Goal: Information Seeking & Learning: Learn about a topic

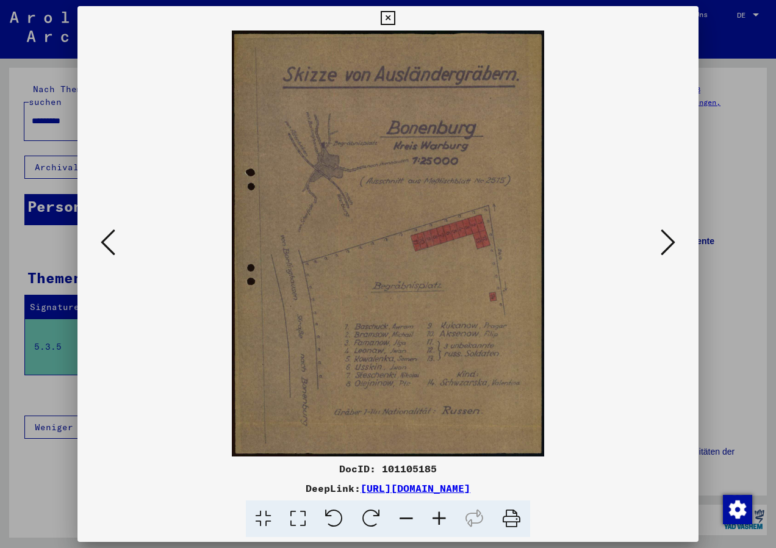
scroll to position [330, 0]
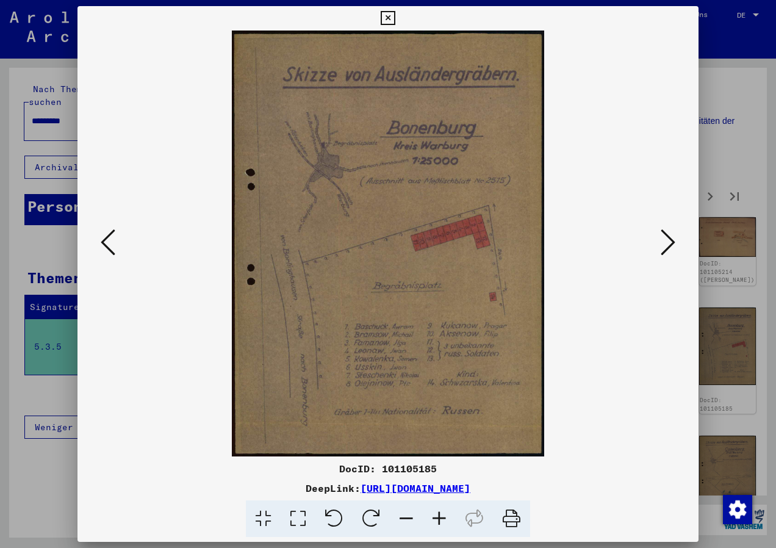
click at [678, 241] on button at bounding box center [668, 243] width 22 height 35
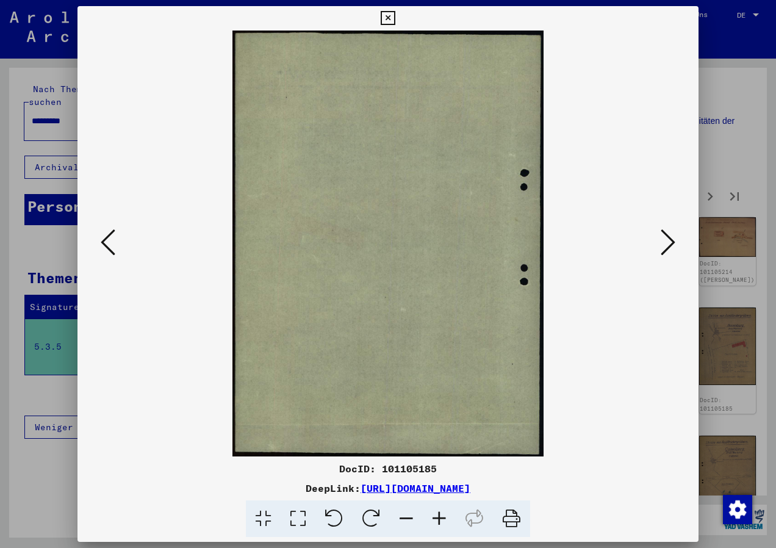
click at [110, 248] on icon at bounding box center [108, 241] width 15 height 29
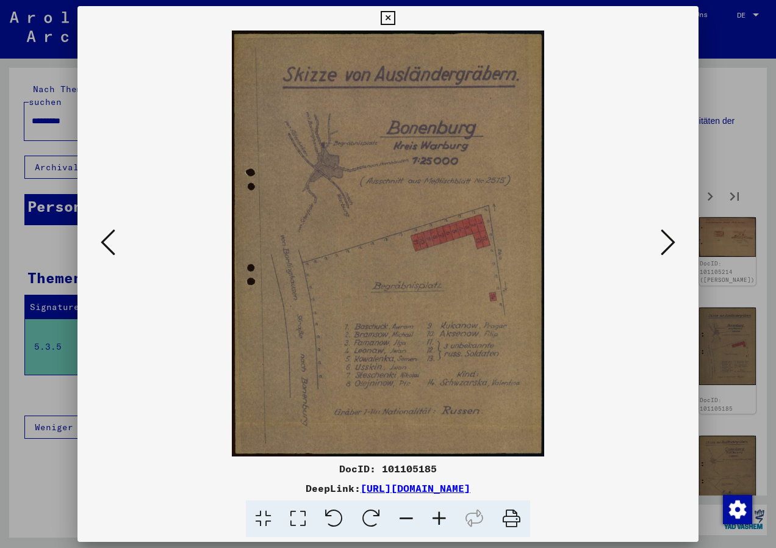
click at [671, 242] on icon at bounding box center [667, 241] width 15 height 29
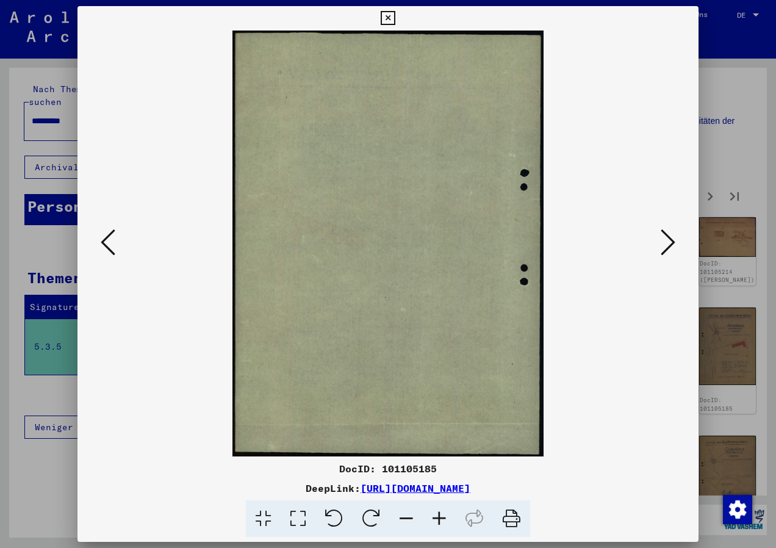
click at [671, 242] on icon at bounding box center [667, 241] width 15 height 29
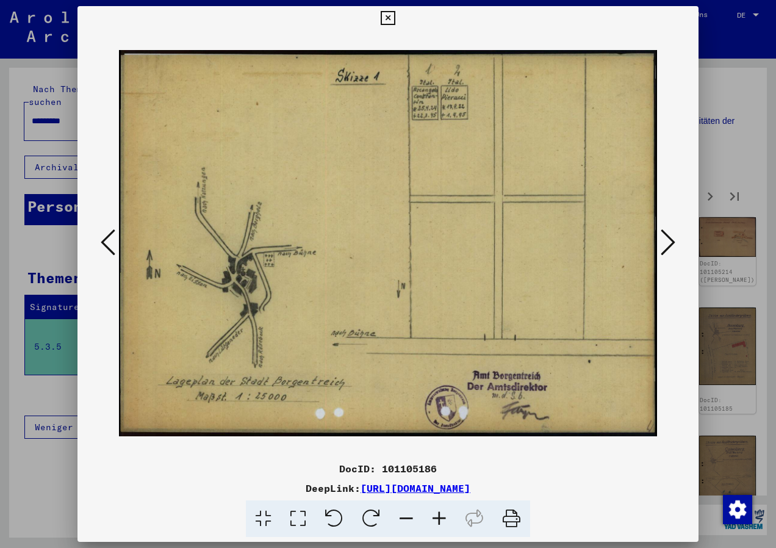
click at [388, 20] on icon at bounding box center [387, 18] width 14 height 15
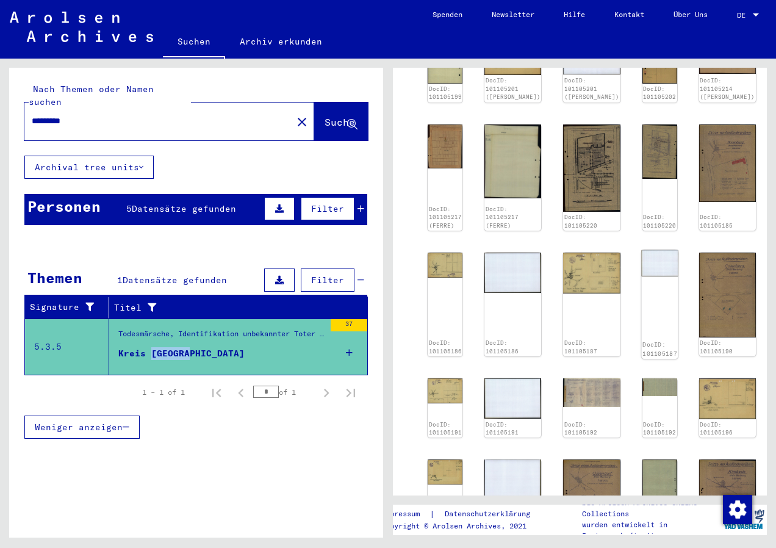
scroll to position [696, 0]
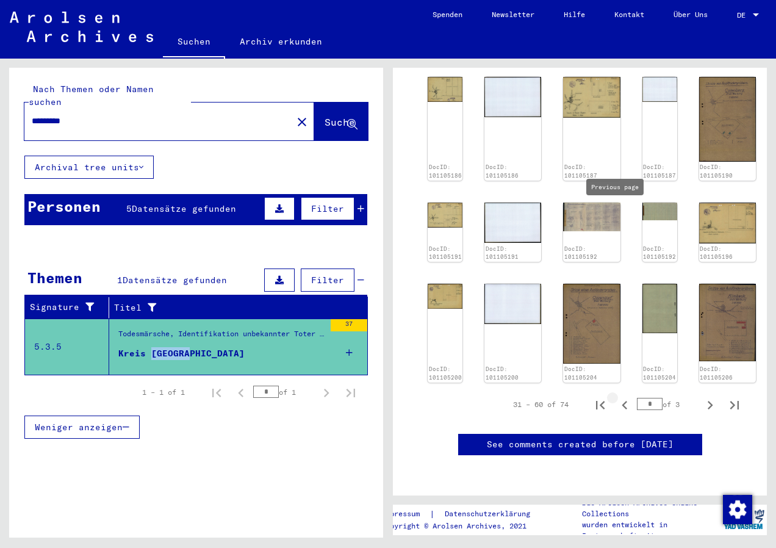
click at [621, 401] on icon "Previous page" at bounding box center [623, 405] width 5 height 9
type input "*"
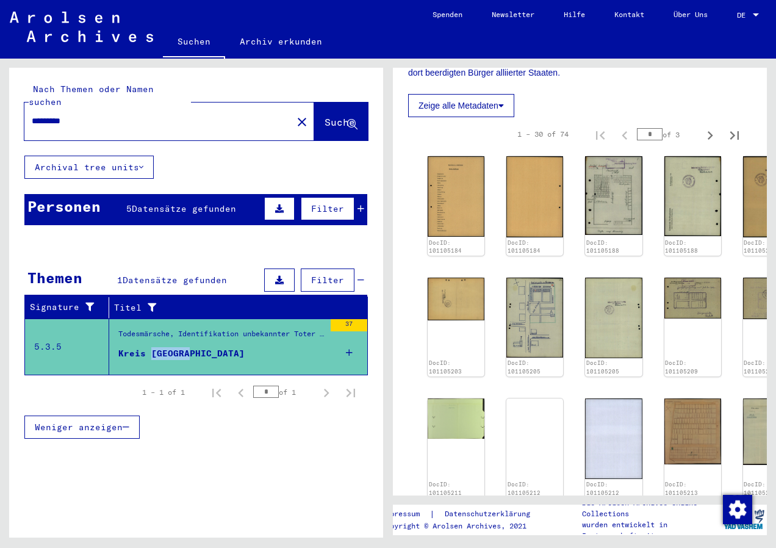
scroll to position [209, 0]
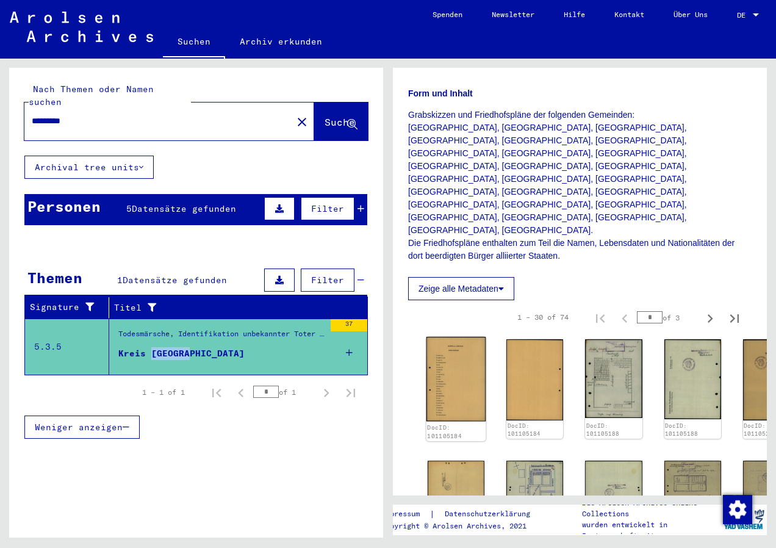
click at [454, 337] on img at bounding box center [456, 379] width 60 height 84
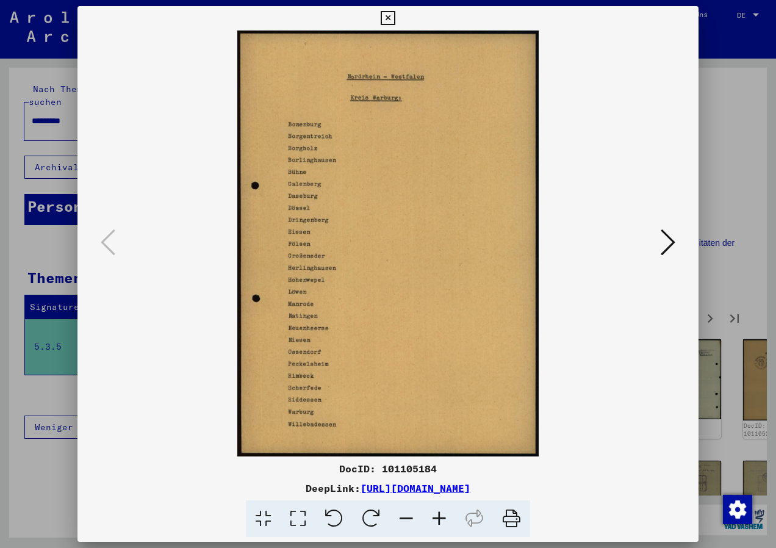
click at [667, 236] on icon at bounding box center [667, 241] width 15 height 29
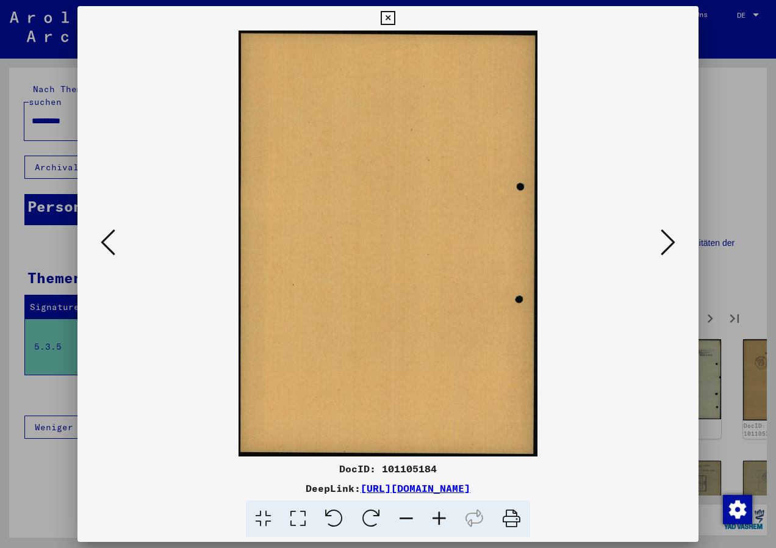
click at [667, 236] on icon at bounding box center [667, 241] width 15 height 29
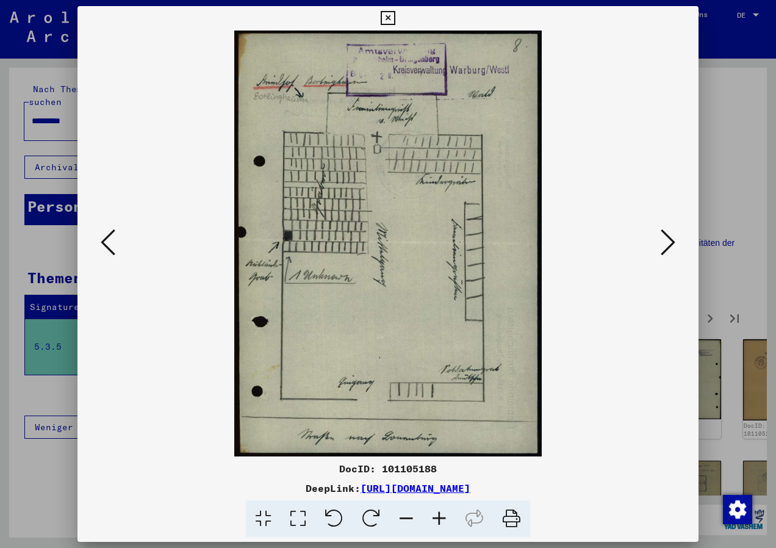
click at [439, 519] on icon at bounding box center [439, 518] width 33 height 37
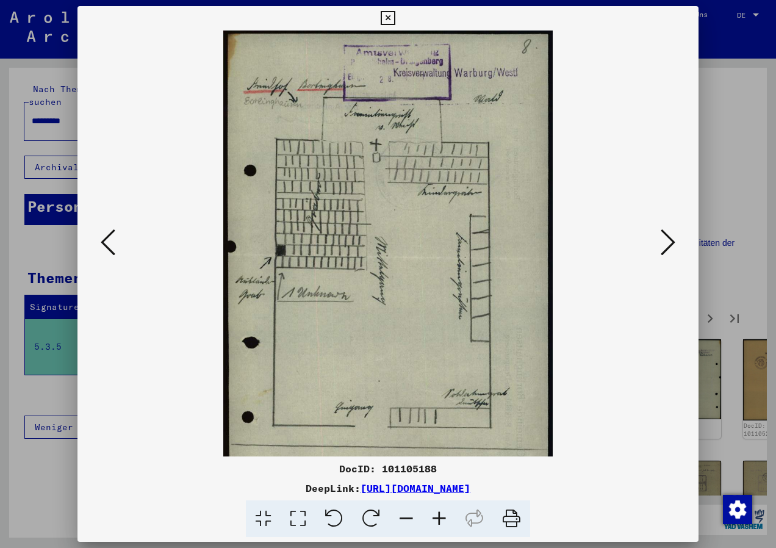
click at [439, 519] on icon at bounding box center [439, 518] width 33 height 37
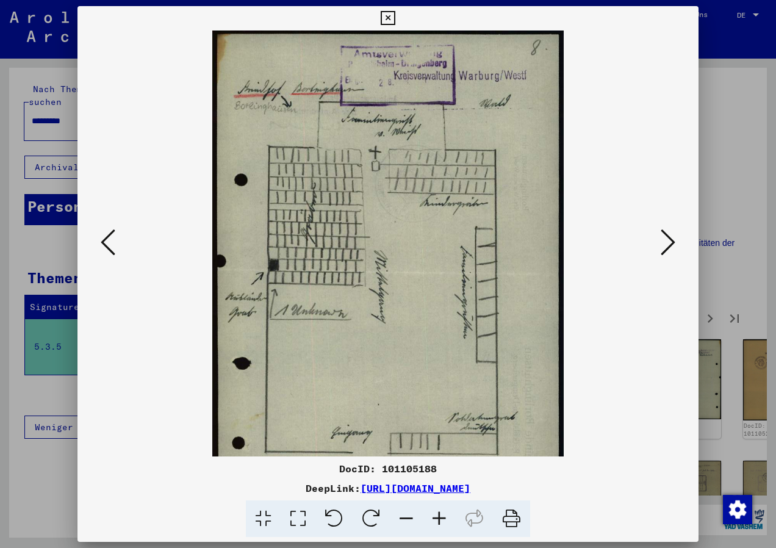
click at [439, 519] on icon at bounding box center [439, 518] width 33 height 37
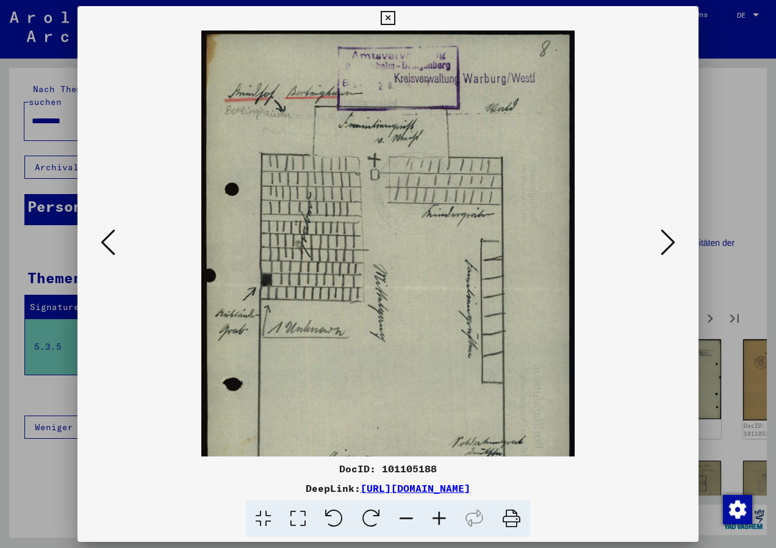
click at [439, 519] on icon at bounding box center [439, 518] width 33 height 37
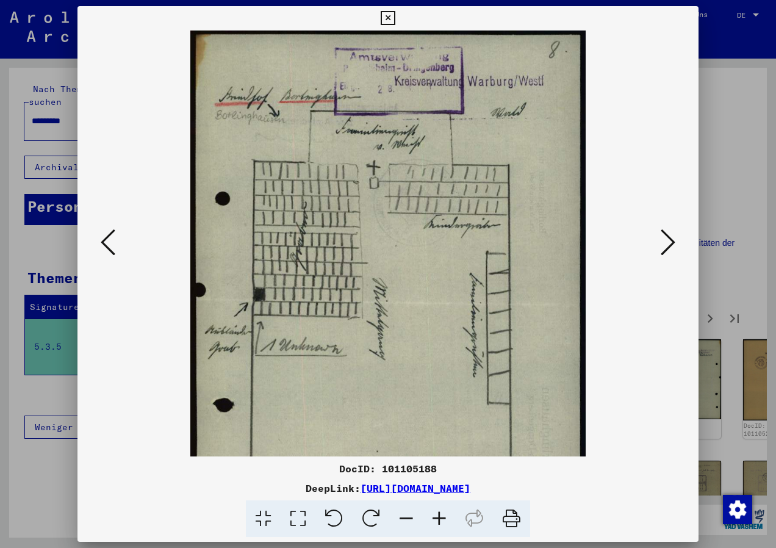
click at [439, 519] on icon at bounding box center [439, 518] width 33 height 37
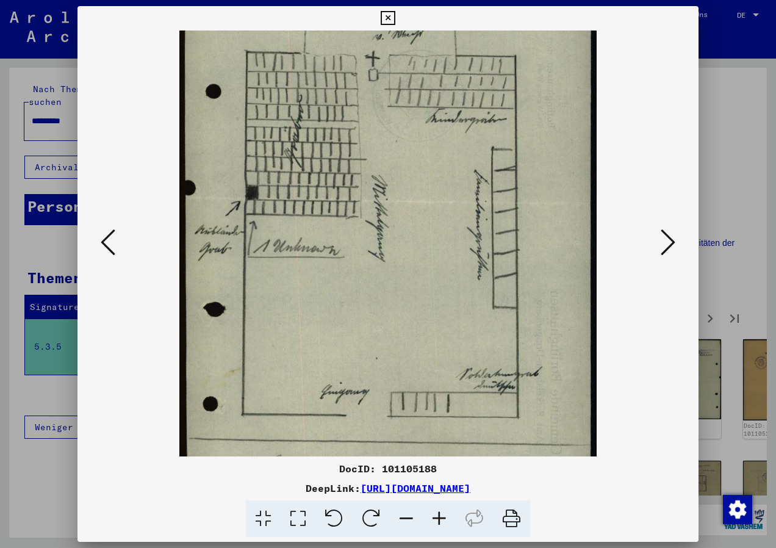
scroll to position [121, 0]
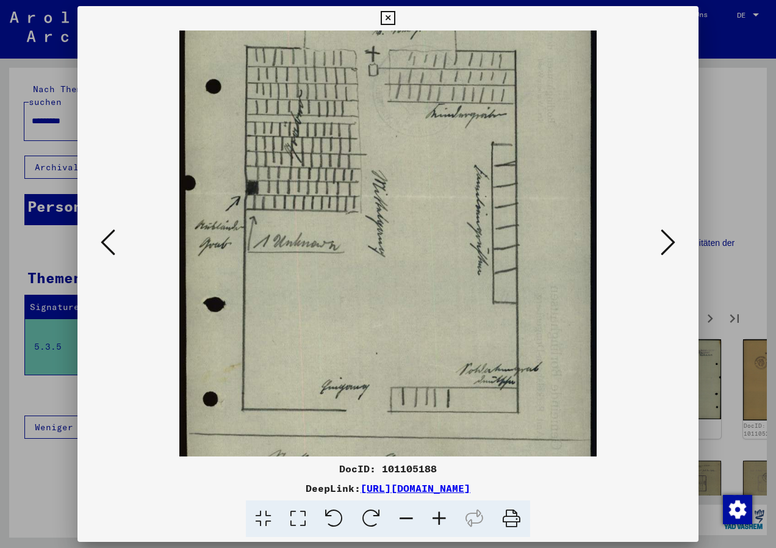
drag, startPoint x: 452, startPoint y: 374, endPoint x: 455, endPoint y: 252, distance: 121.4
click at [455, 252] on img at bounding box center [387, 198] width 417 height 578
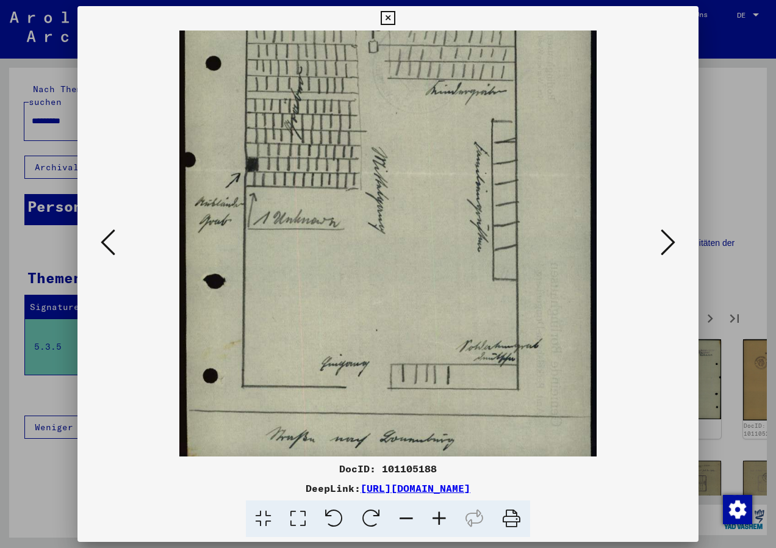
scroll to position [152, 0]
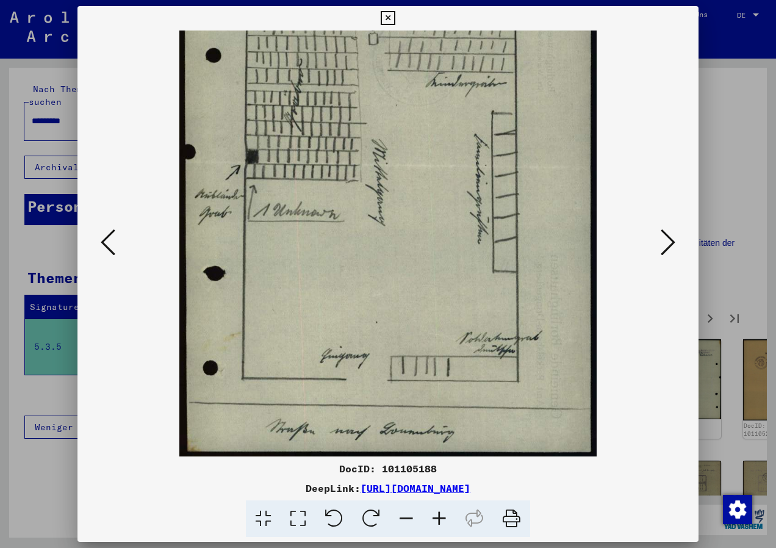
drag, startPoint x: 432, startPoint y: 350, endPoint x: 423, endPoint y: 234, distance: 116.9
click at [423, 234] on img at bounding box center [387, 167] width 417 height 578
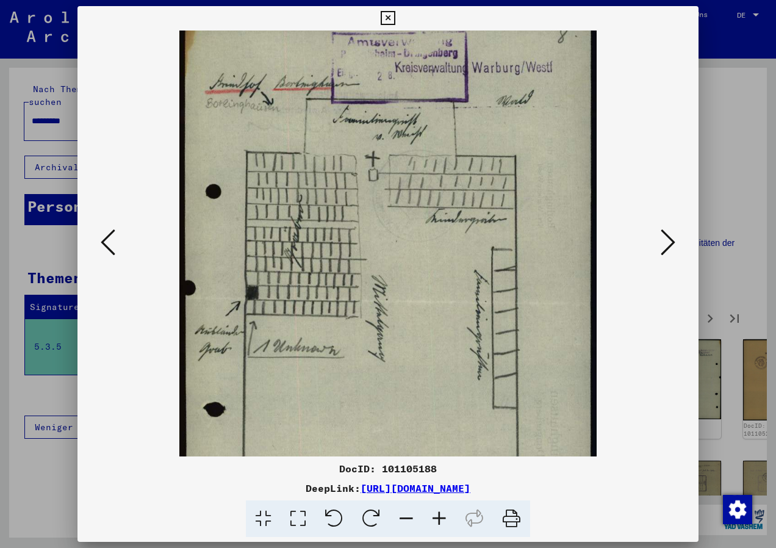
scroll to position [0, 0]
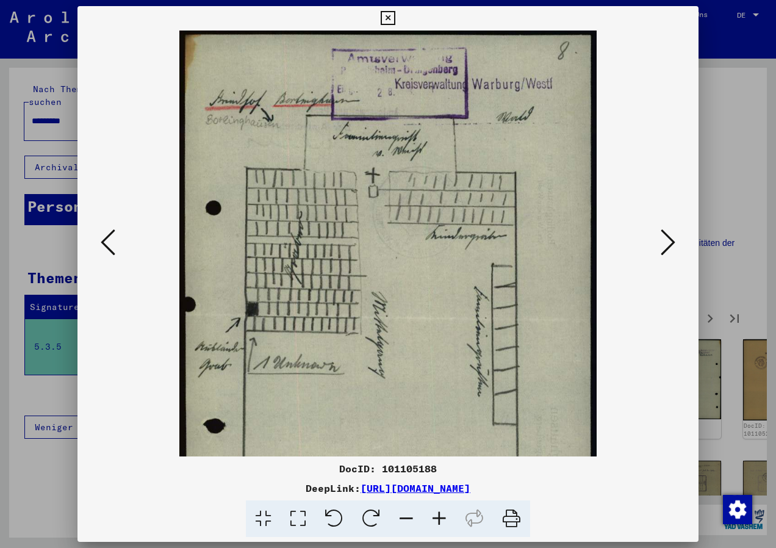
drag, startPoint x: 423, startPoint y: 234, endPoint x: 401, endPoint y: 468, distance: 235.8
click at [401, 468] on div "DocID: 101105188 DeepLink: [URL][DOMAIN_NAME]" at bounding box center [387, 271] width 621 height 531
click at [414, 516] on icon at bounding box center [406, 518] width 33 height 37
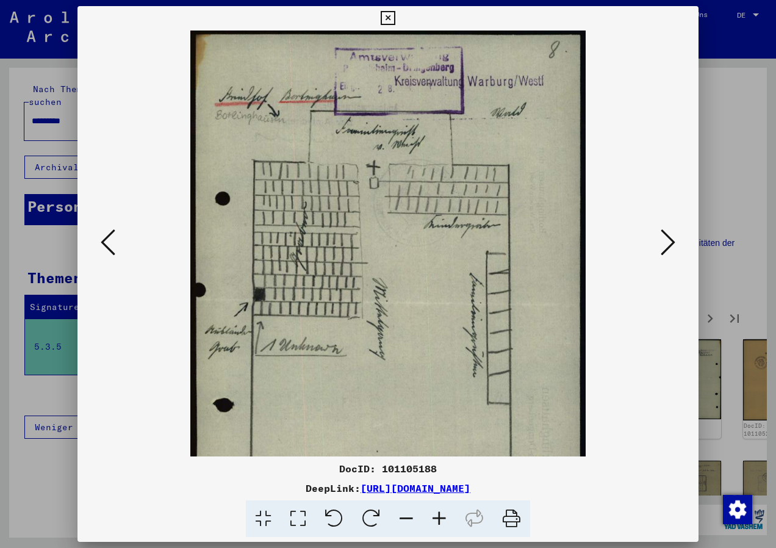
click at [414, 516] on icon at bounding box center [406, 518] width 33 height 37
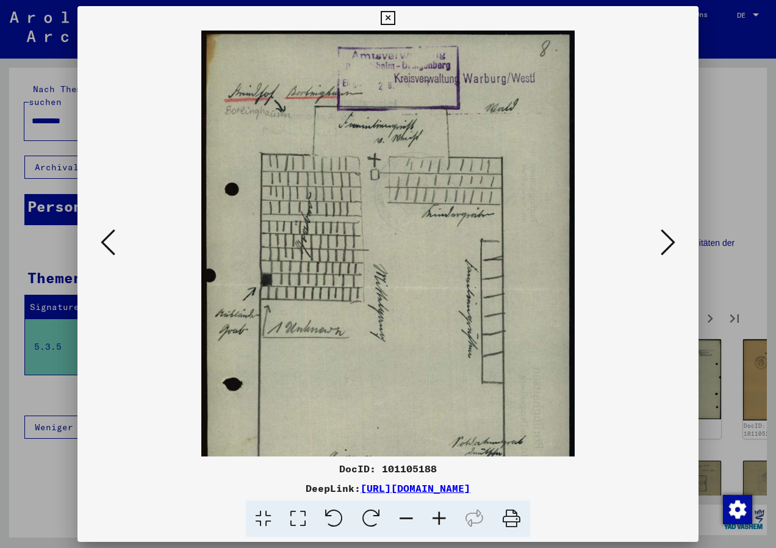
click at [414, 516] on icon at bounding box center [406, 518] width 33 height 37
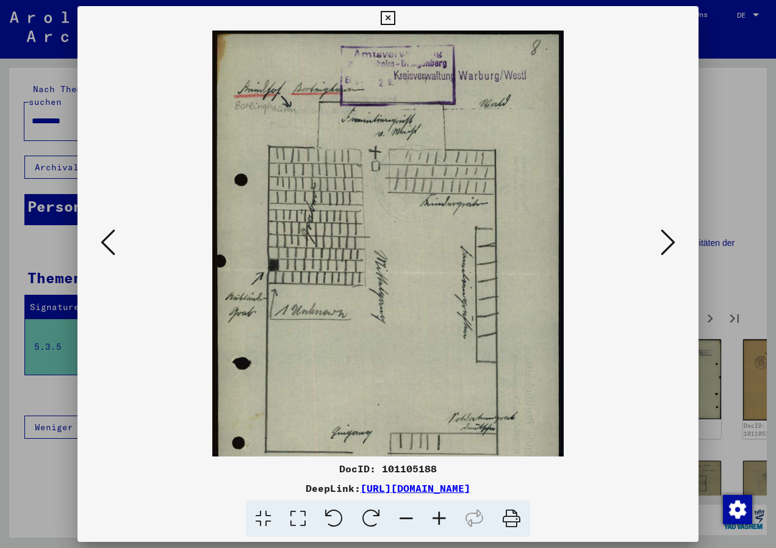
click at [414, 516] on icon at bounding box center [406, 518] width 33 height 37
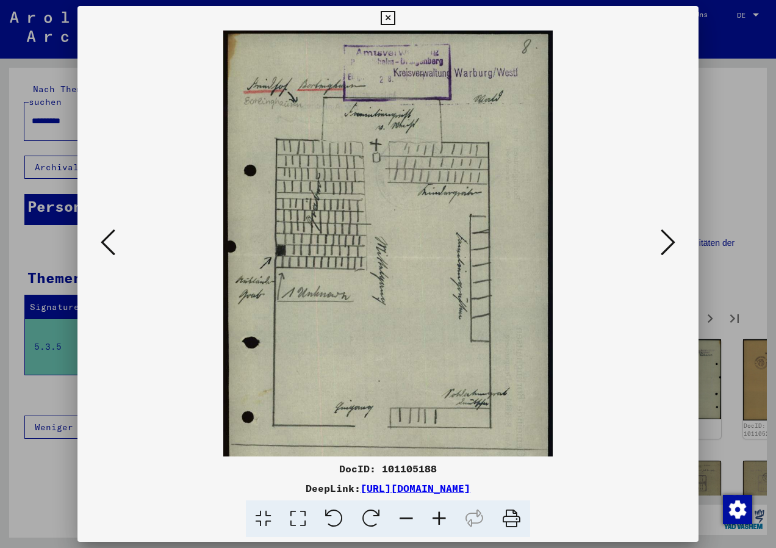
click at [414, 516] on icon at bounding box center [406, 518] width 33 height 37
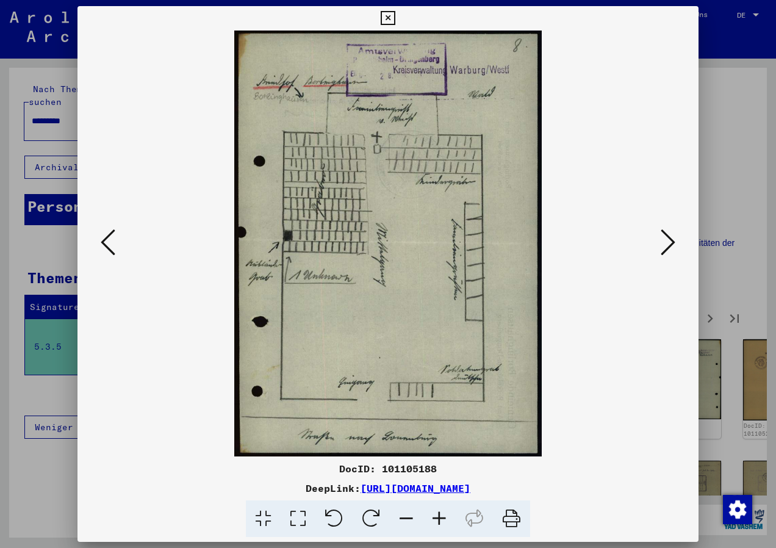
click at [663, 244] on icon at bounding box center [667, 241] width 15 height 29
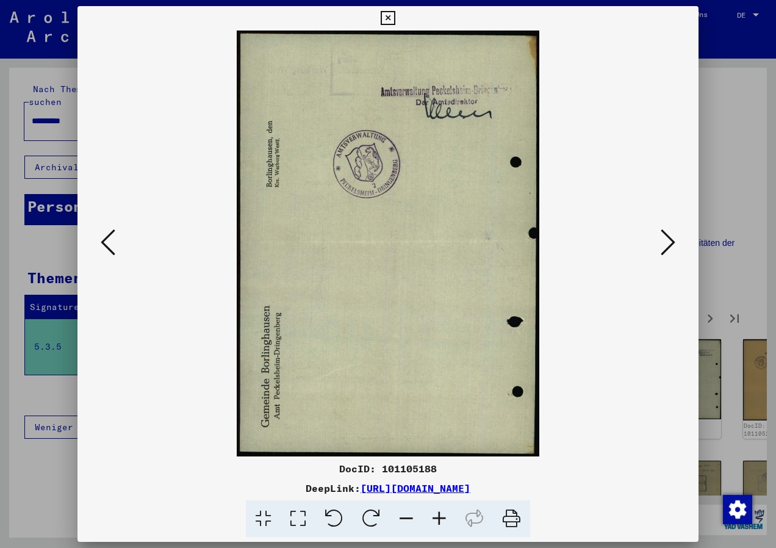
click at [663, 244] on icon at bounding box center [667, 241] width 15 height 29
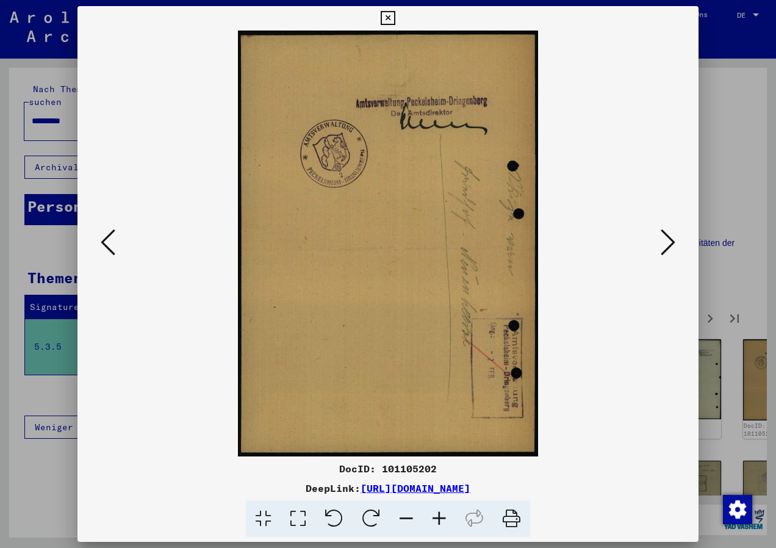
click at [663, 244] on icon at bounding box center [667, 241] width 15 height 29
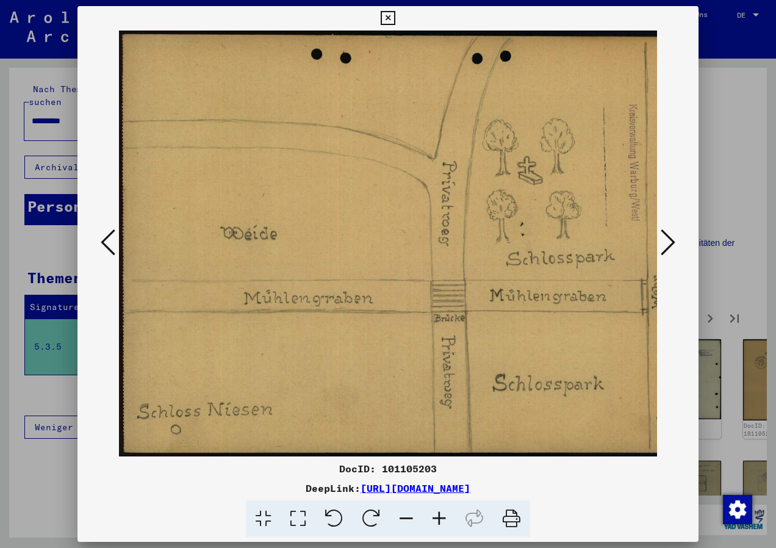
click at [408, 519] on icon at bounding box center [406, 518] width 33 height 37
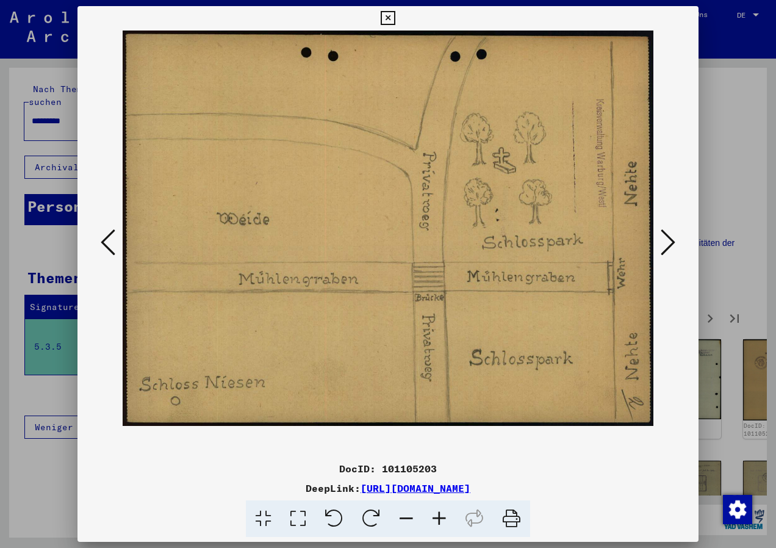
click at [674, 241] on icon at bounding box center [667, 241] width 15 height 29
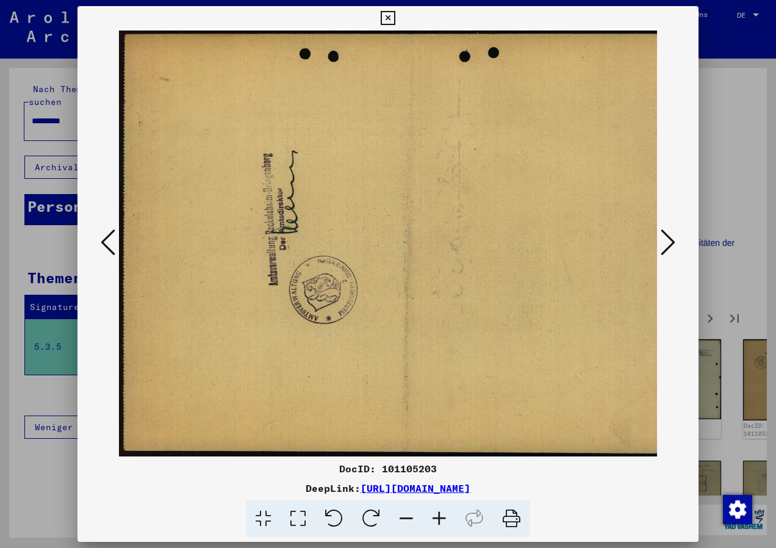
click at [674, 241] on icon at bounding box center [667, 241] width 15 height 29
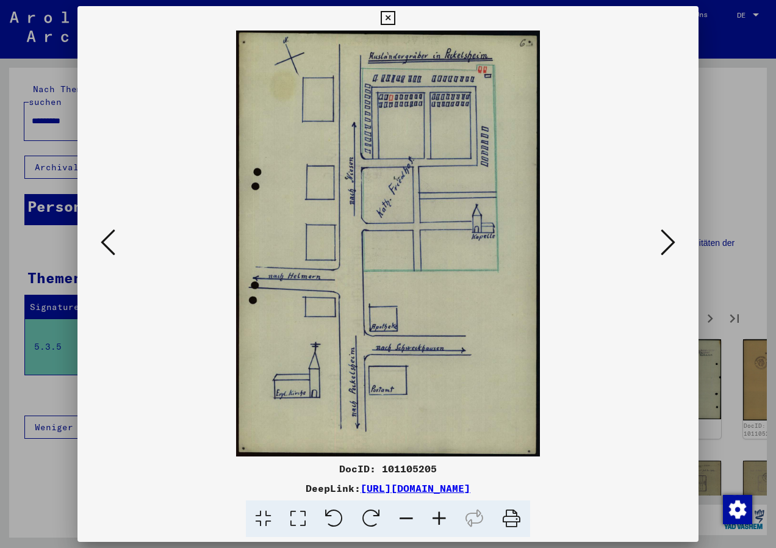
click at [663, 237] on icon at bounding box center [667, 241] width 15 height 29
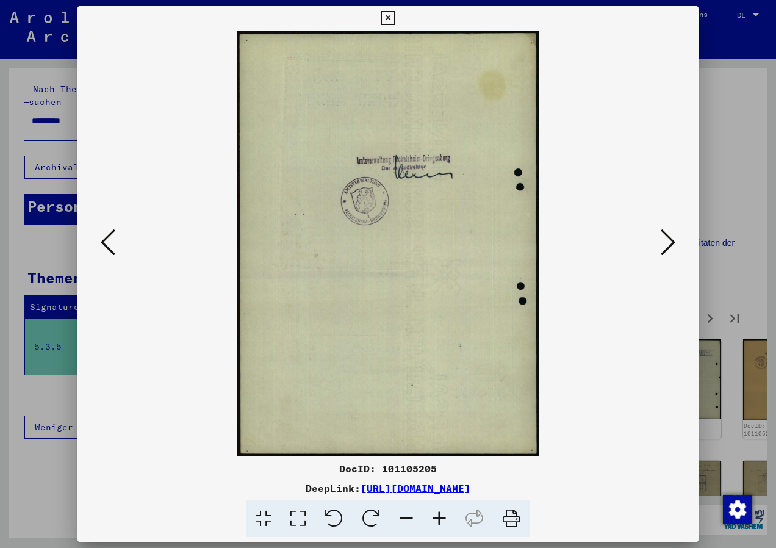
click at [663, 237] on icon at bounding box center [667, 241] width 15 height 29
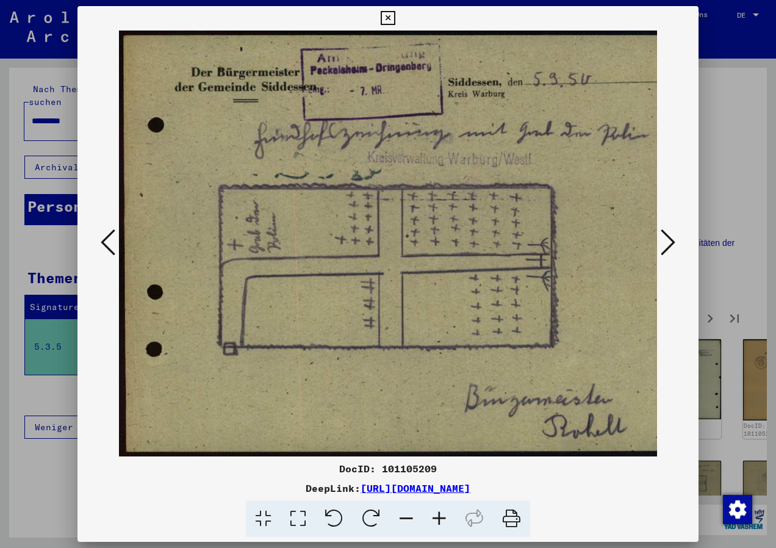
click at [669, 244] on icon at bounding box center [667, 241] width 15 height 29
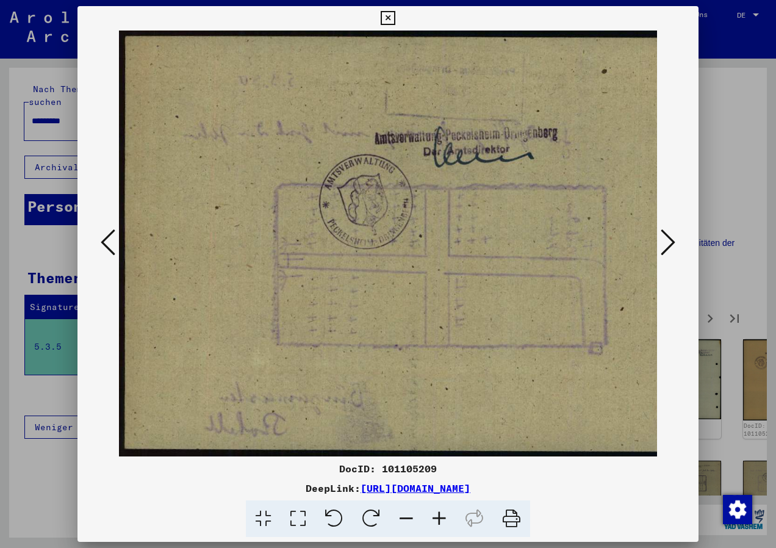
click at [668, 246] on icon at bounding box center [667, 241] width 15 height 29
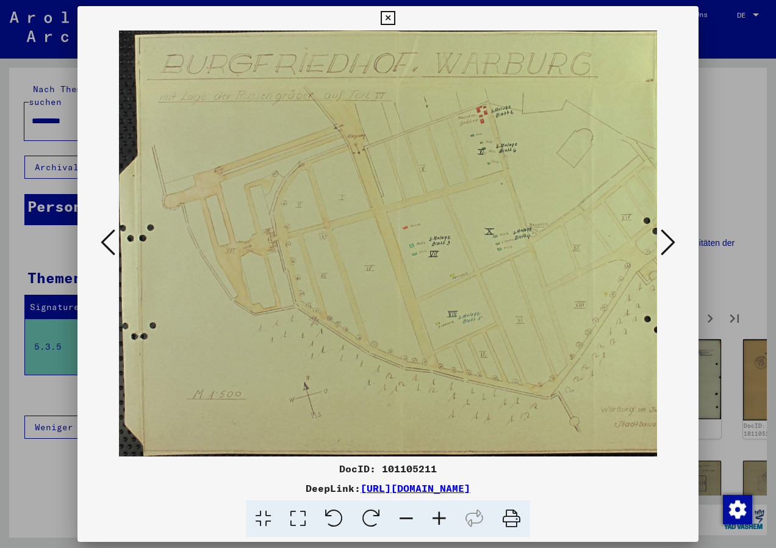
click at [668, 246] on icon at bounding box center [667, 241] width 15 height 29
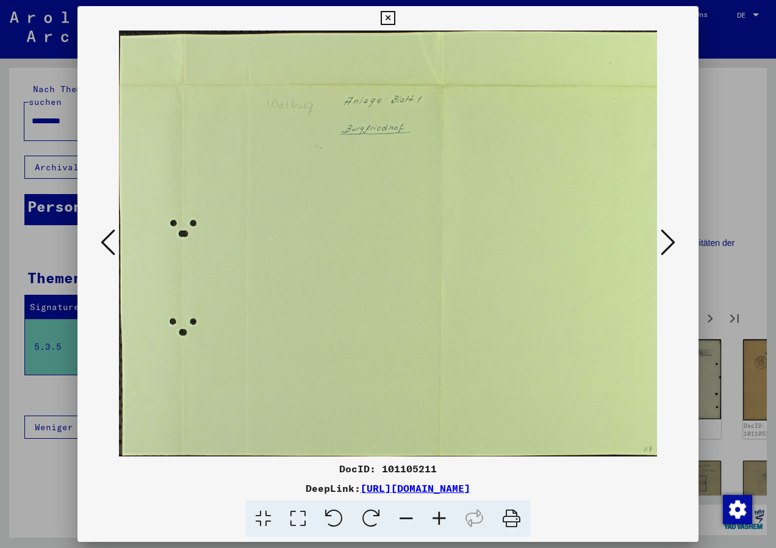
click at [668, 246] on icon at bounding box center [667, 241] width 15 height 29
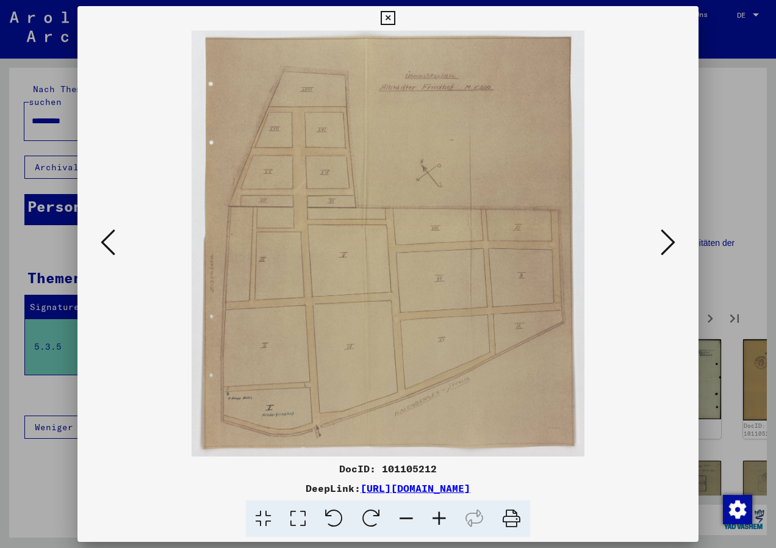
click at [668, 246] on icon at bounding box center [667, 241] width 15 height 29
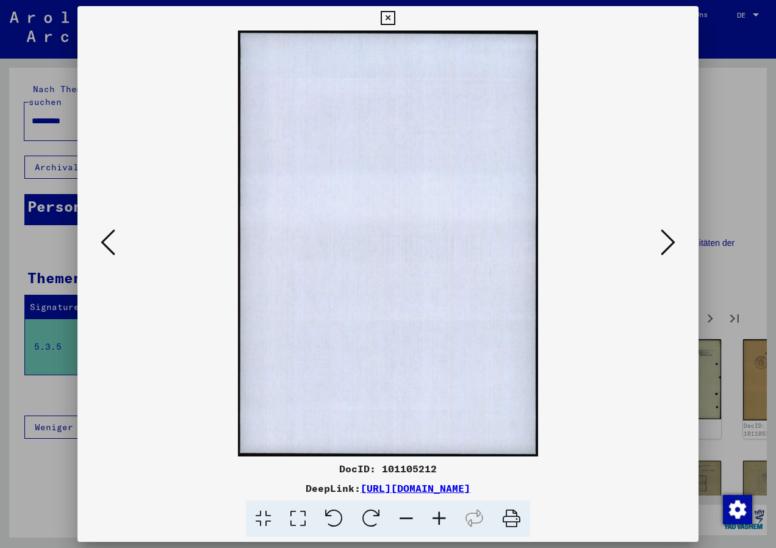
click at [668, 246] on icon at bounding box center [667, 241] width 15 height 29
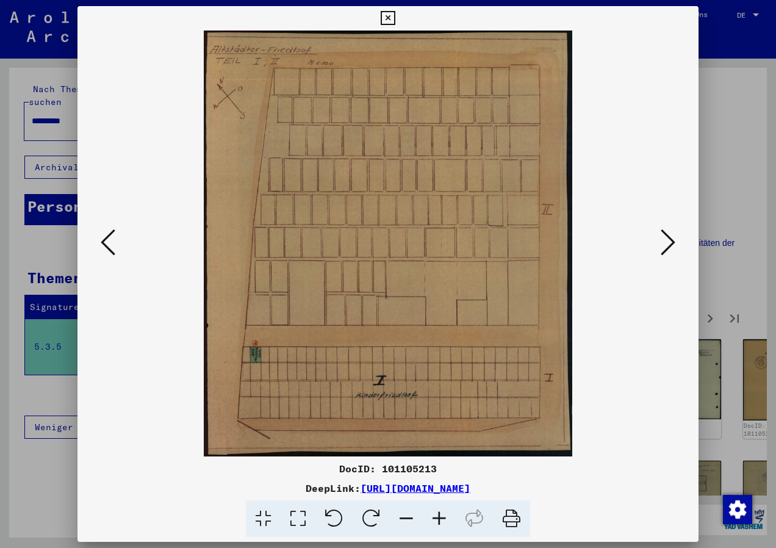
click at [668, 246] on icon at bounding box center [667, 241] width 15 height 29
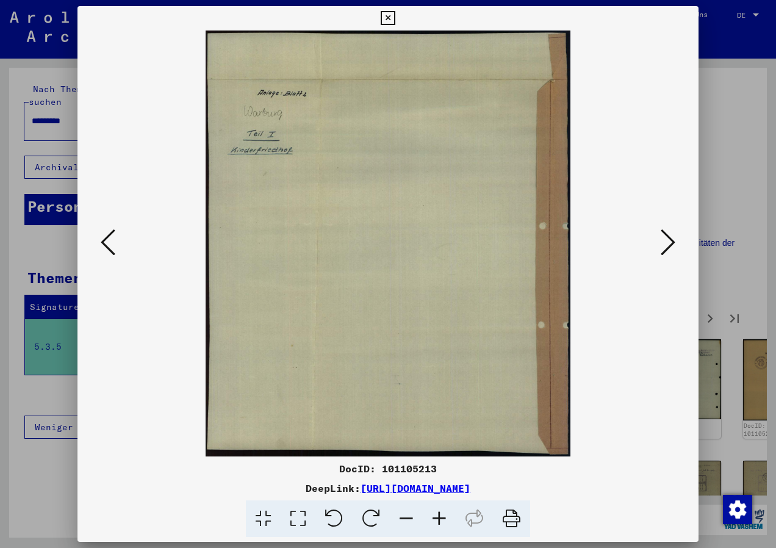
click at [670, 241] on icon at bounding box center [667, 241] width 15 height 29
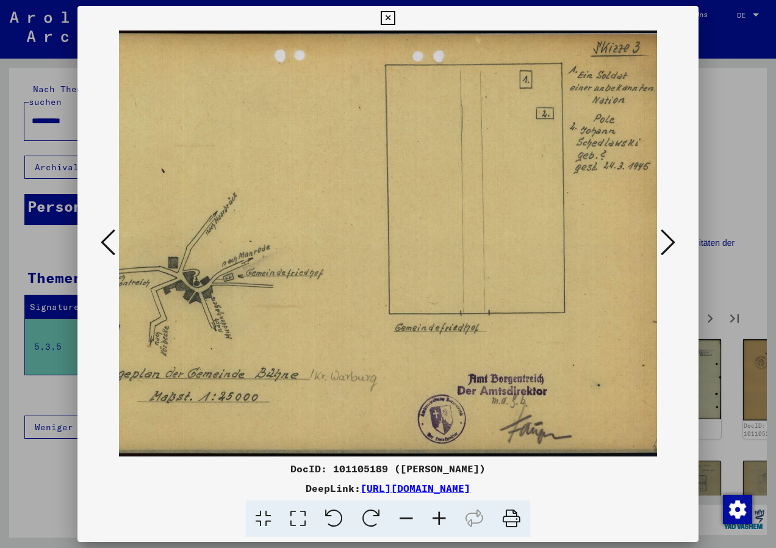
scroll to position [0, 53]
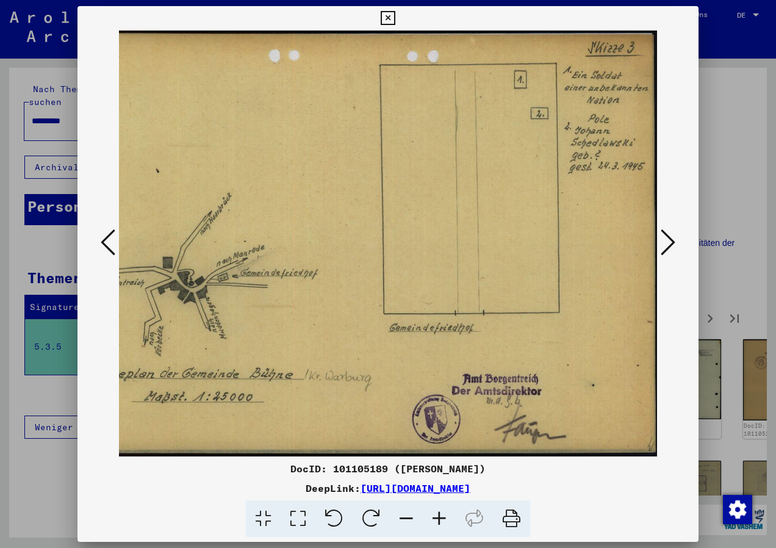
drag, startPoint x: 491, startPoint y: 308, endPoint x: 379, endPoint y: 284, distance: 114.7
click at [379, 284] on img at bounding box center [361, 243] width 591 height 426
click at [671, 243] on icon at bounding box center [667, 241] width 15 height 29
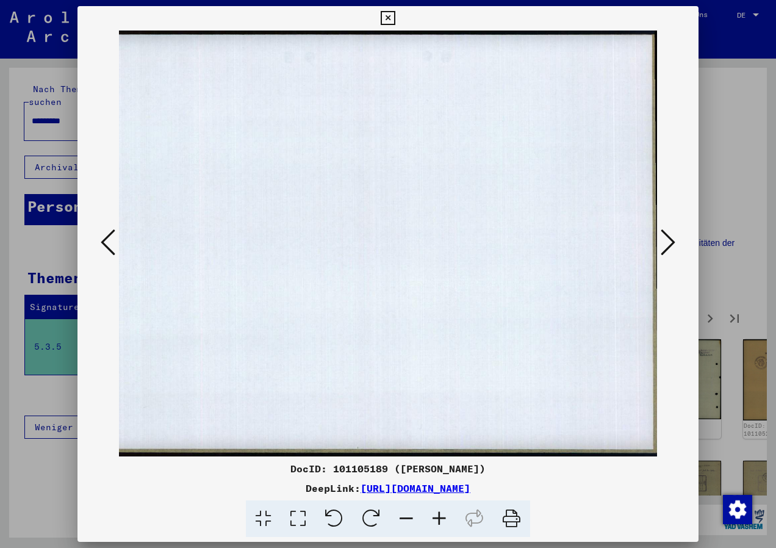
click at [671, 243] on icon at bounding box center [667, 241] width 15 height 29
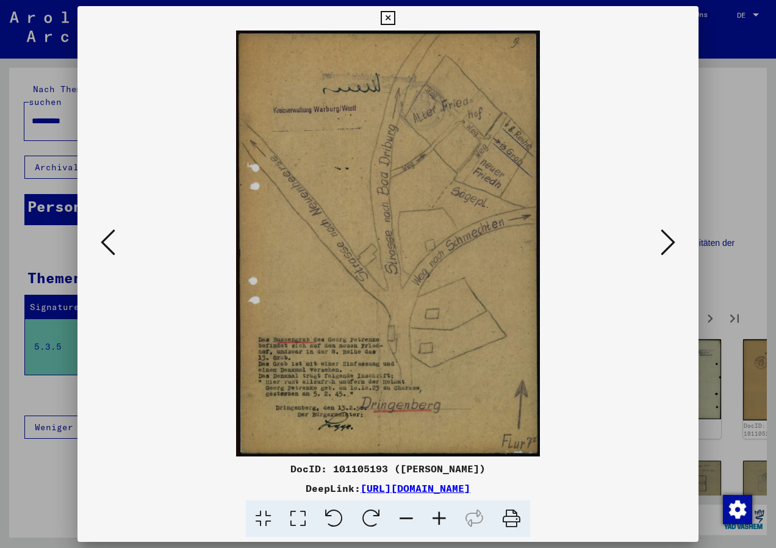
scroll to position [0, 0]
click at [671, 247] on icon at bounding box center [667, 241] width 15 height 29
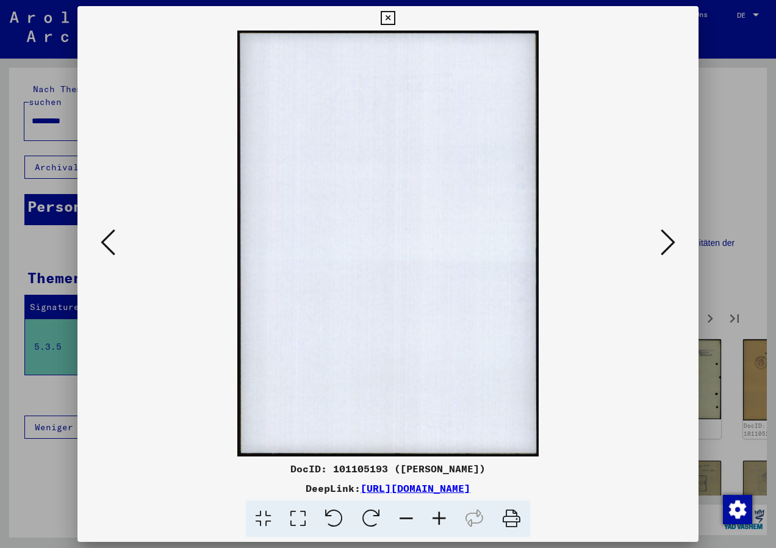
click at [666, 251] on icon at bounding box center [667, 241] width 15 height 29
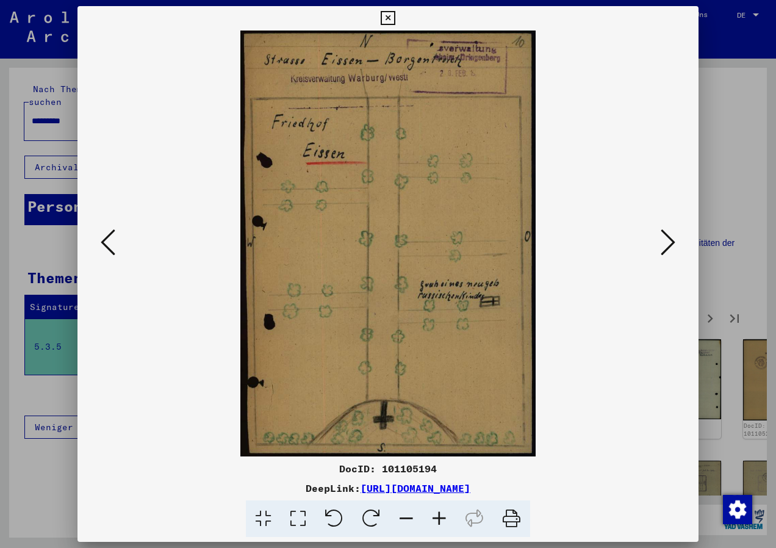
click at [665, 243] on icon at bounding box center [667, 241] width 15 height 29
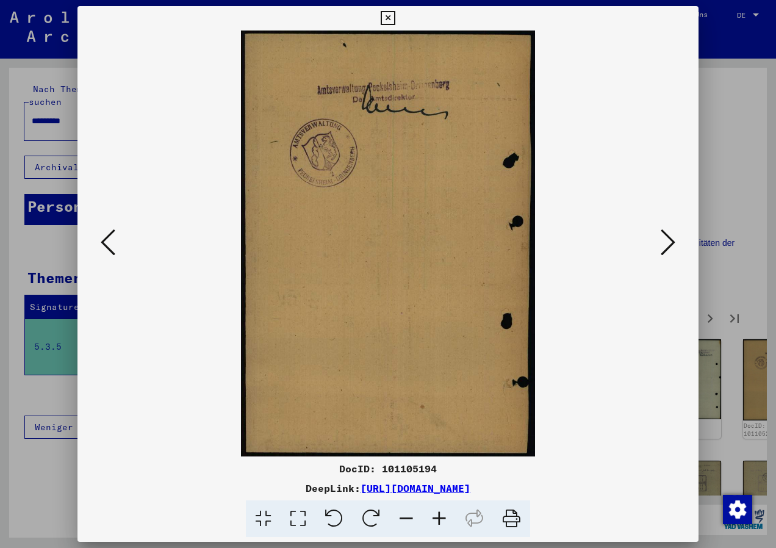
click at [665, 243] on icon at bounding box center [667, 241] width 15 height 29
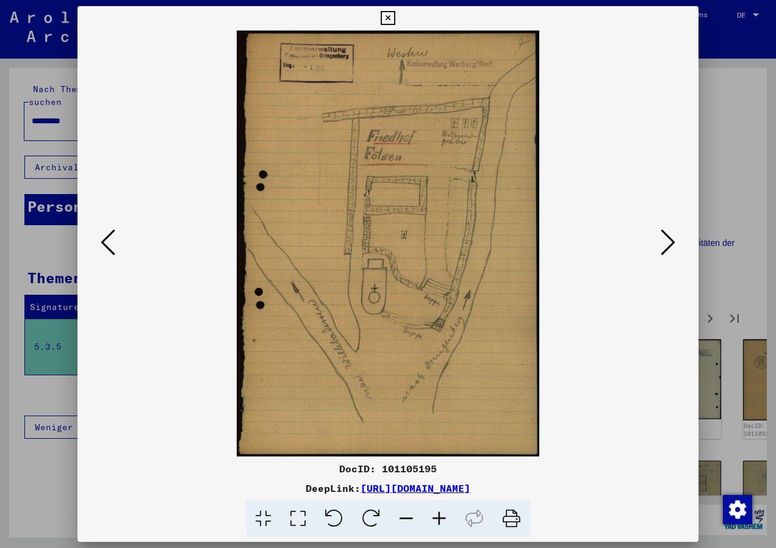
click at [667, 243] on icon at bounding box center [667, 241] width 15 height 29
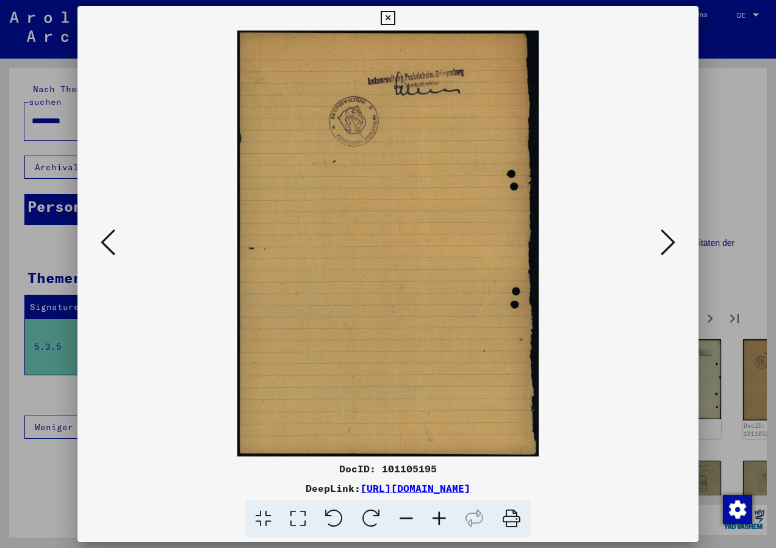
click at [667, 243] on icon at bounding box center [667, 241] width 15 height 29
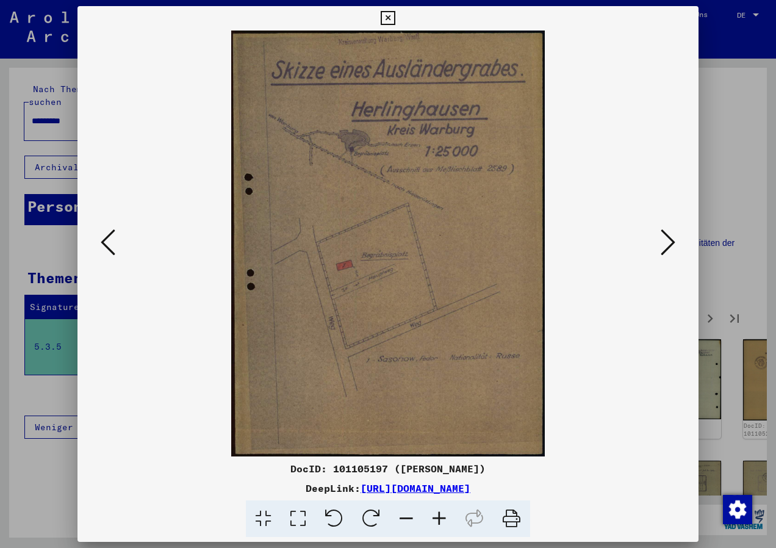
click at [444, 515] on icon at bounding box center [439, 518] width 33 height 37
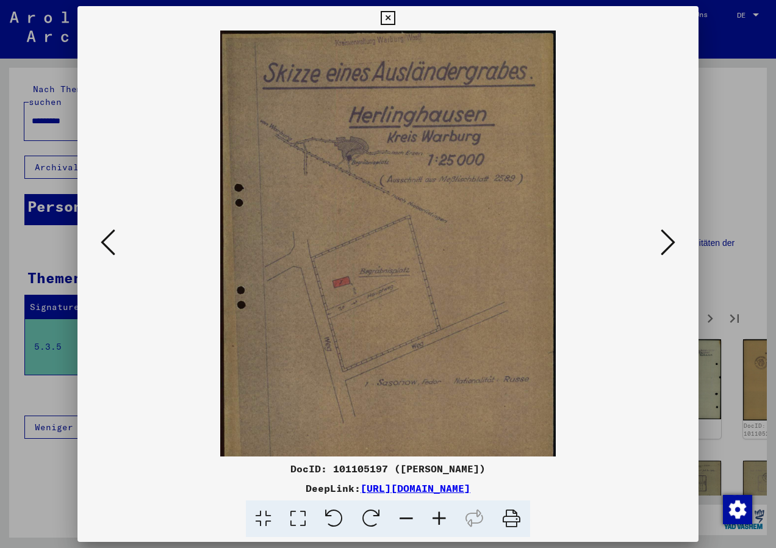
click at [444, 515] on icon at bounding box center [439, 518] width 33 height 37
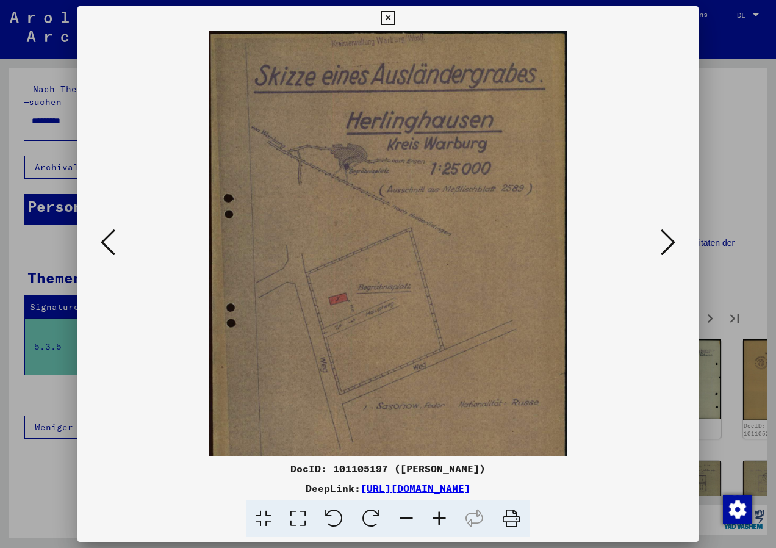
click at [444, 515] on icon at bounding box center [439, 518] width 33 height 37
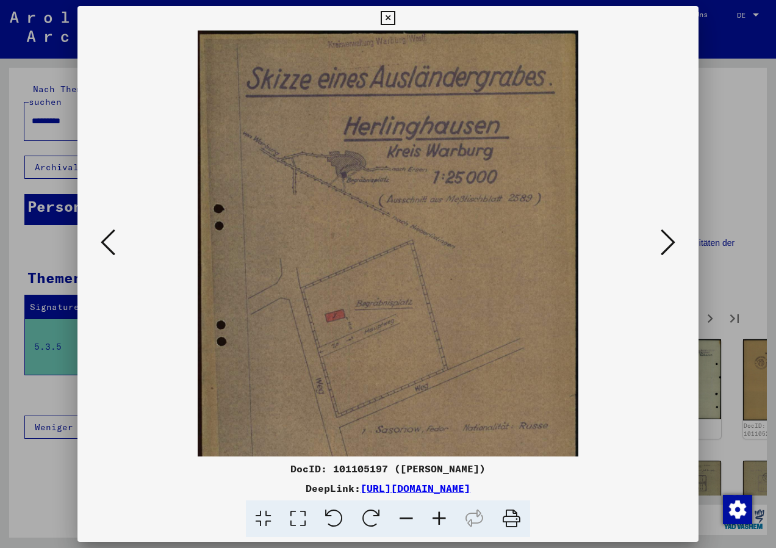
click at [442, 508] on icon at bounding box center [439, 518] width 33 height 37
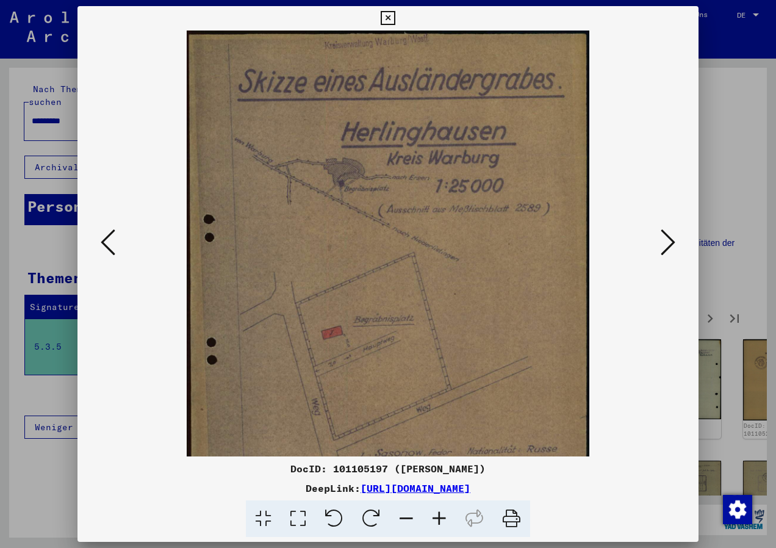
click at [442, 508] on icon at bounding box center [439, 518] width 33 height 37
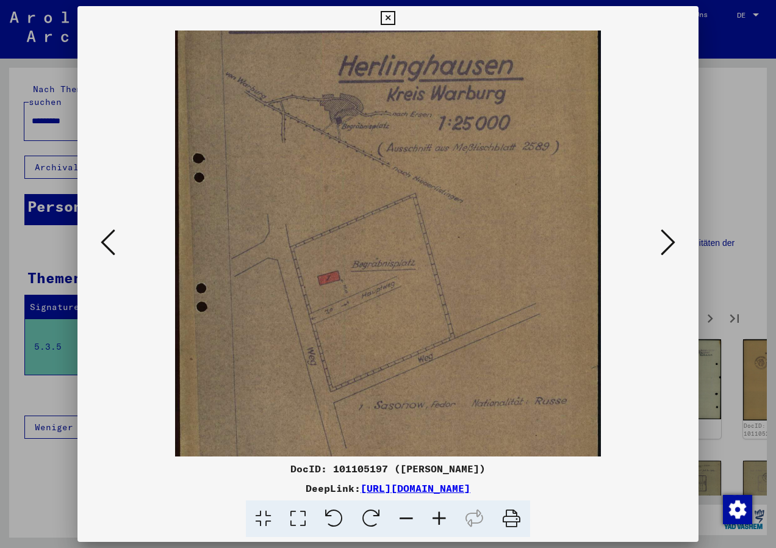
scroll to position [152, 0]
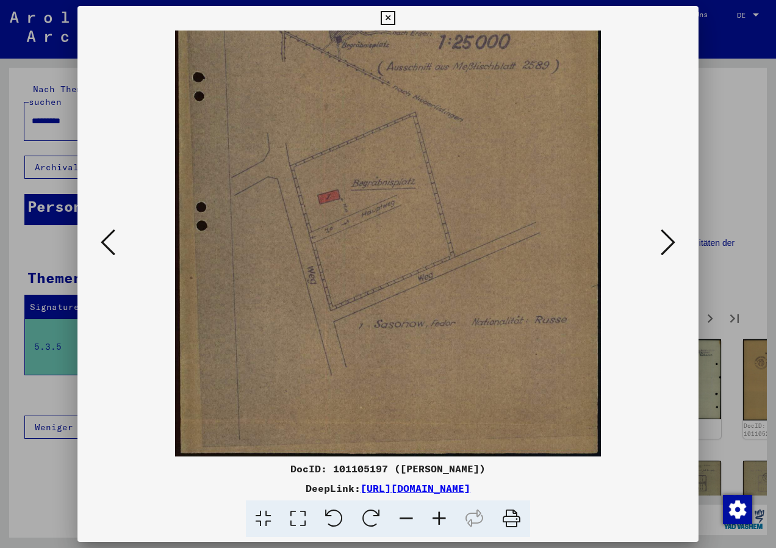
drag, startPoint x: 415, startPoint y: 364, endPoint x: 419, endPoint y: 198, distance: 165.9
click at [419, 198] on img at bounding box center [388, 167] width 426 height 578
click at [406, 519] on icon at bounding box center [406, 518] width 33 height 37
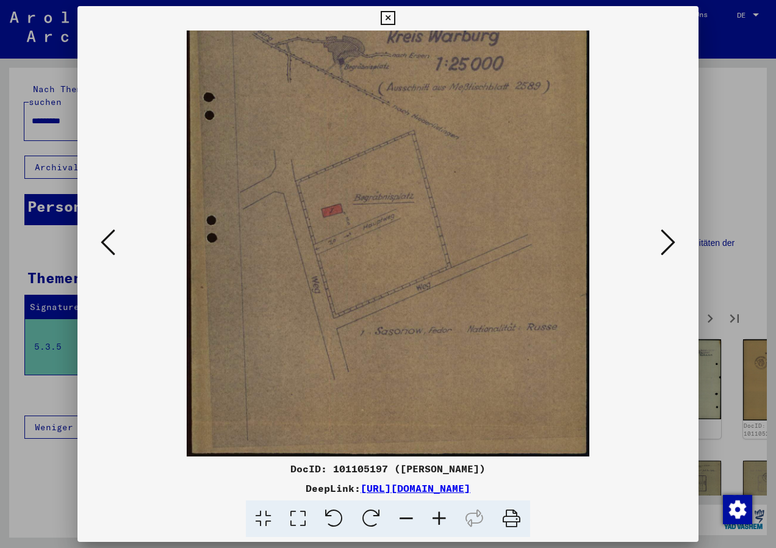
click at [406, 519] on icon at bounding box center [406, 518] width 33 height 37
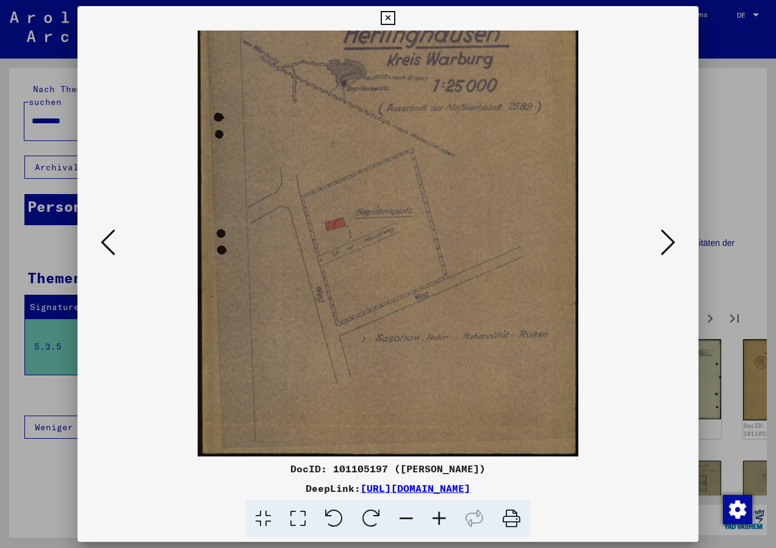
click at [406, 519] on icon at bounding box center [406, 518] width 33 height 37
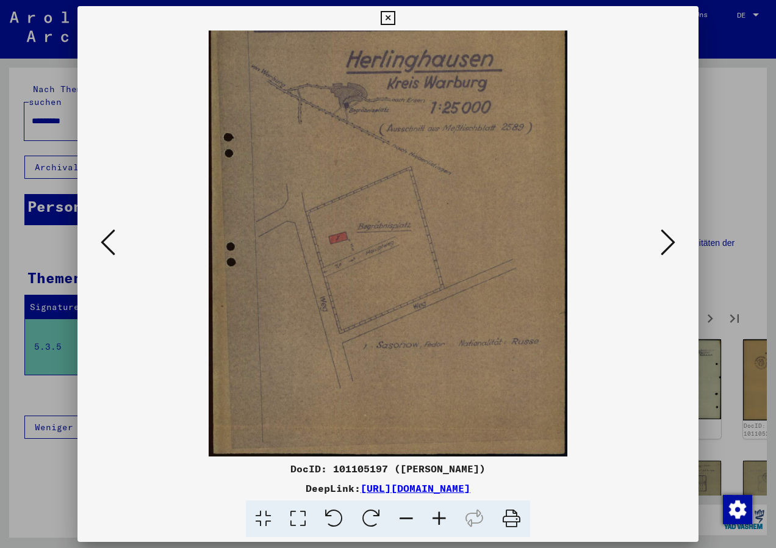
click at [406, 519] on icon at bounding box center [406, 518] width 33 height 37
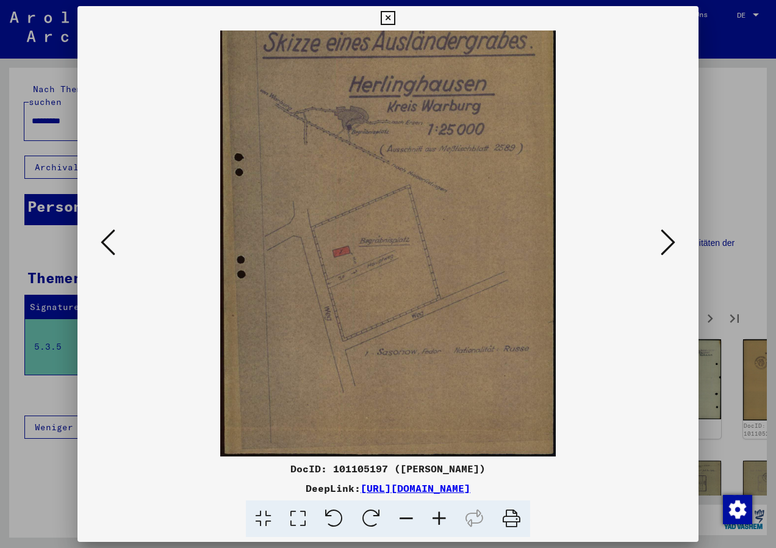
scroll to position [30, 0]
click at [676, 241] on button at bounding box center [668, 243] width 22 height 35
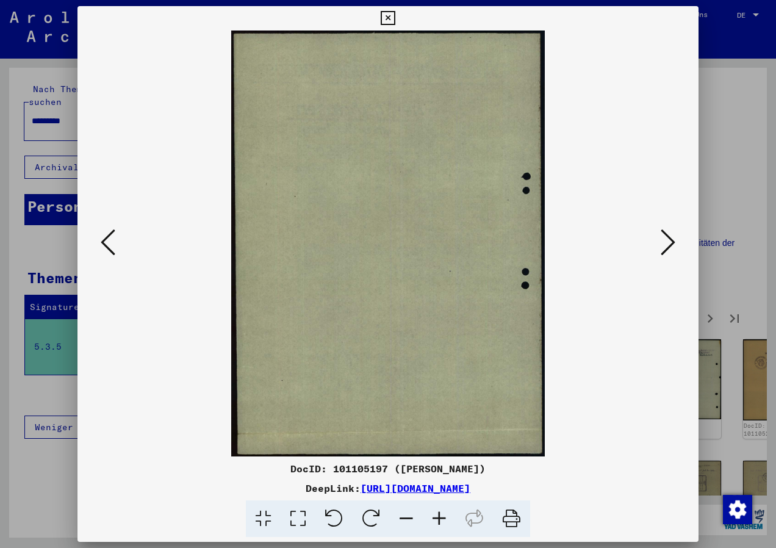
scroll to position [0, 0]
click at [676, 241] on button at bounding box center [668, 243] width 22 height 35
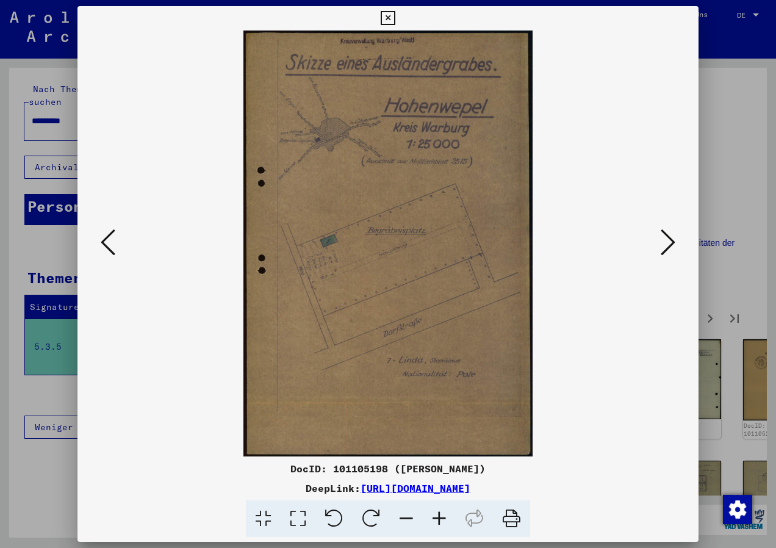
click at [668, 249] on icon at bounding box center [667, 241] width 15 height 29
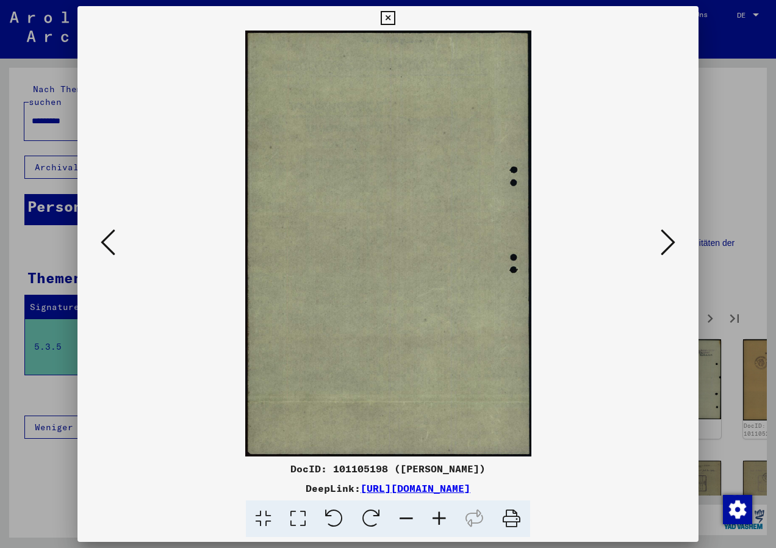
click at [668, 249] on icon at bounding box center [667, 241] width 15 height 29
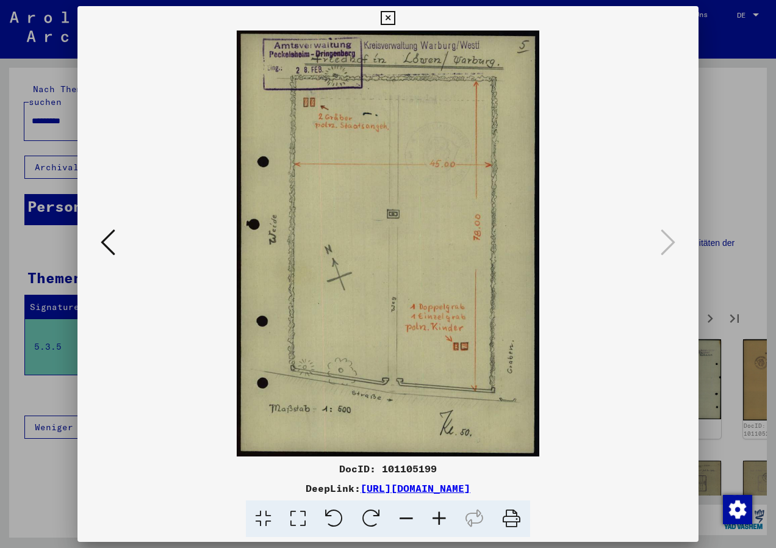
click at [393, 16] on icon at bounding box center [387, 18] width 14 height 15
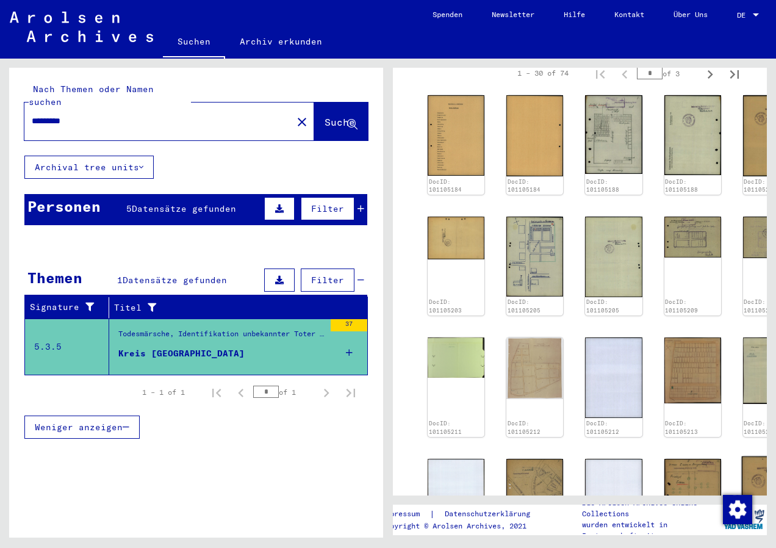
scroll to position [696, 0]
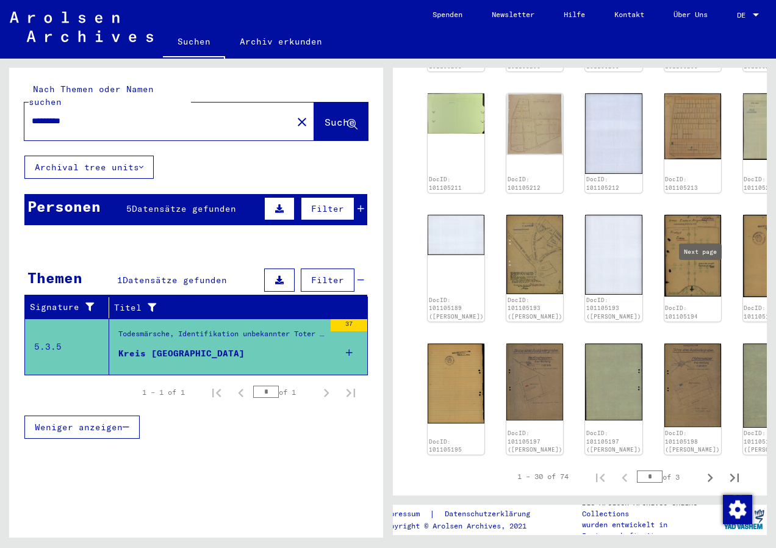
click at [701, 469] on icon "Next page" at bounding box center [709, 477] width 17 height 17
type input "*"
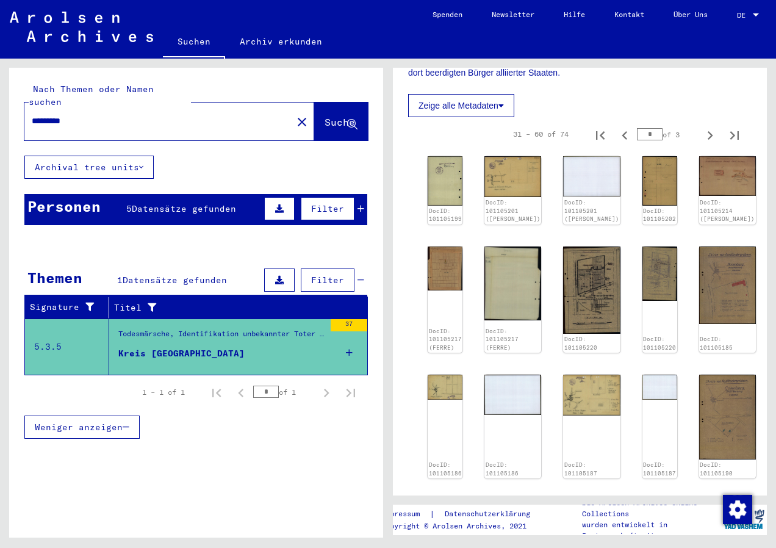
scroll to position [209, 0]
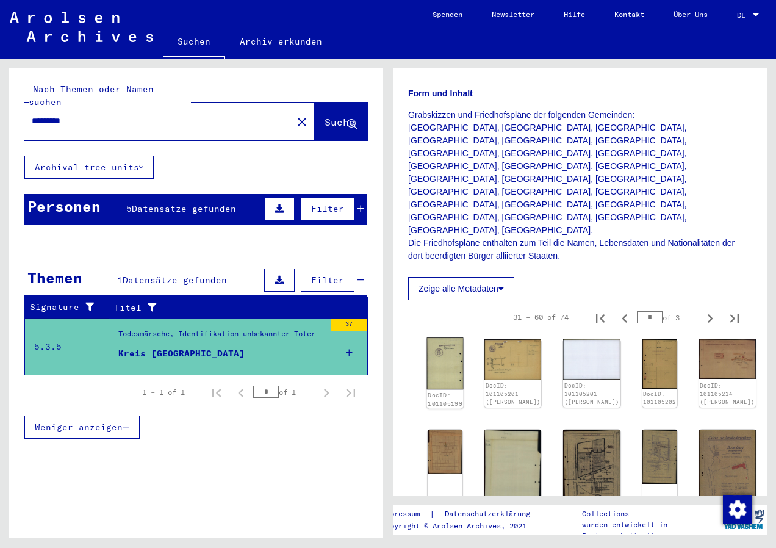
click at [444, 337] on img at bounding box center [445, 363] width 37 height 52
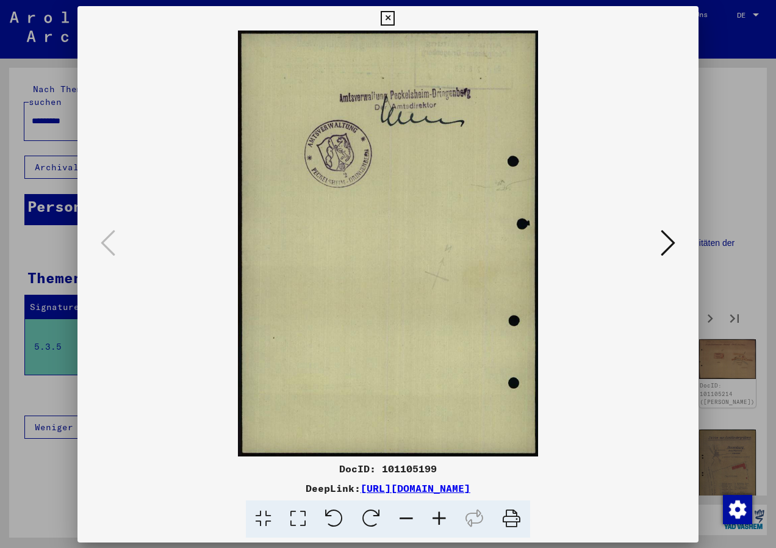
click at [444, 304] on img at bounding box center [388, 243] width 538 height 426
click at [668, 243] on icon at bounding box center [667, 241] width 15 height 29
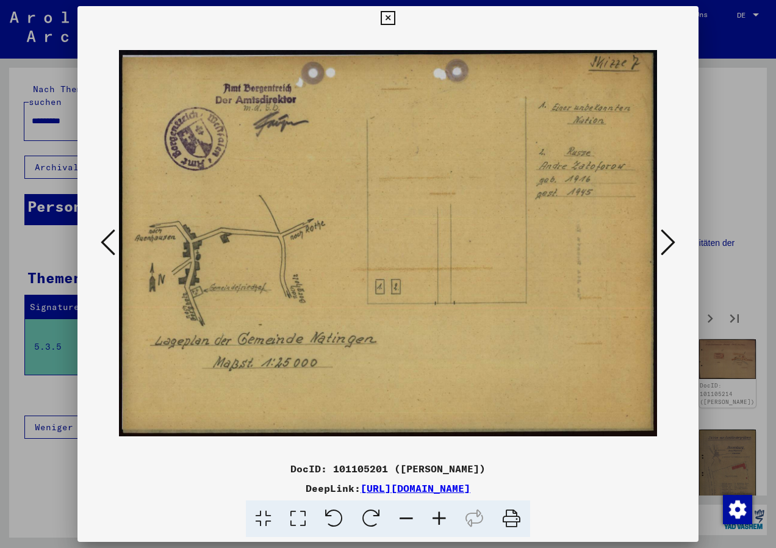
click at [439, 517] on icon at bounding box center [439, 518] width 33 height 37
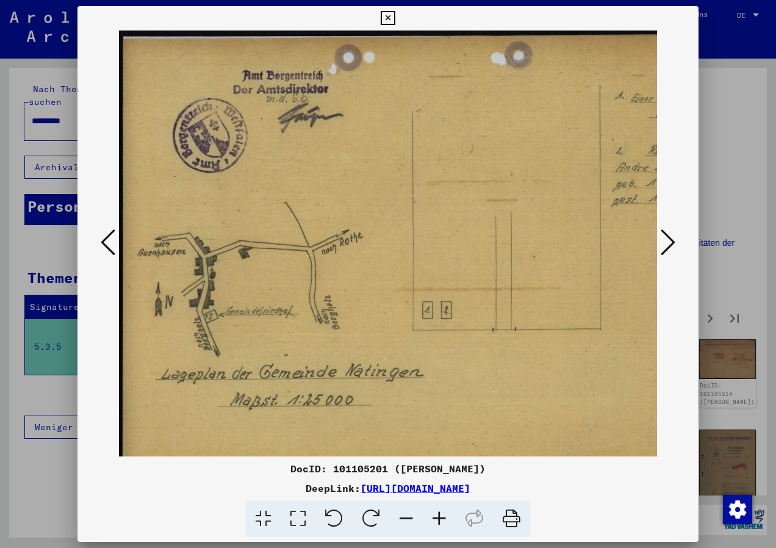
click at [439, 517] on icon at bounding box center [439, 518] width 33 height 37
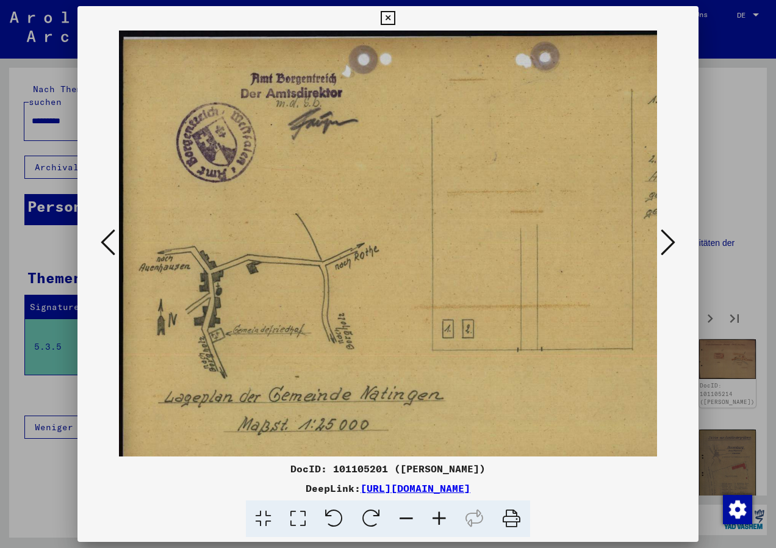
click at [439, 517] on icon at bounding box center [439, 518] width 33 height 37
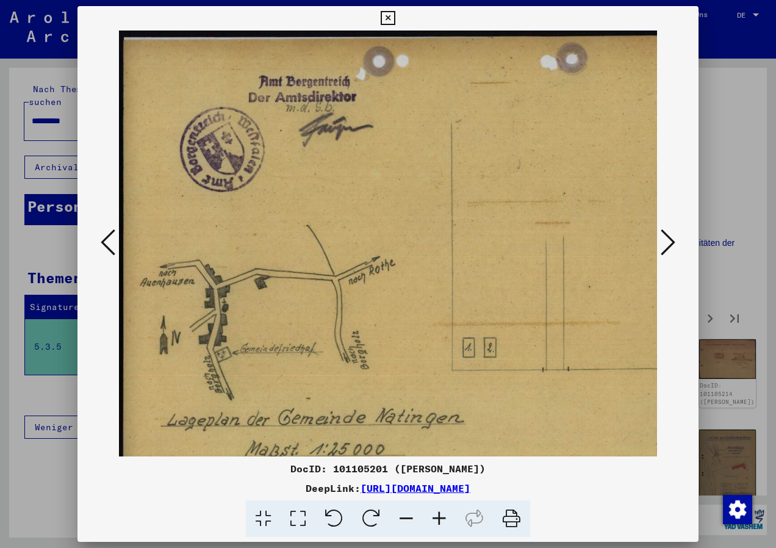
click at [439, 516] on icon at bounding box center [439, 518] width 33 height 37
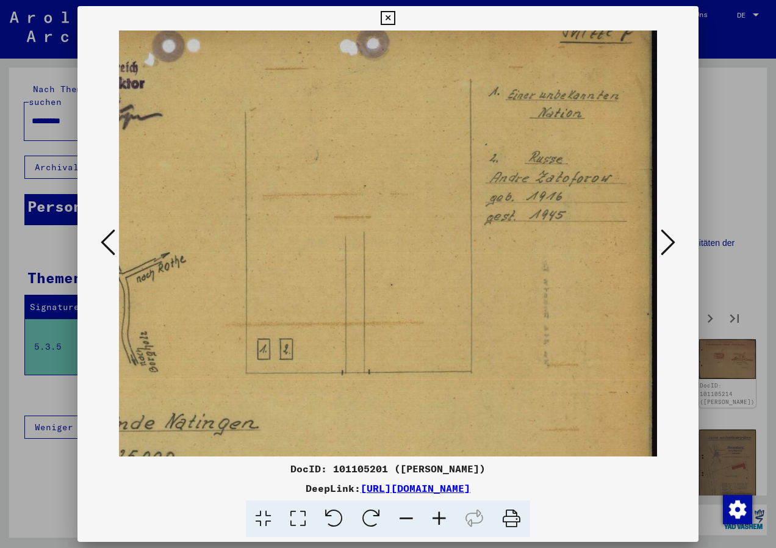
scroll to position [0, 226]
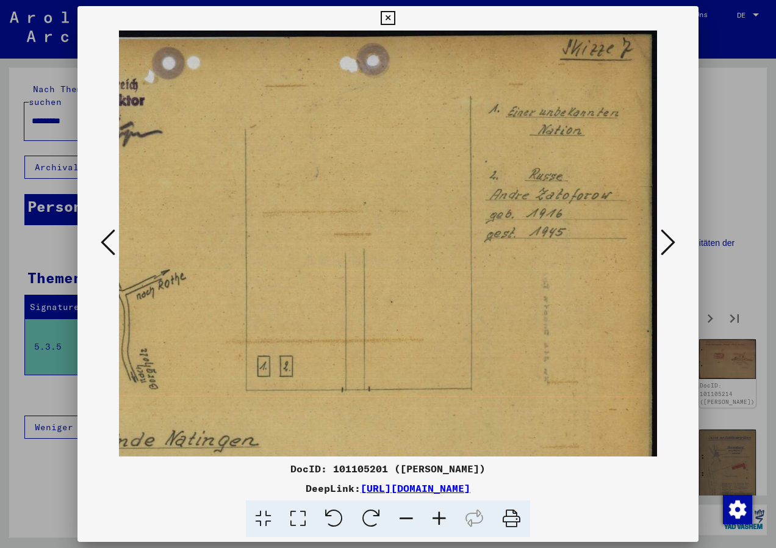
drag, startPoint x: 382, startPoint y: 389, endPoint x: -138, endPoint y: 425, distance: 521.3
click at [0, 425] on html "Suchen Archiv erkunden Spenden Newsletter Hilfe Kontakt Über Uns Suchen Archiv …" at bounding box center [388, 274] width 776 height 548
click at [404, 518] on icon at bounding box center [406, 518] width 33 height 37
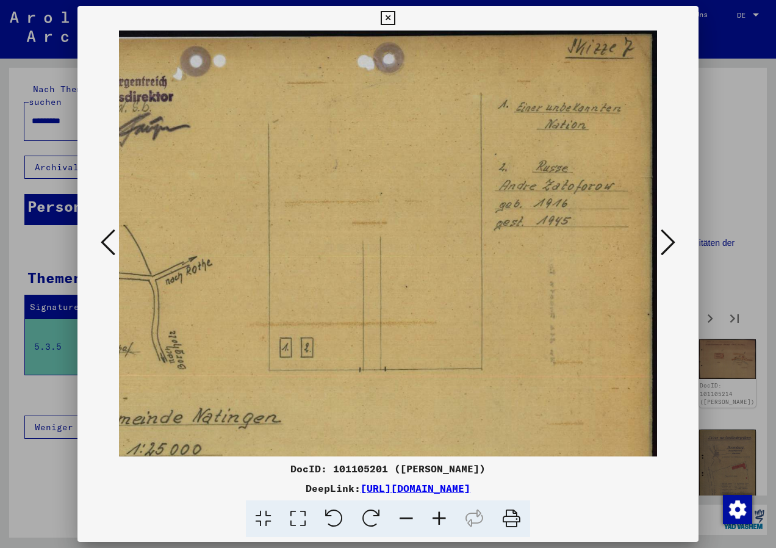
click at [404, 518] on icon at bounding box center [406, 518] width 33 height 37
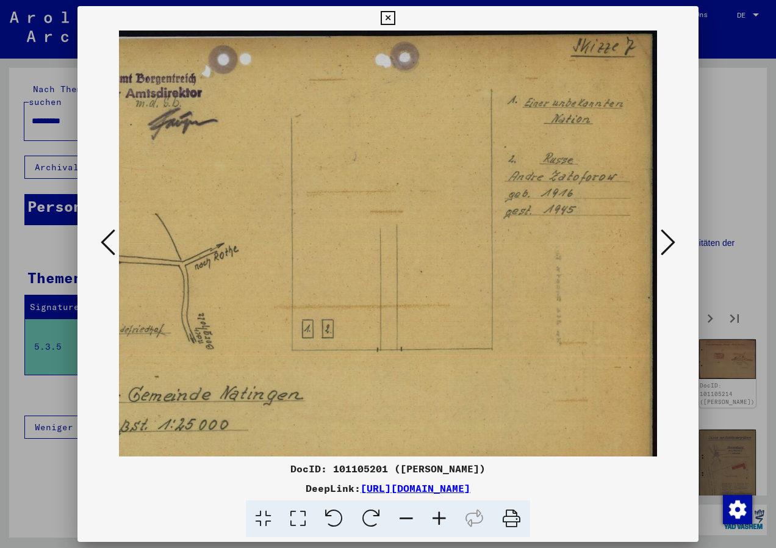
click at [404, 518] on icon at bounding box center [406, 518] width 33 height 37
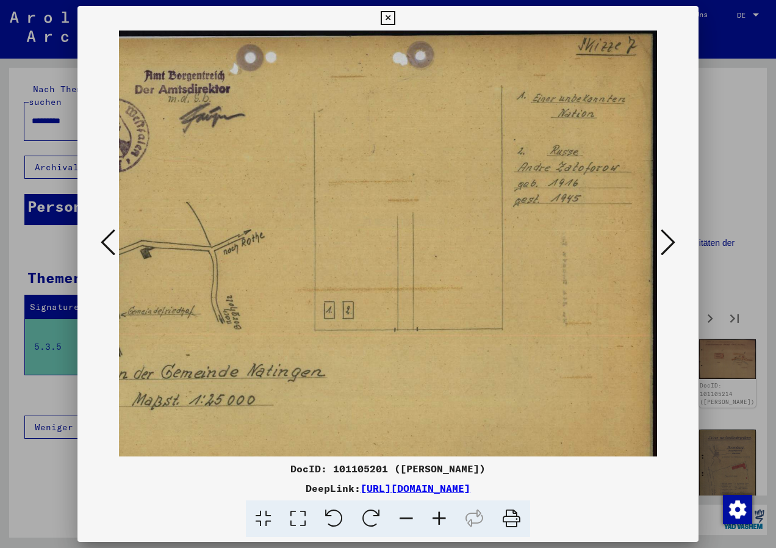
click at [406, 514] on icon at bounding box center [406, 518] width 33 height 37
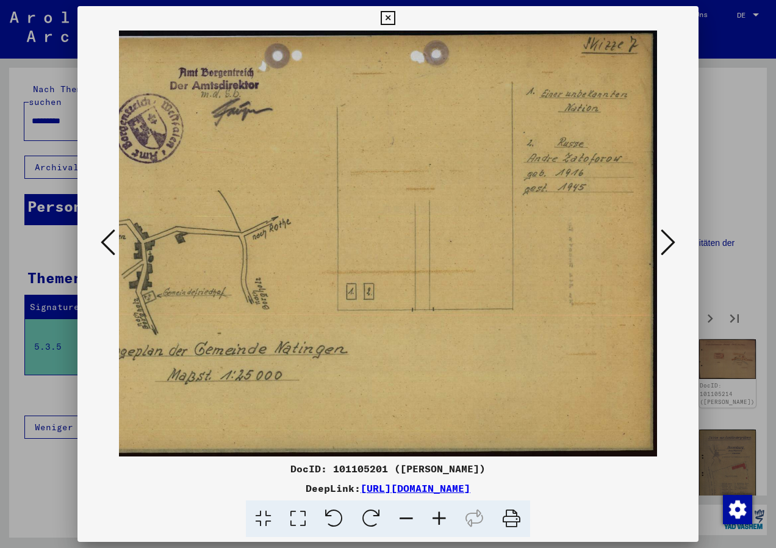
click at [406, 514] on icon at bounding box center [406, 518] width 33 height 37
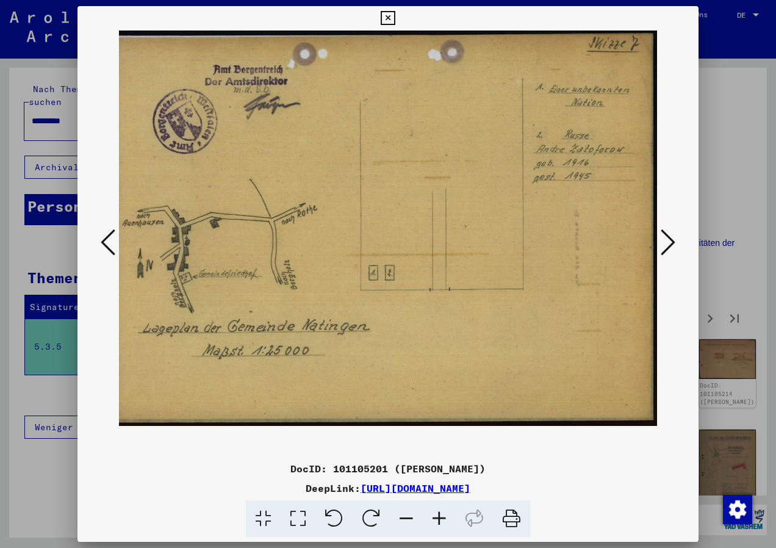
click at [406, 514] on icon at bounding box center [406, 518] width 33 height 37
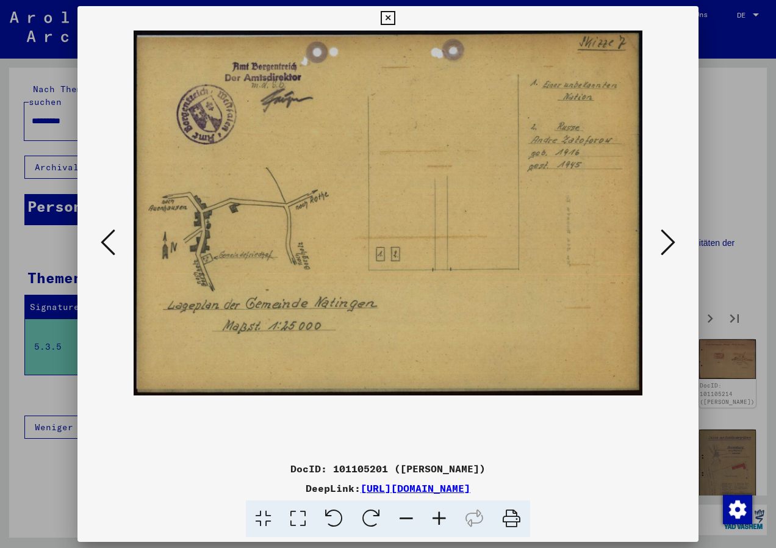
click at [671, 238] on icon at bounding box center [667, 241] width 15 height 29
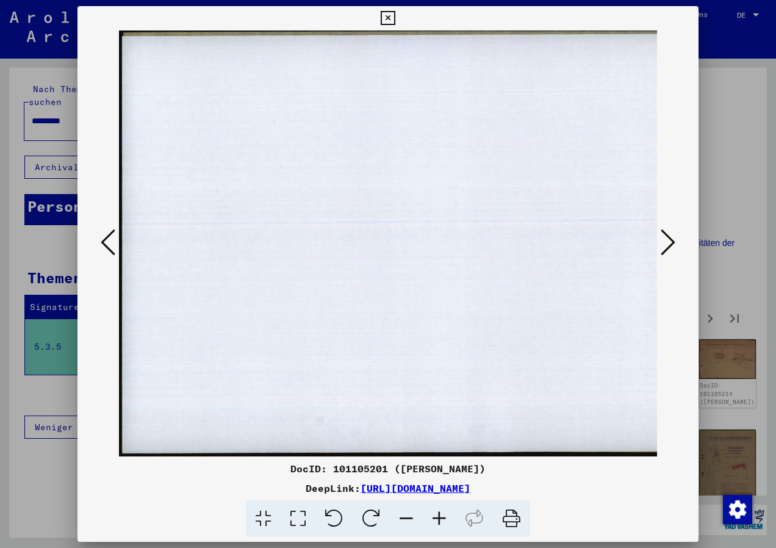
click at [672, 238] on icon at bounding box center [667, 241] width 15 height 29
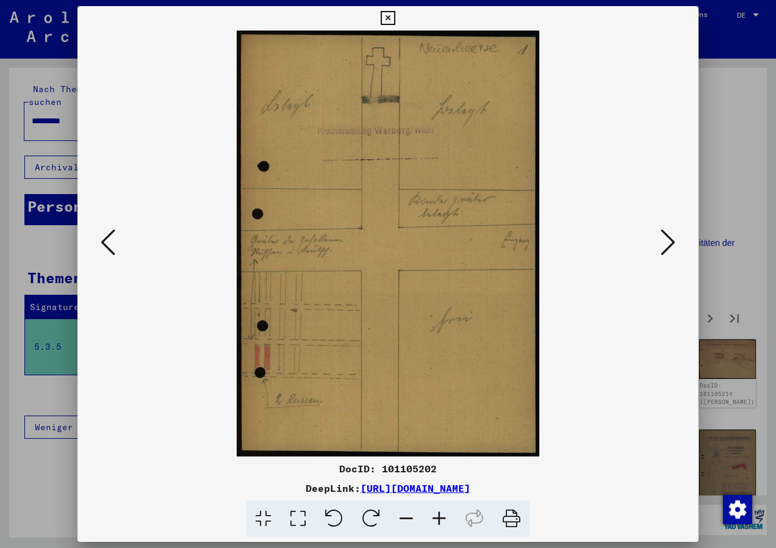
click at [437, 519] on icon at bounding box center [439, 518] width 33 height 37
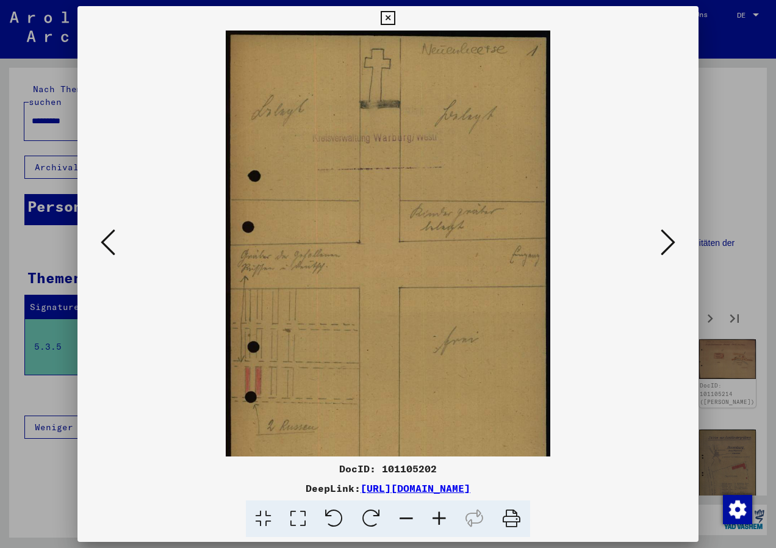
click at [437, 519] on icon at bounding box center [439, 518] width 33 height 37
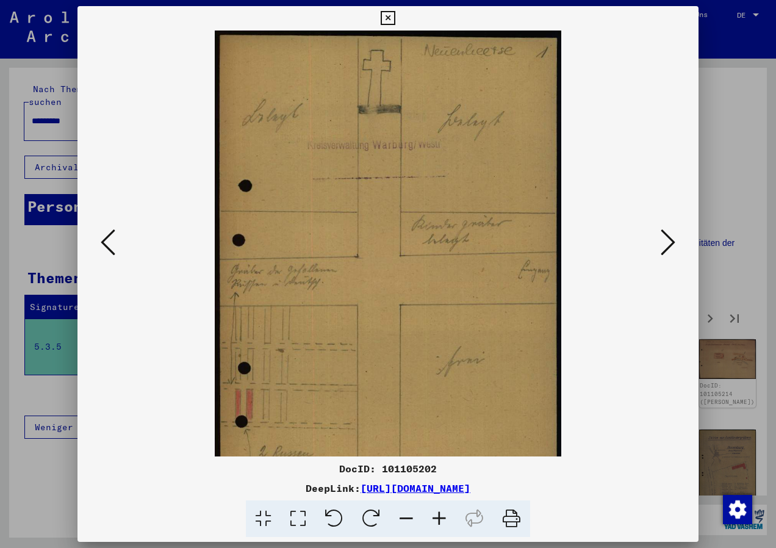
click at [437, 519] on icon at bounding box center [439, 518] width 33 height 37
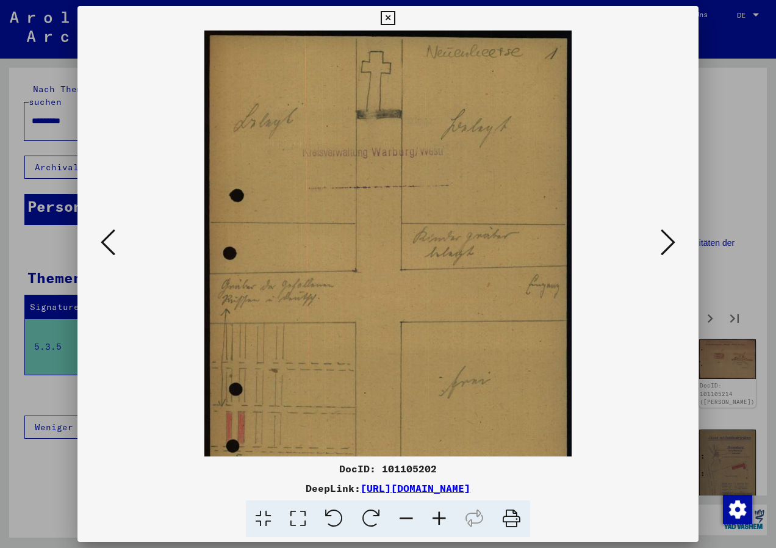
click at [437, 519] on icon at bounding box center [439, 518] width 33 height 37
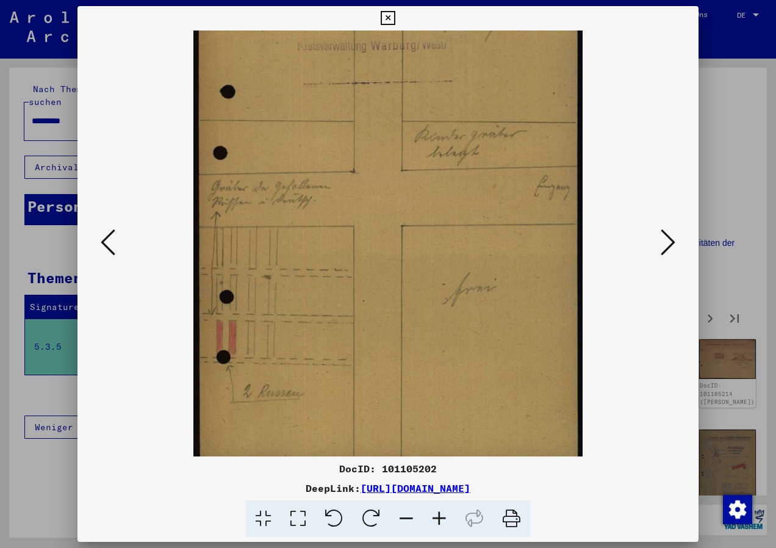
scroll to position [122, 0]
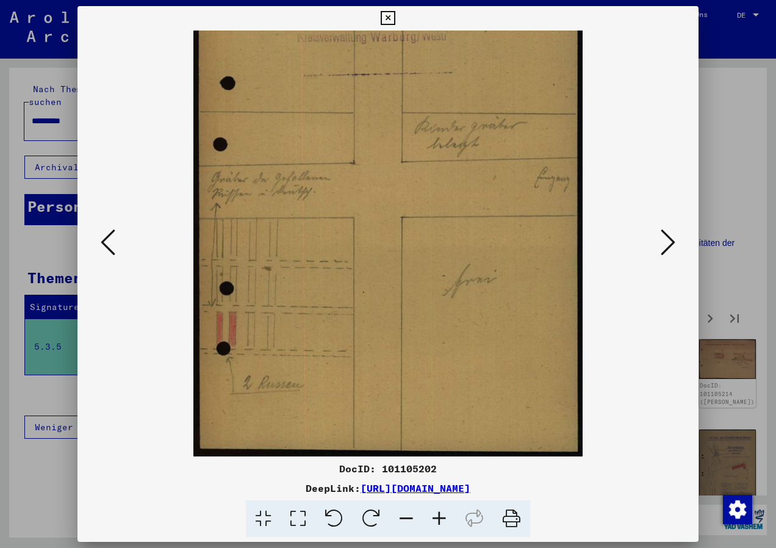
drag, startPoint x: 431, startPoint y: 391, endPoint x: 435, endPoint y: 241, distance: 150.0
click at [435, 241] on img at bounding box center [387, 183] width 389 height 548
click at [401, 518] on icon at bounding box center [406, 518] width 33 height 37
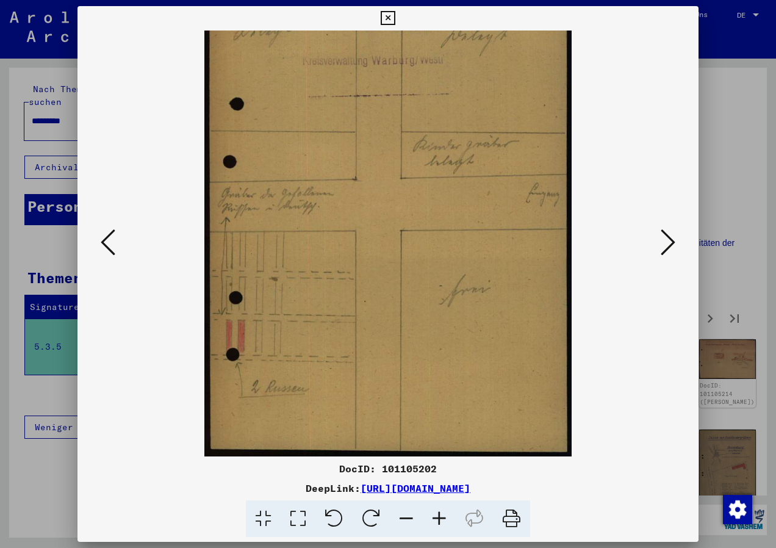
click at [401, 518] on icon at bounding box center [406, 518] width 33 height 37
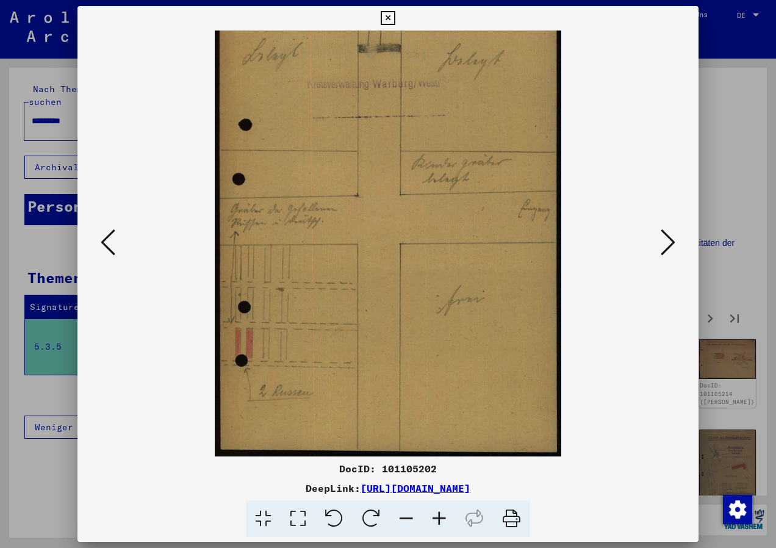
click at [401, 518] on icon at bounding box center [406, 518] width 33 height 37
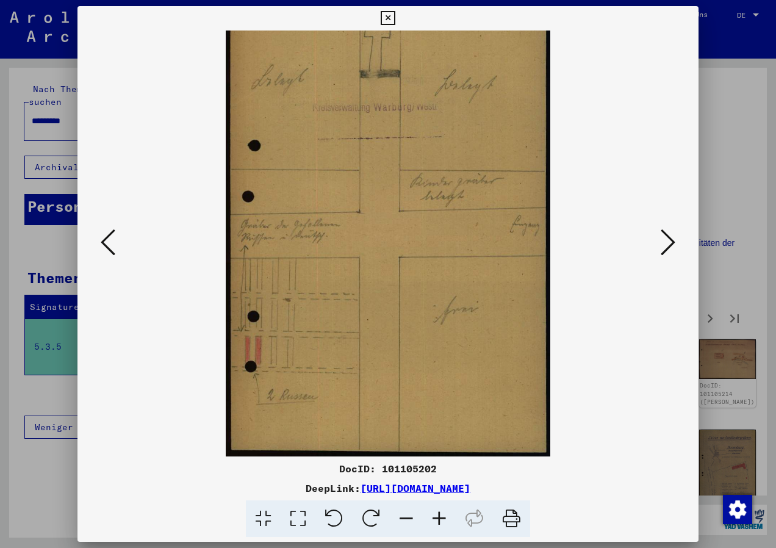
click at [406, 515] on icon at bounding box center [406, 518] width 33 height 37
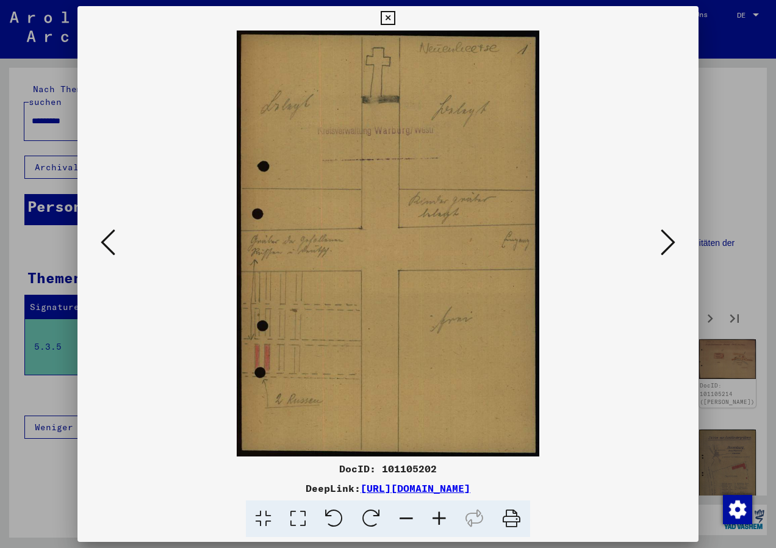
scroll to position [0, 0]
click at [406, 515] on icon at bounding box center [406, 518] width 33 height 37
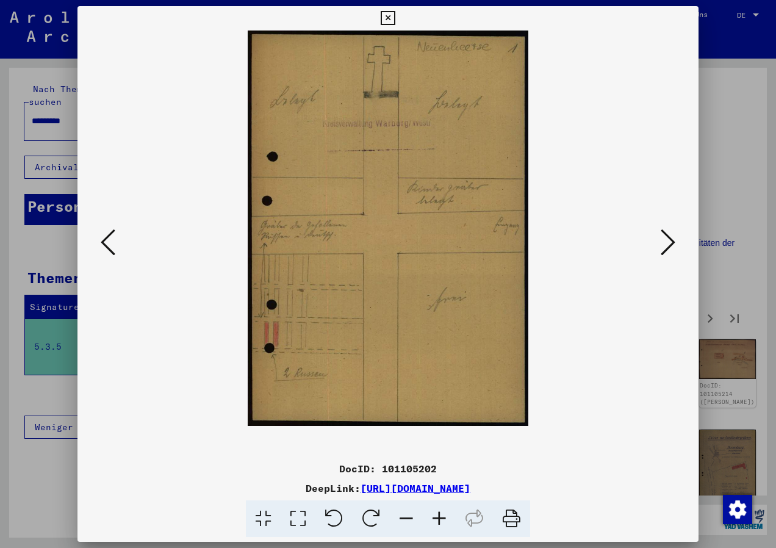
click at [668, 246] on icon at bounding box center [667, 241] width 15 height 29
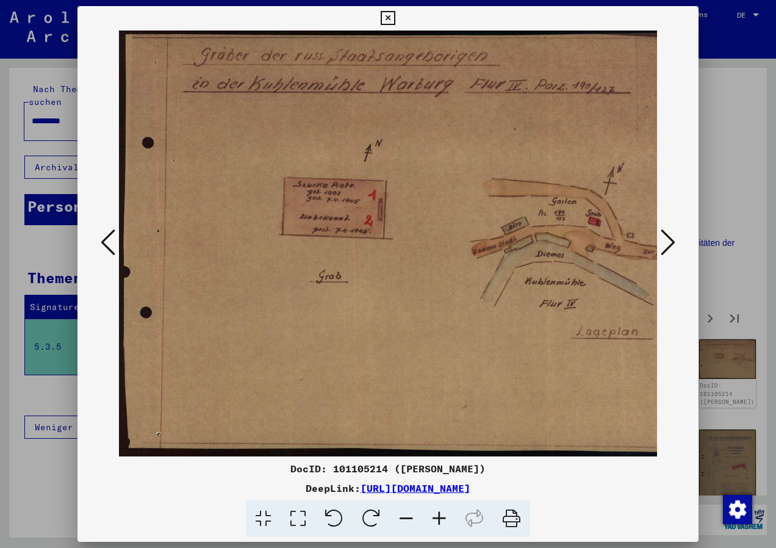
click at [668, 246] on icon at bounding box center [667, 241] width 15 height 29
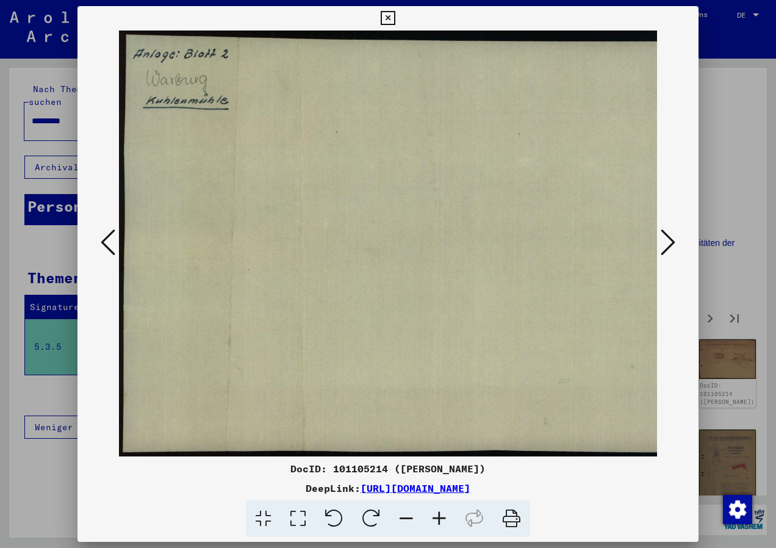
click at [668, 246] on icon at bounding box center [667, 241] width 15 height 29
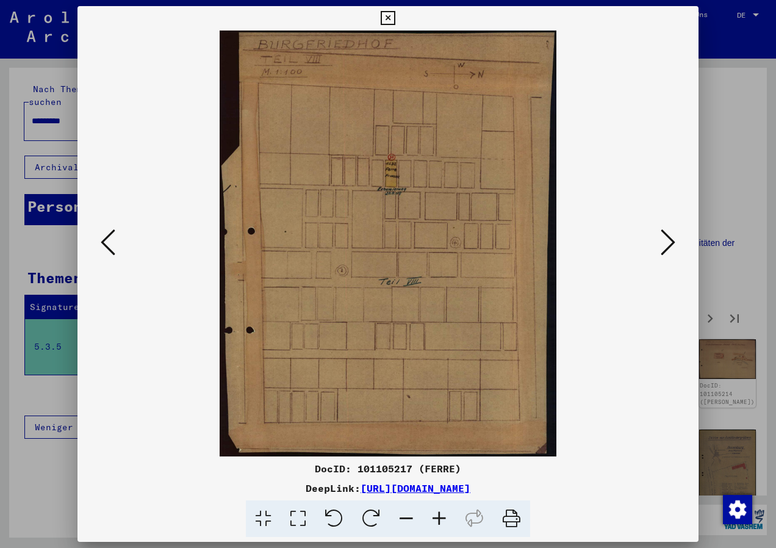
click at [441, 522] on icon at bounding box center [439, 518] width 33 height 37
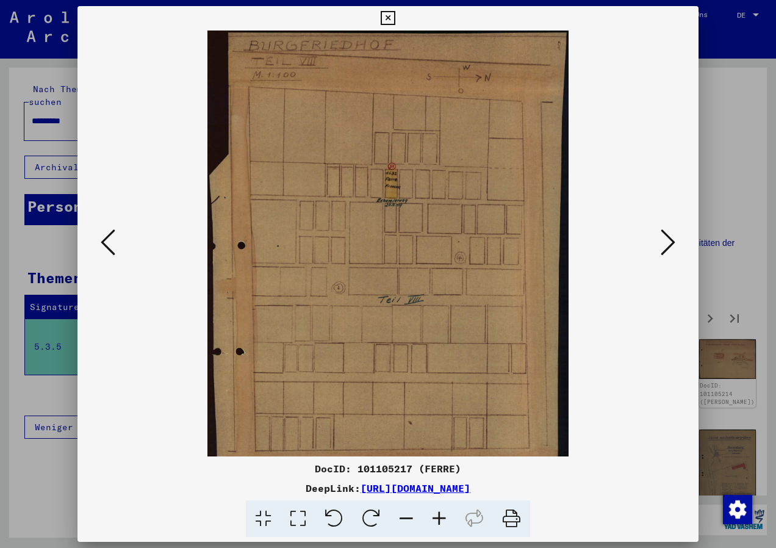
click at [441, 522] on icon at bounding box center [439, 518] width 33 height 37
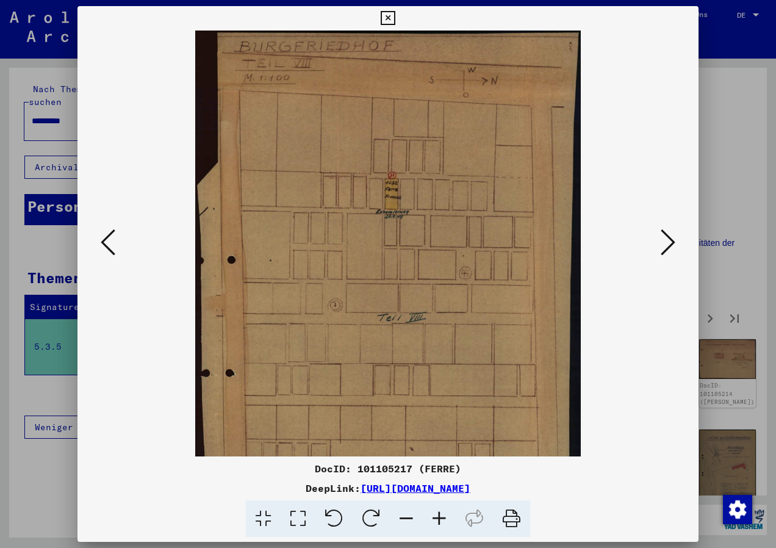
click at [441, 522] on icon at bounding box center [439, 518] width 33 height 37
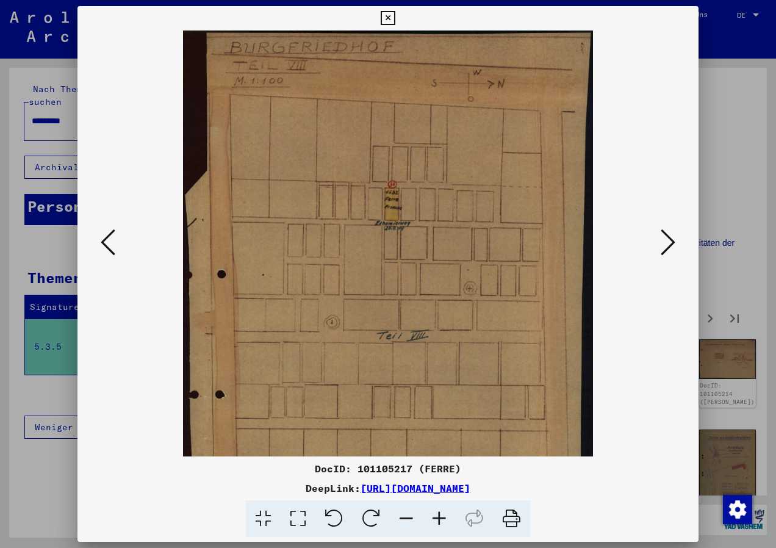
click at [441, 522] on icon at bounding box center [439, 518] width 33 height 37
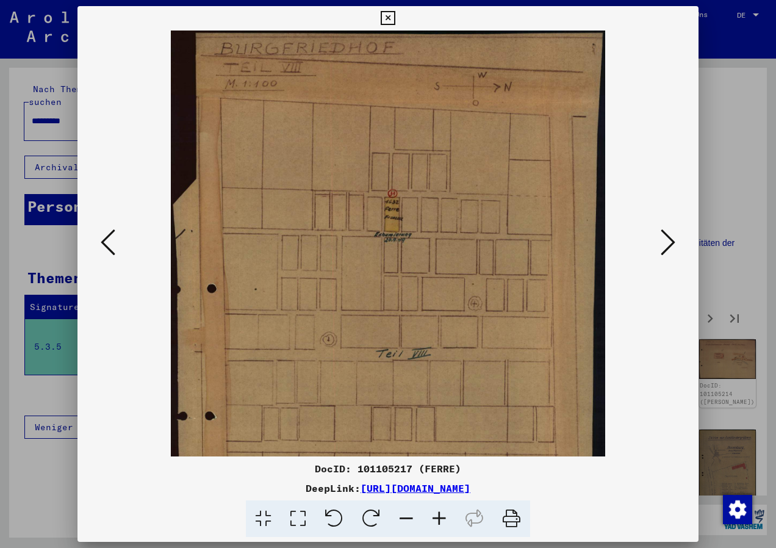
click at [441, 522] on icon at bounding box center [439, 518] width 33 height 37
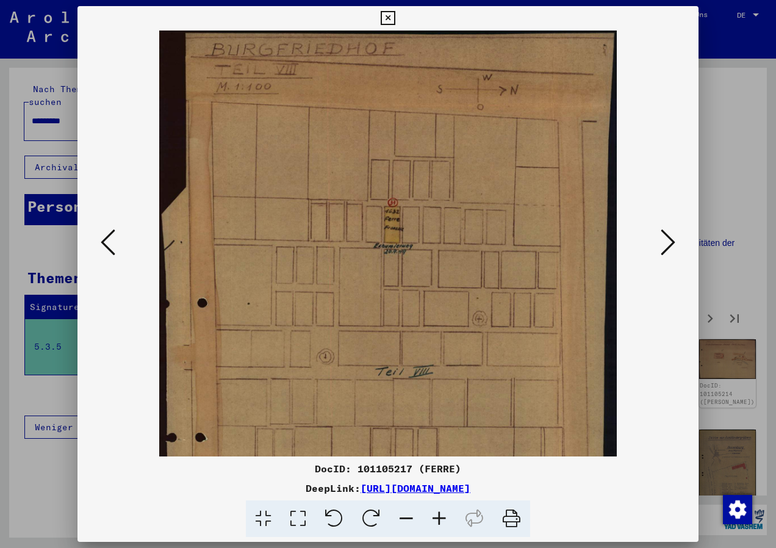
click at [441, 522] on icon at bounding box center [439, 518] width 33 height 37
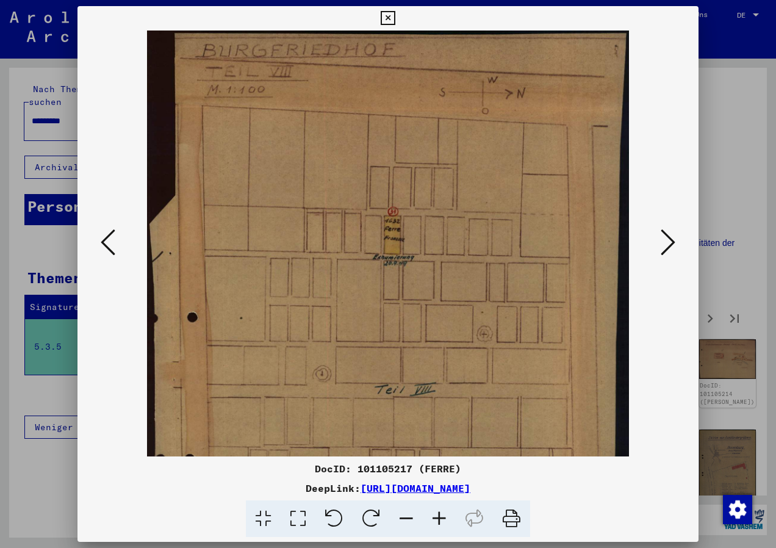
click at [413, 516] on icon at bounding box center [406, 518] width 33 height 37
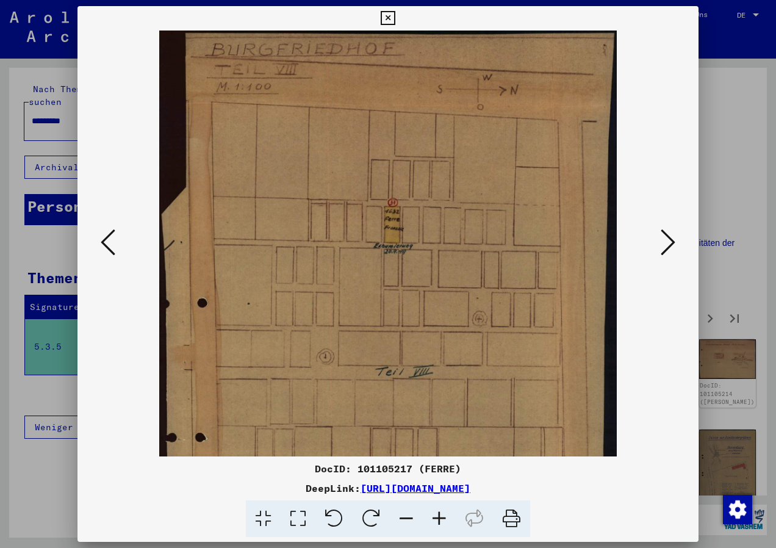
click at [413, 516] on icon at bounding box center [406, 518] width 33 height 37
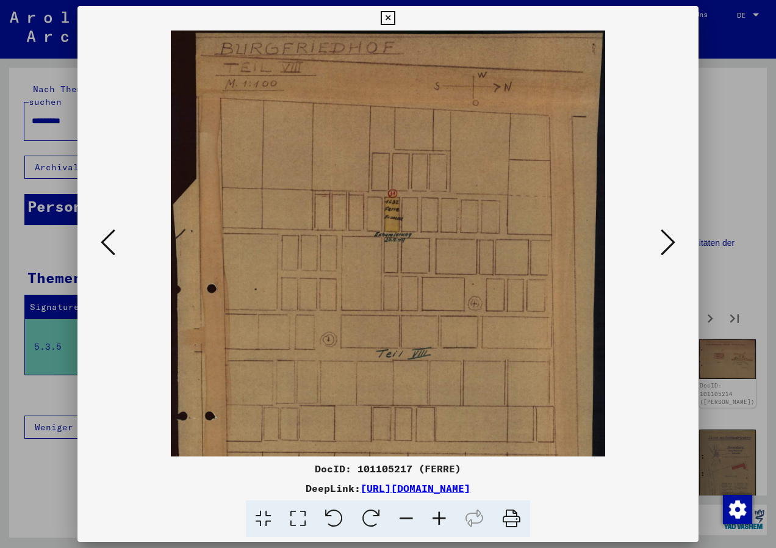
click at [413, 516] on icon at bounding box center [406, 518] width 33 height 37
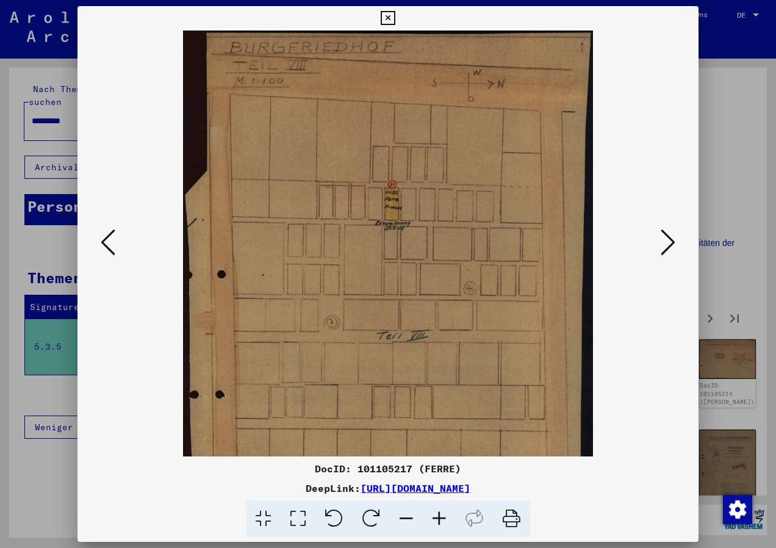
click at [413, 516] on icon at bounding box center [406, 518] width 33 height 37
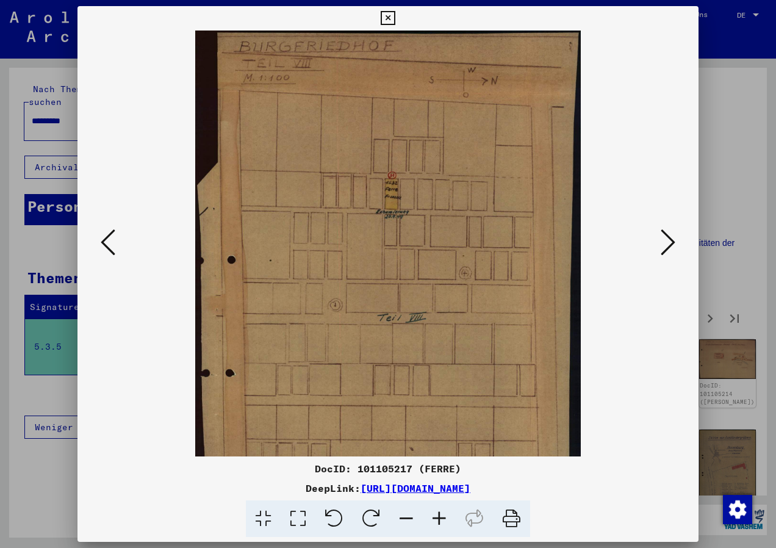
click at [413, 516] on icon at bounding box center [406, 518] width 33 height 37
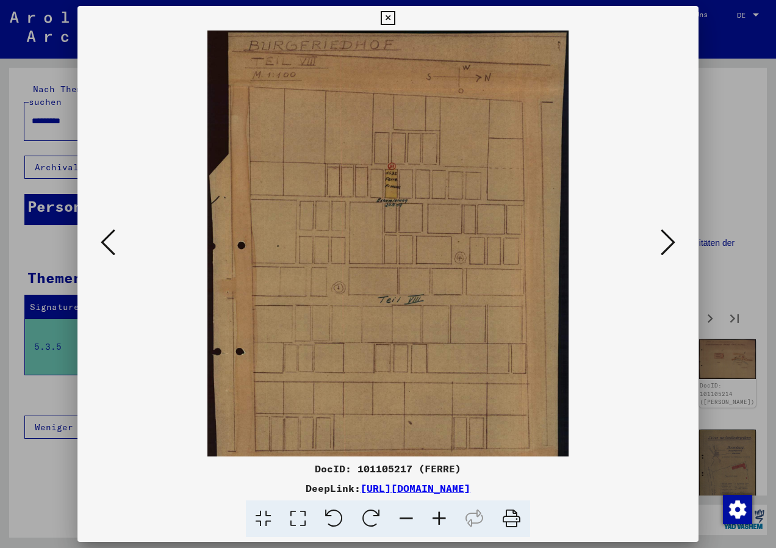
click at [413, 516] on icon at bounding box center [406, 518] width 33 height 37
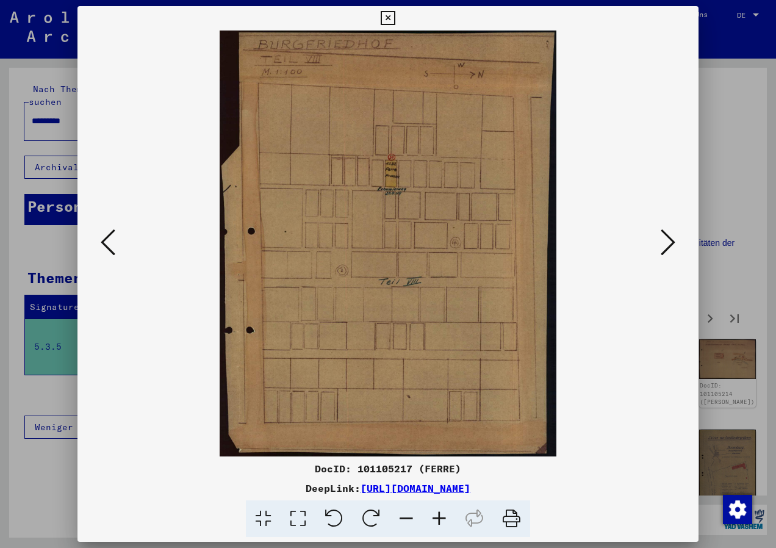
click at [413, 516] on icon at bounding box center [406, 518] width 33 height 37
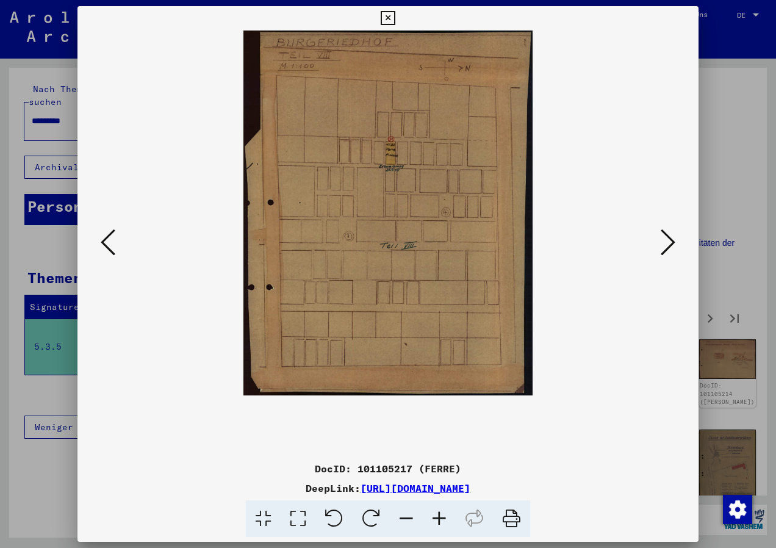
click at [413, 516] on icon at bounding box center [406, 518] width 33 height 37
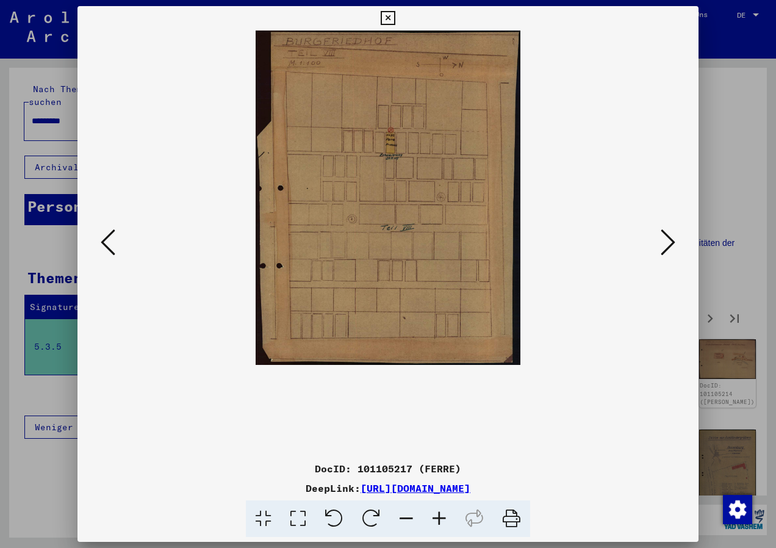
click at [413, 516] on icon at bounding box center [406, 518] width 33 height 37
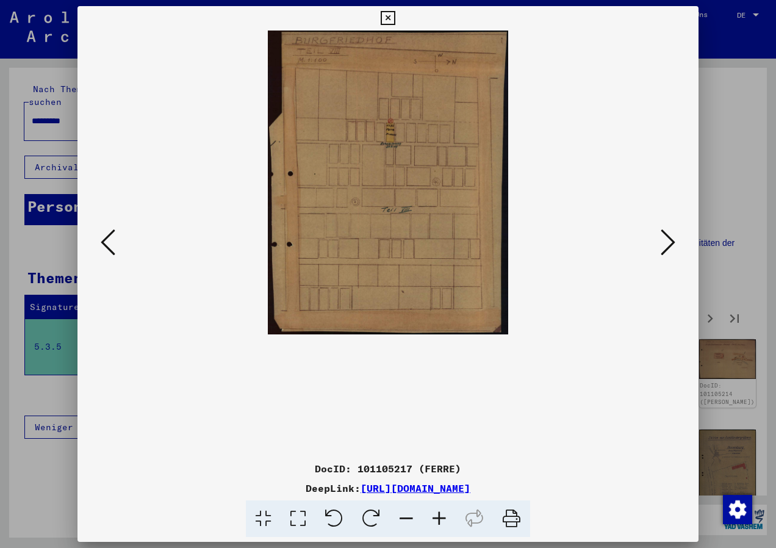
click at [442, 515] on icon at bounding box center [439, 518] width 33 height 37
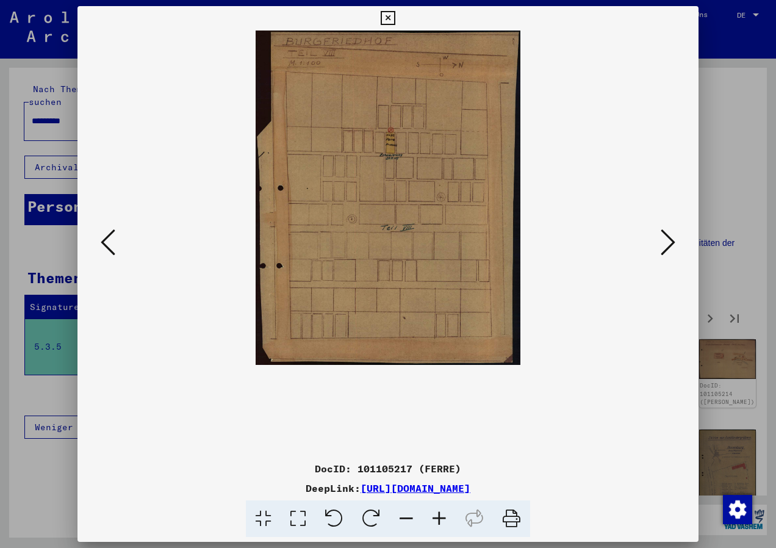
click at [442, 515] on icon at bounding box center [439, 518] width 33 height 37
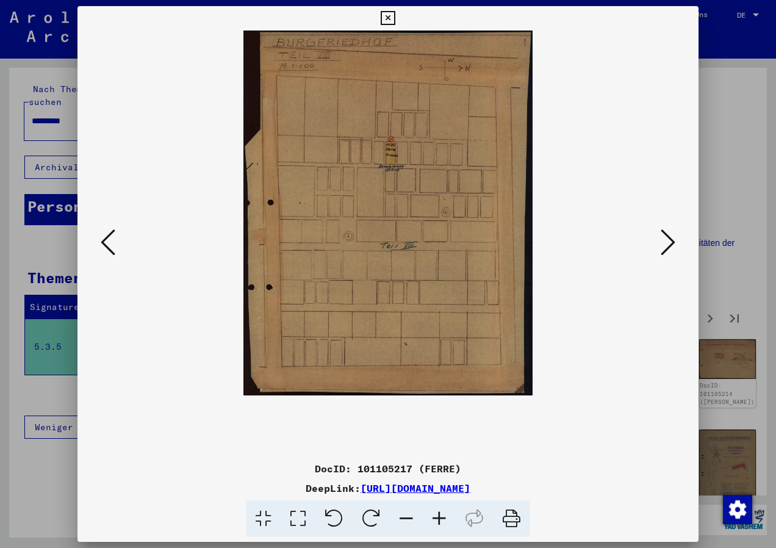
click at [442, 515] on icon at bounding box center [439, 518] width 33 height 37
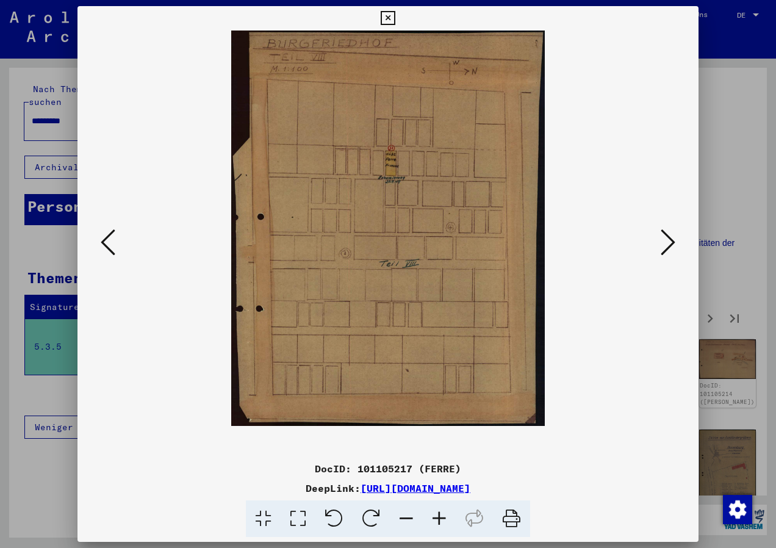
click at [666, 248] on icon at bounding box center [667, 241] width 15 height 29
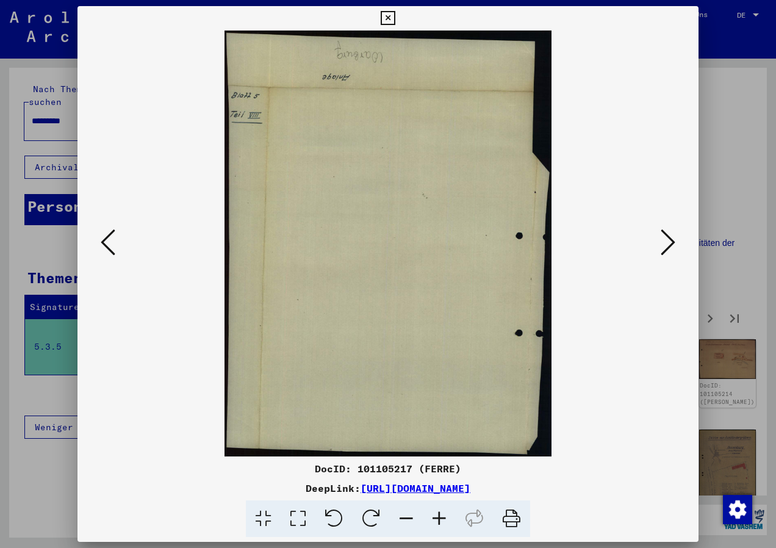
drag, startPoint x: 409, startPoint y: 243, endPoint x: 469, endPoint y: 340, distance: 114.7
click at [469, 340] on img at bounding box center [387, 243] width 327 height 426
drag, startPoint x: 469, startPoint y: 330, endPoint x: 482, endPoint y: 330, distance: 12.2
click at [482, 330] on img at bounding box center [387, 243] width 327 height 426
click at [674, 237] on icon at bounding box center [667, 241] width 15 height 29
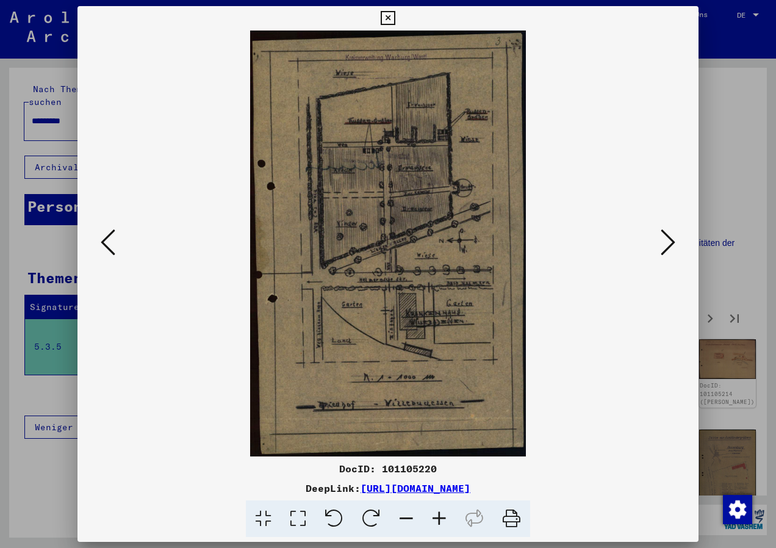
click at [441, 516] on icon at bounding box center [439, 518] width 33 height 37
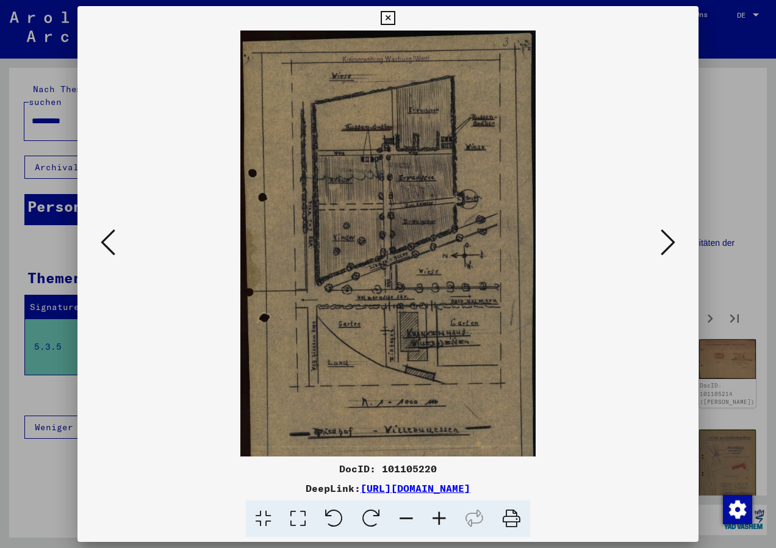
click at [441, 516] on icon at bounding box center [439, 518] width 33 height 37
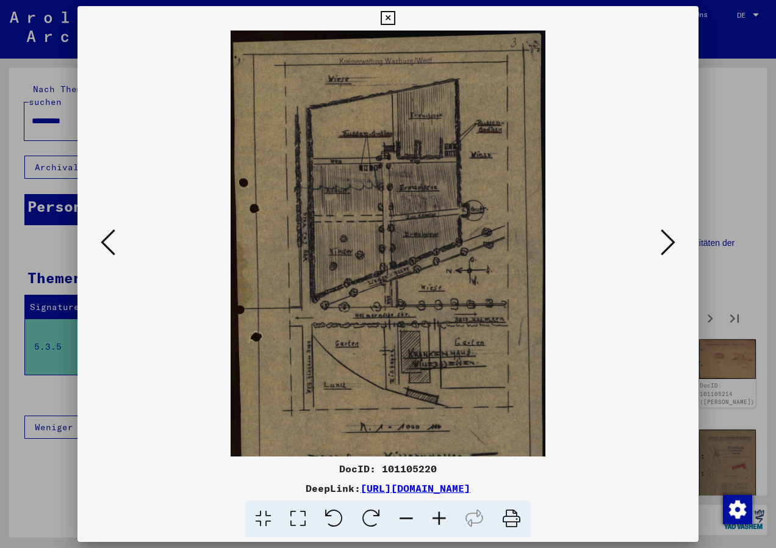
click at [441, 516] on icon at bounding box center [439, 518] width 33 height 37
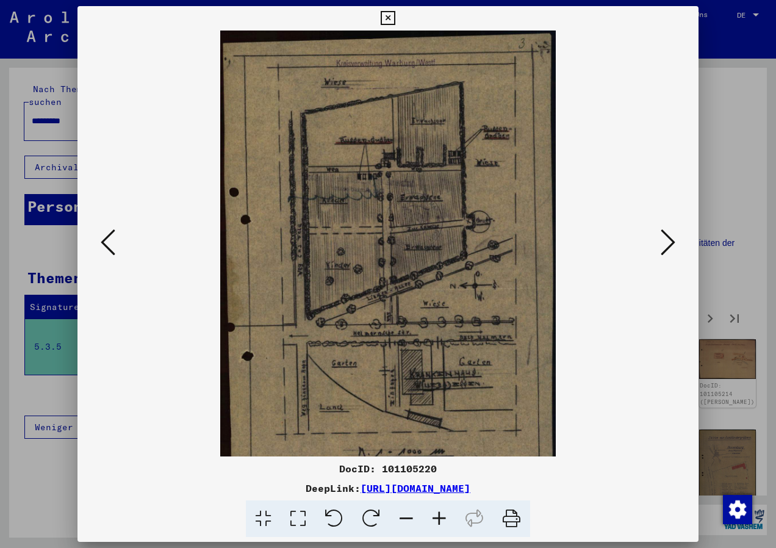
click at [441, 516] on icon at bounding box center [439, 518] width 33 height 37
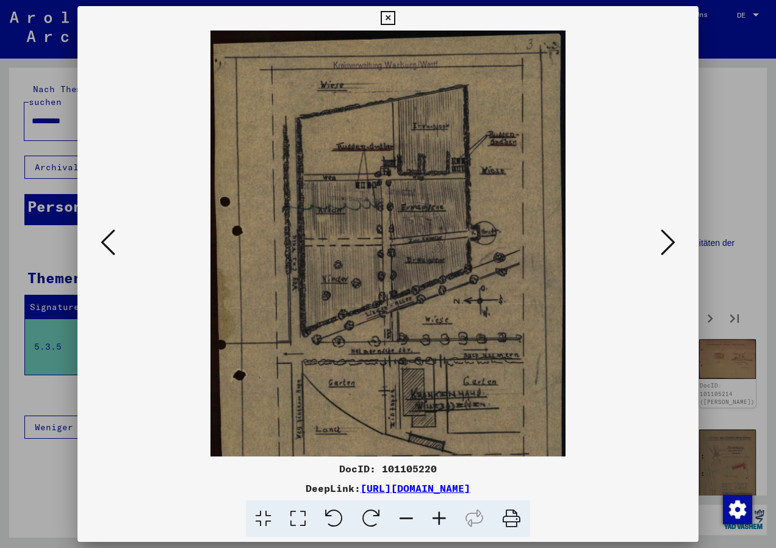
click at [441, 516] on icon at bounding box center [439, 518] width 33 height 37
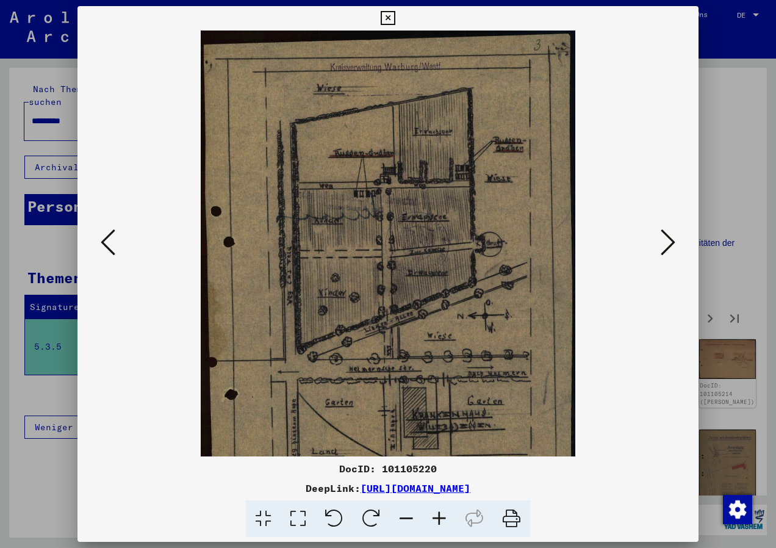
click at [441, 516] on icon at bounding box center [439, 518] width 33 height 37
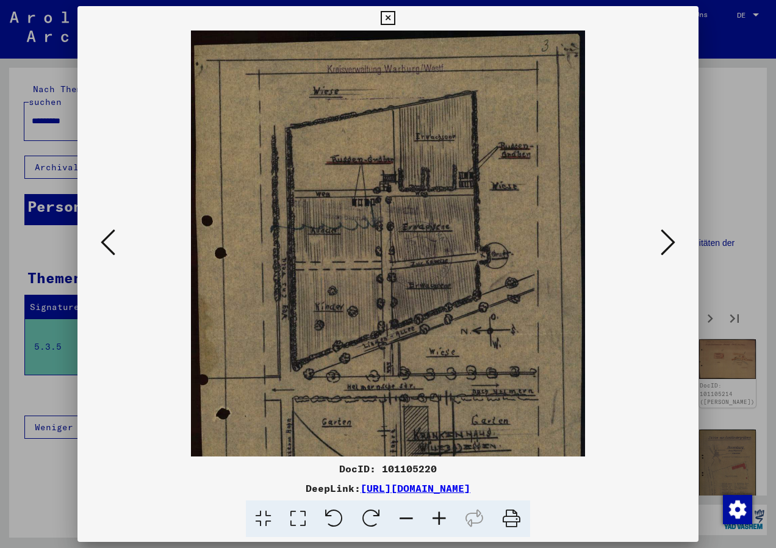
click at [441, 516] on icon at bounding box center [439, 518] width 33 height 37
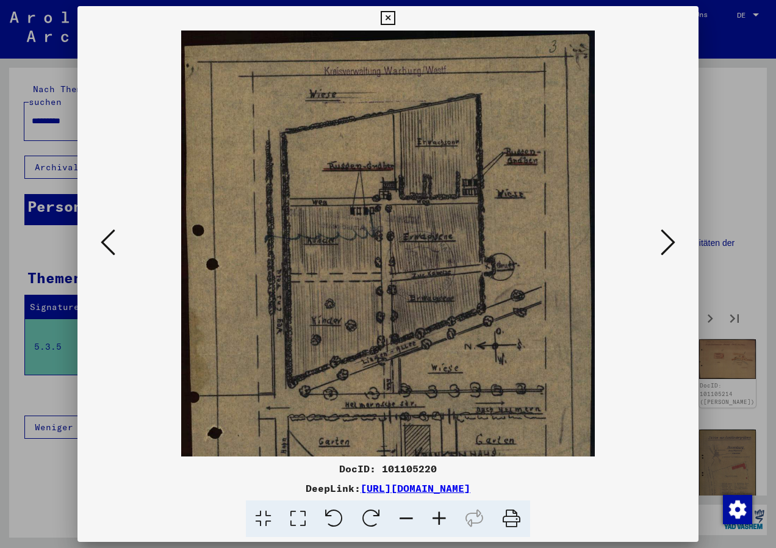
click at [441, 516] on icon at bounding box center [439, 518] width 33 height 37
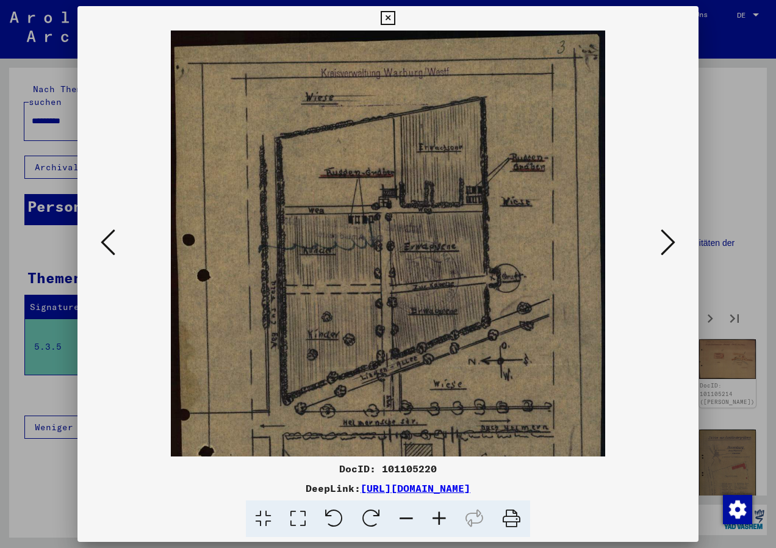
click at [441, 516] on icon at bounding box center [439, 518] width 33 height 37
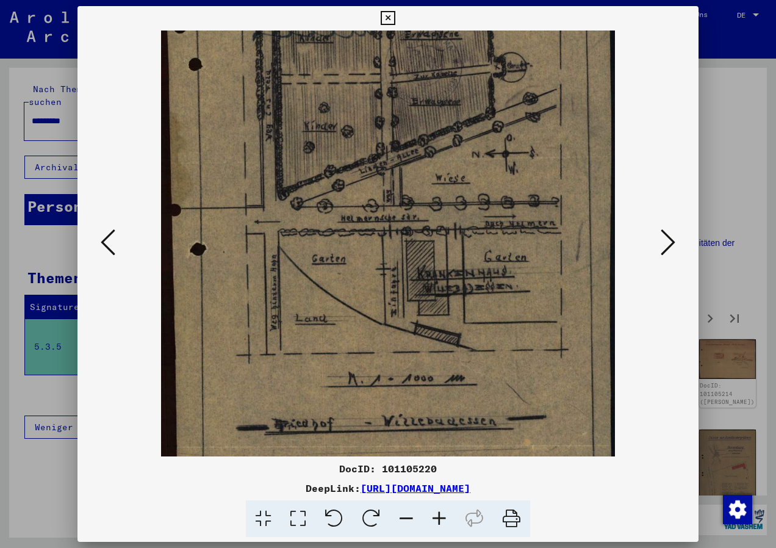
scroll to position [224, 0]
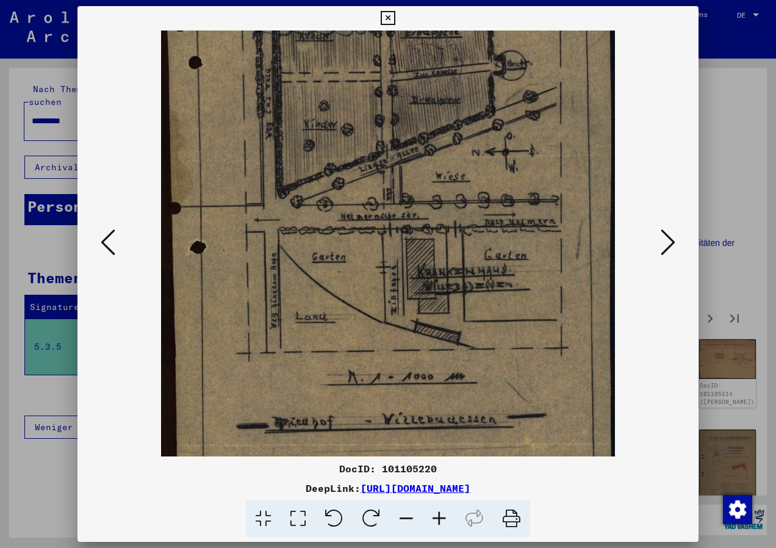
drag, startPoint x: 460, startPoint y: 359, endPoint x: 451, endPoint y: 135, distance: 224.0
click at [451, 135] on img at bounding box center [387, 157] width 453 height 700
click at [404, 516] on icon at bounding box center [406, 518] width 33 height 37
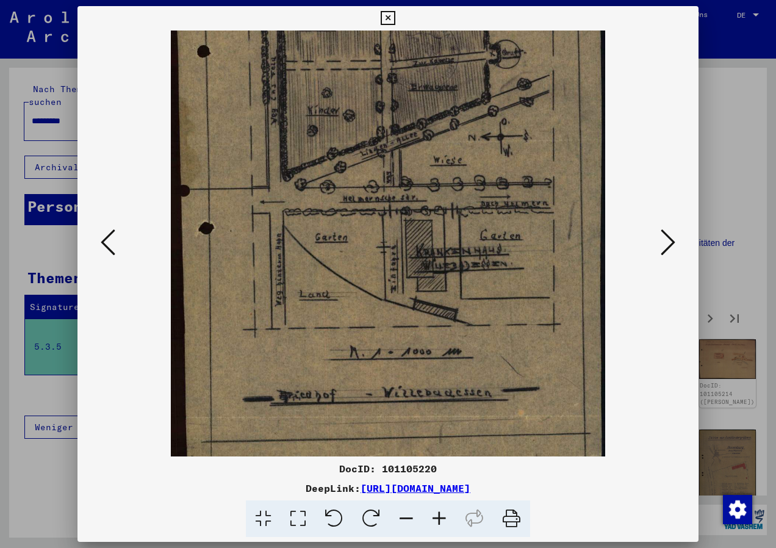
click at [404, 516] on icon at bounding box center [406, 518] width 33 height 37
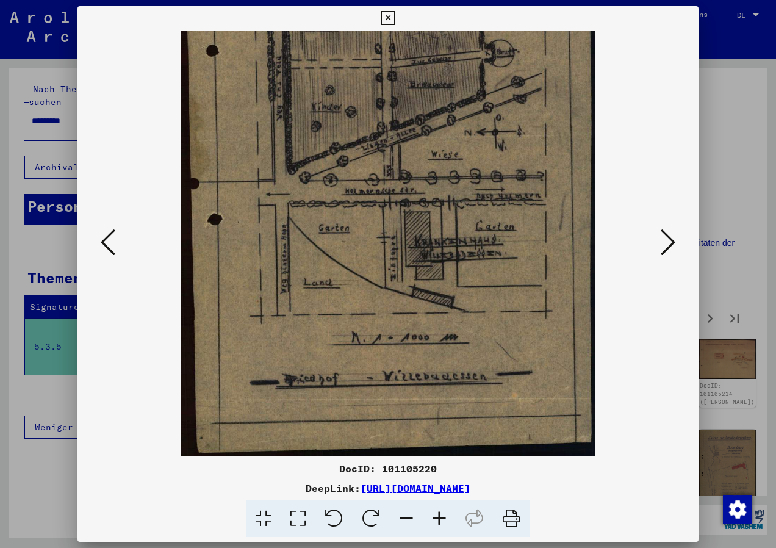
click at [404, 516] on icon at bounding box center [406, 518] width 33 height 37
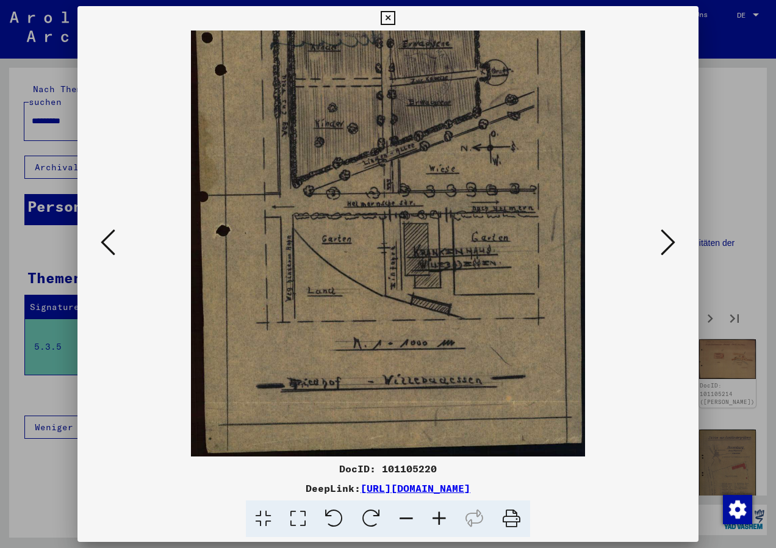
click at [404, 516] on icon at bounding box center [406, 518] width 33 height 37
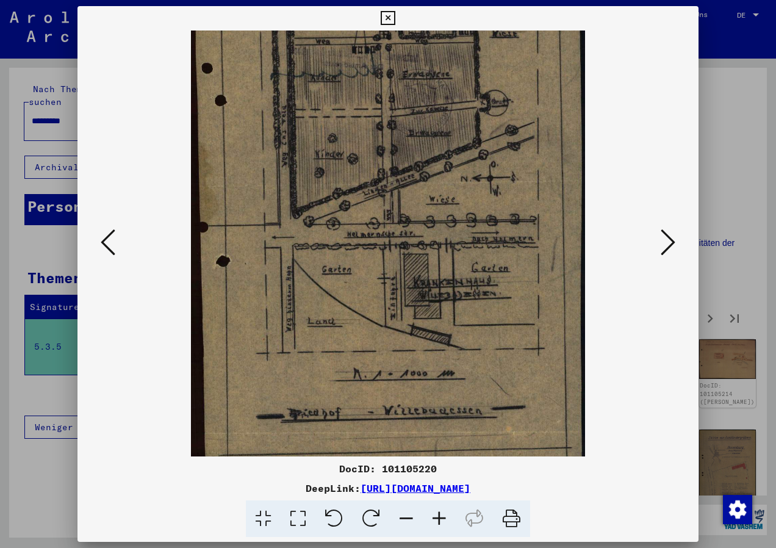
click at [404, 516] on icon at bounding box center [406, 518] width 33 height 37
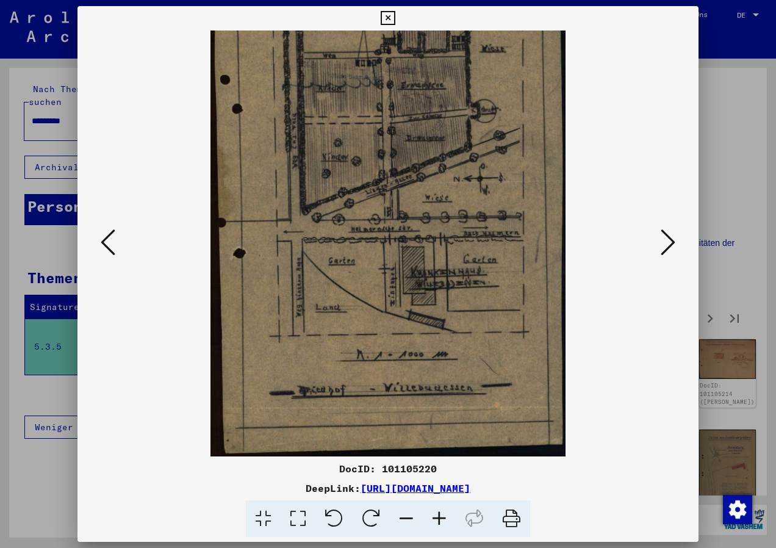
click at [404, 516] on icon at bounding box center [406, 518] width 33 height 37
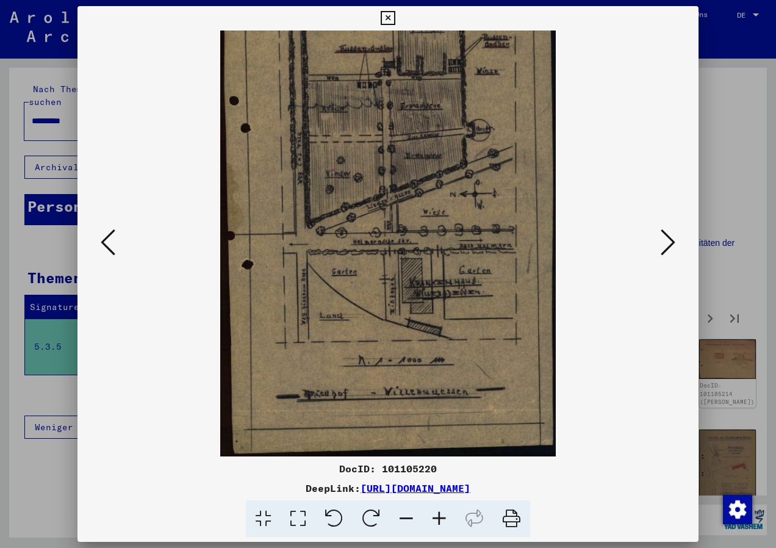
click at [404, 516] on icon at bounding box center [406, 518] width 33 height 37
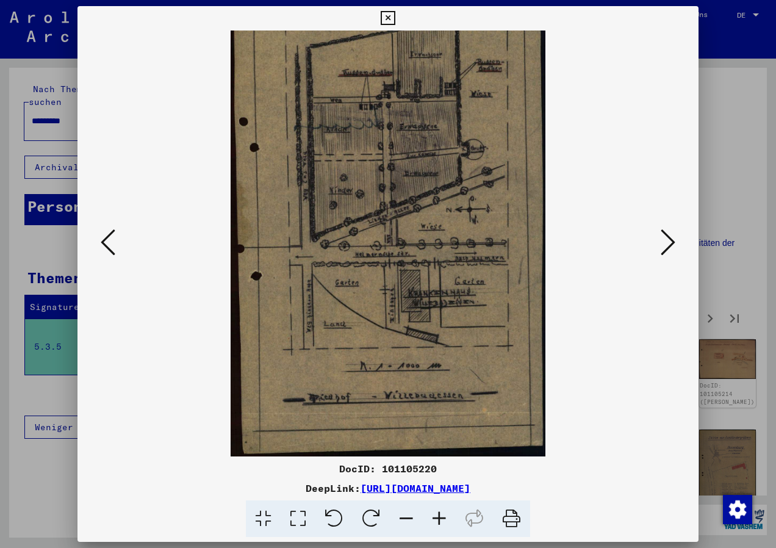
click at [404, 516] on icon at bounding box center [406, 518] width 33 height 37
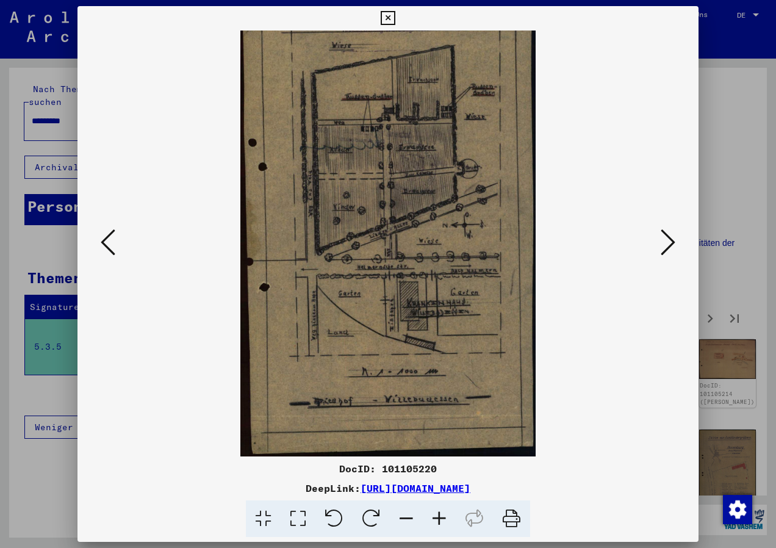
click at [404, 516] on icon at bounding box center [406, 518] width 33 height 37
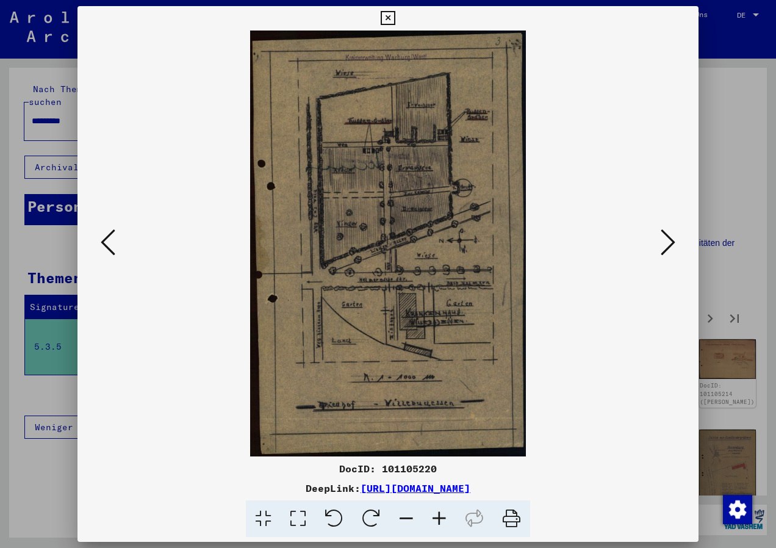
click at [672, 239] on icon at bounding box center [667, 241] width 15 height 29
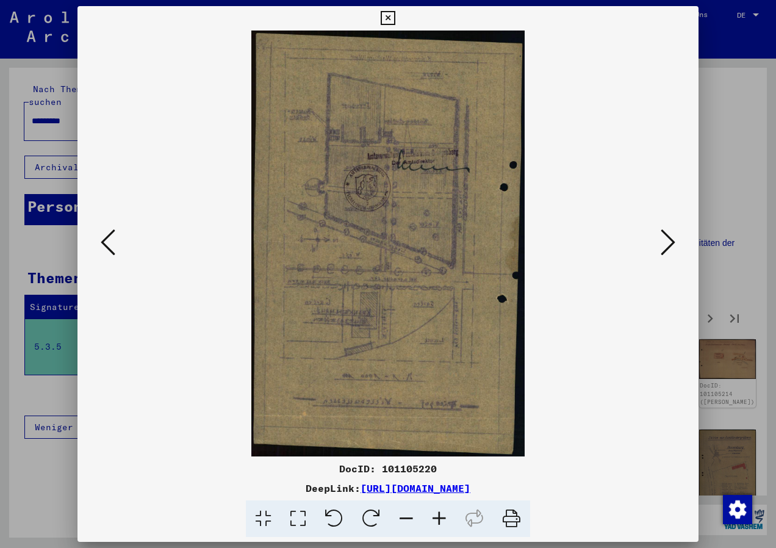
click at [672, 239] on icon at bounding box center [667, 241] width 15 height 29
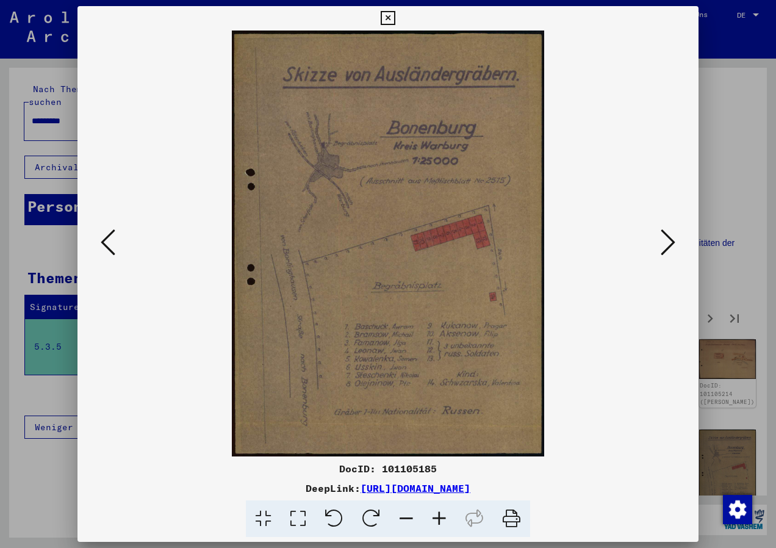
click at [672, 239] on icon at bounding box center [667, 241] width 15 height 29
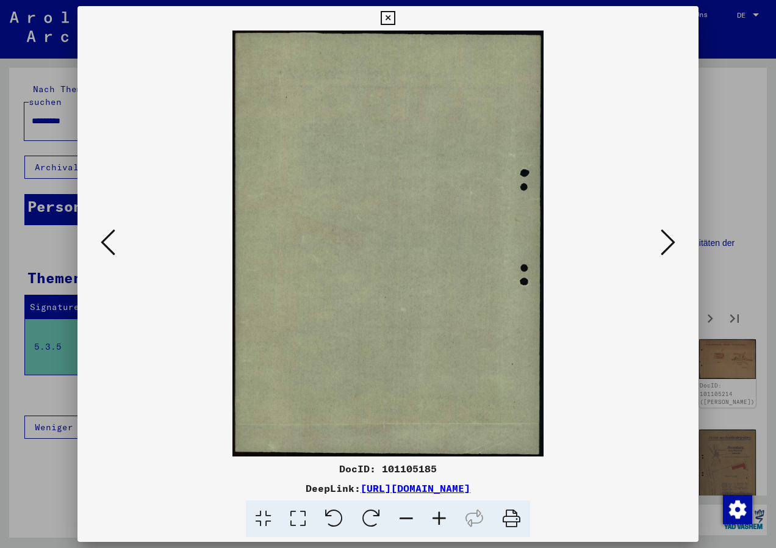
click at [672, 239] on icon at bounding box center [667, 241] width 15 height 29
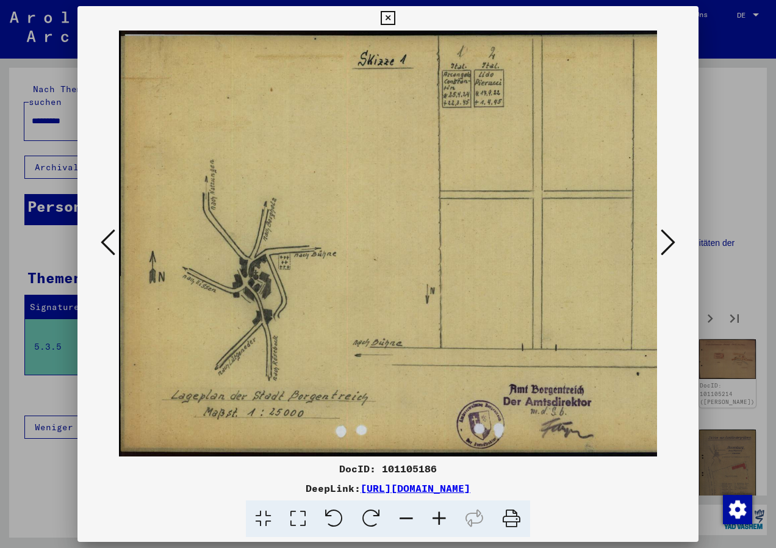
click at [443, 518] on icon at bounding box center [439, 518] width 33 height 37
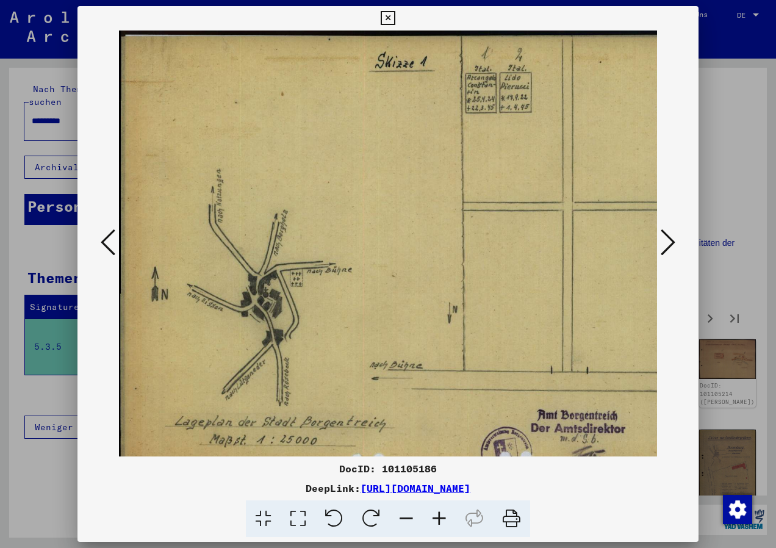
click at [443, 518] on icon at bounding box center [439, 518] width 33 height 37
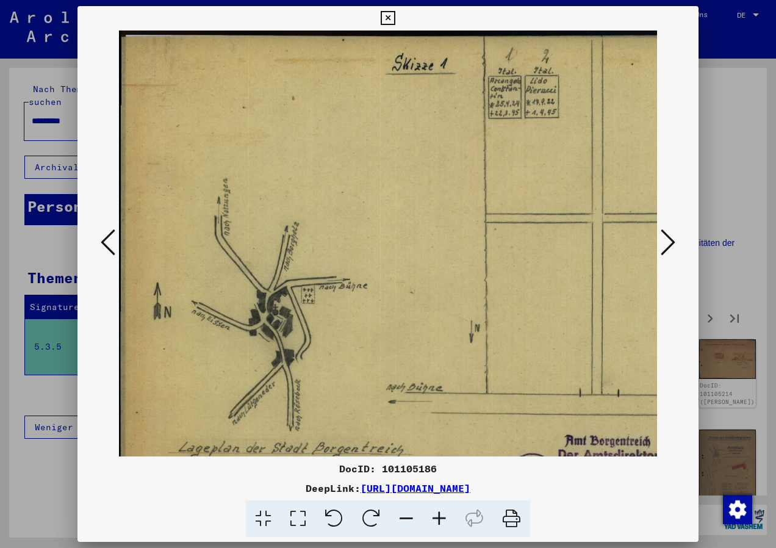
click at [443, 518] on icon at bounding box center [439, 518] width 33 height 37
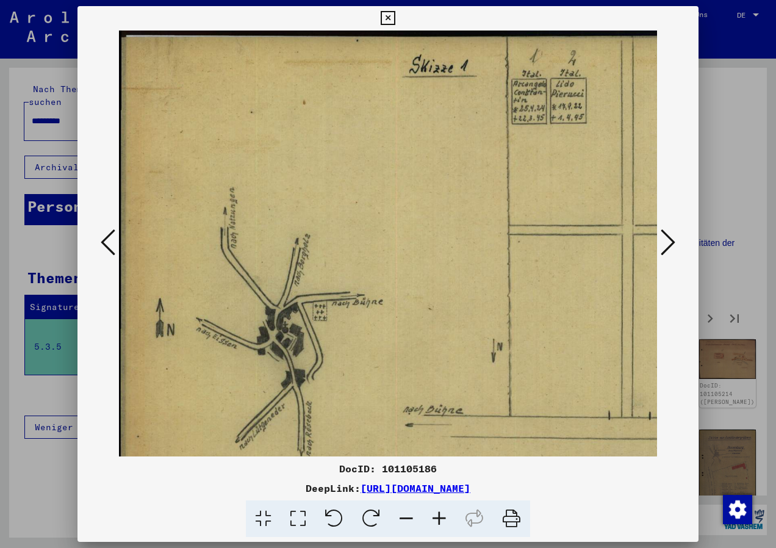
click at [443, 518] on icon at bounding box center [439, 518] width 33 height 37
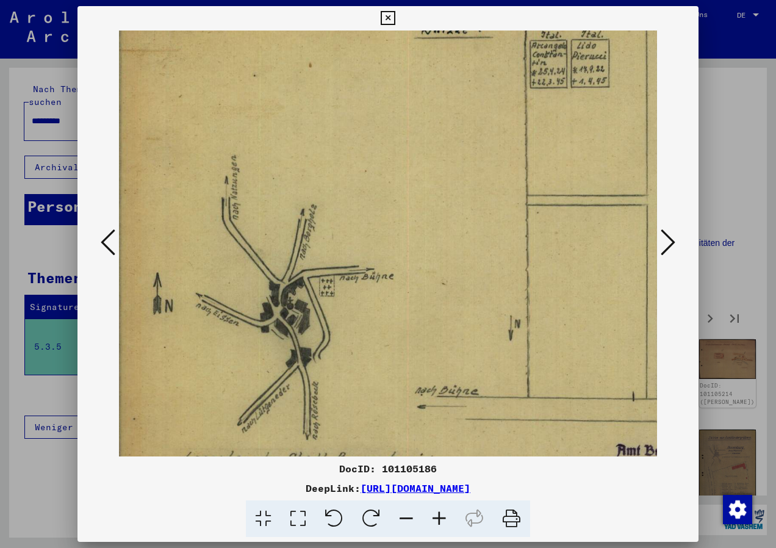
scroll to position [45, 7]
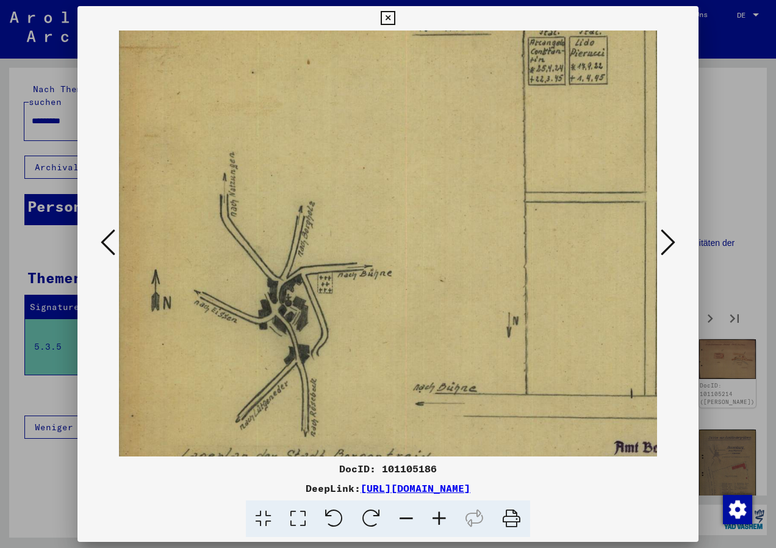
drag, startPoint x: 384, startPoint y: 368, endPoint x: 380, endPoint y: 323, distance: 44.7
click at [380, 323] on img at bounding box center [493, 260] width 763 height 548
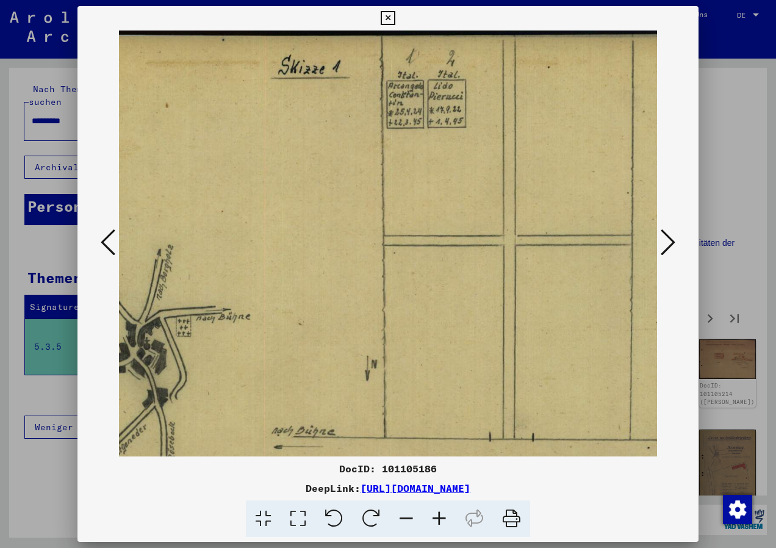
scroll to position [1, 148]
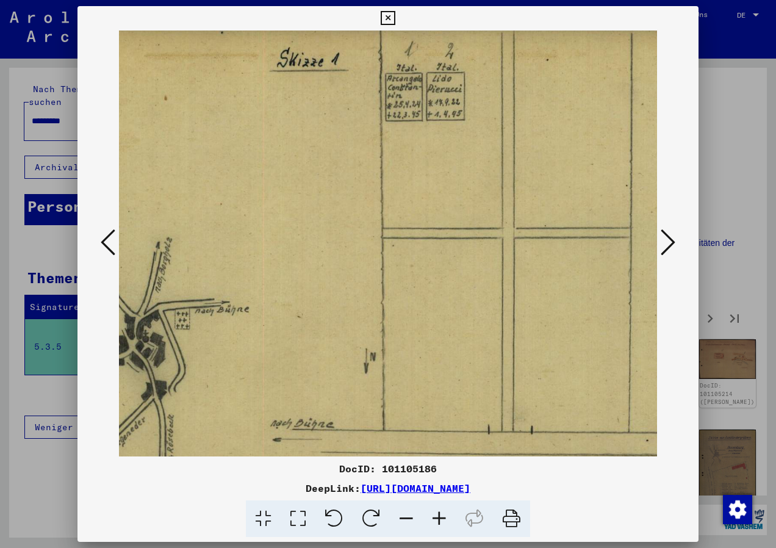
drag, startPoint x: 583, startPoint y: 245, endPoint x: 418, endPoint y: 420, distance: 240.2
click at [437, 459] on div "DocID: 101105186 DeepLink: [URL][DOMAIN_NAME]" at bounding box center [387, 271] width 621 height 531
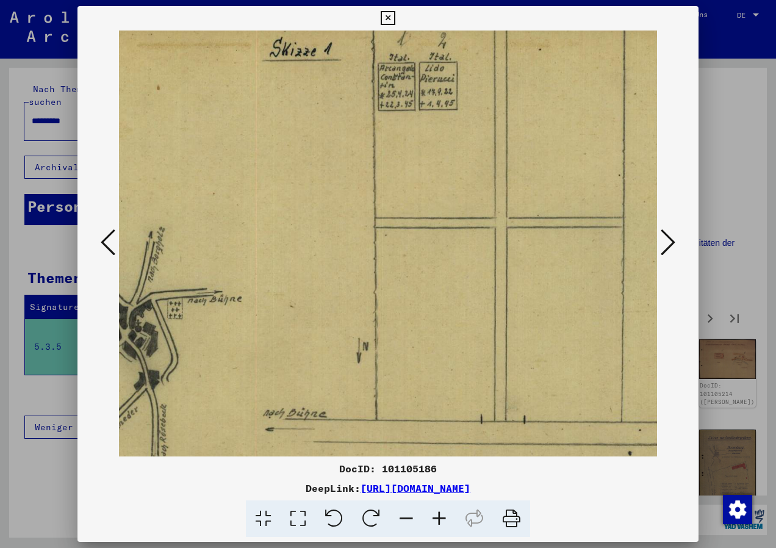
click at [405, 512] on icon at bounding box center [406, 518] width 33 height 37
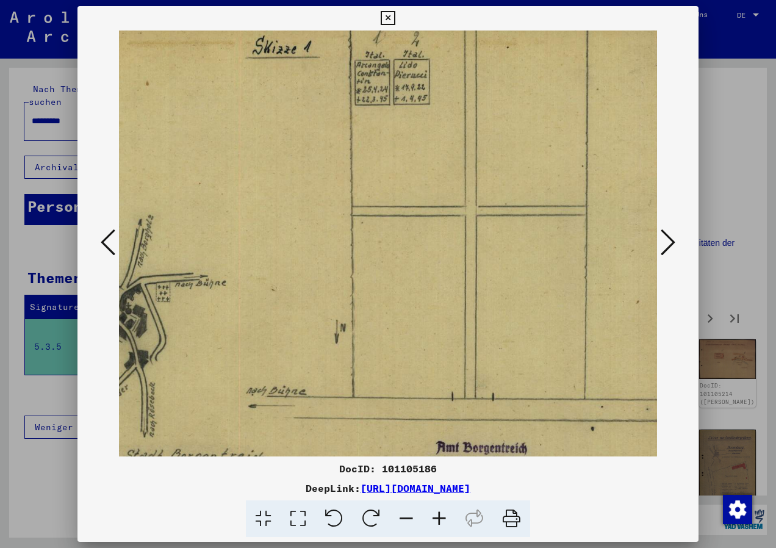
click at [405, 512] on icon at bounding box center [406, 518] width 33 height 37
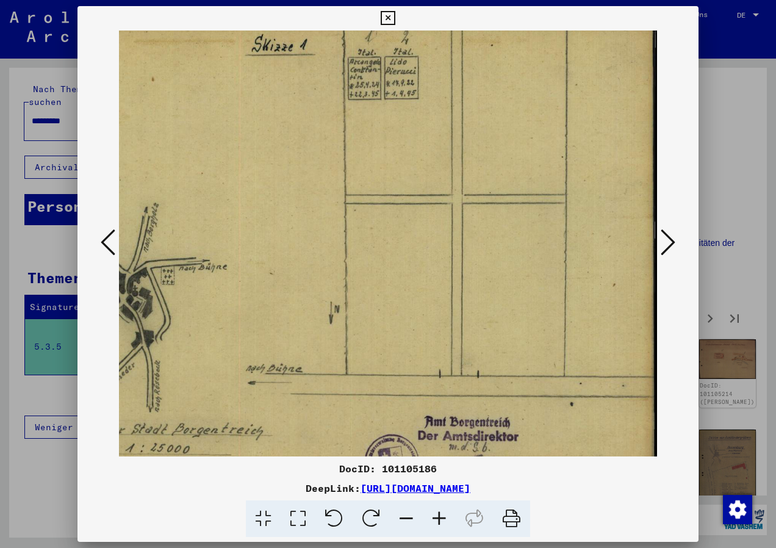
click at [405, 512] on icon at bounding box center [406, 518] width 33 height 37
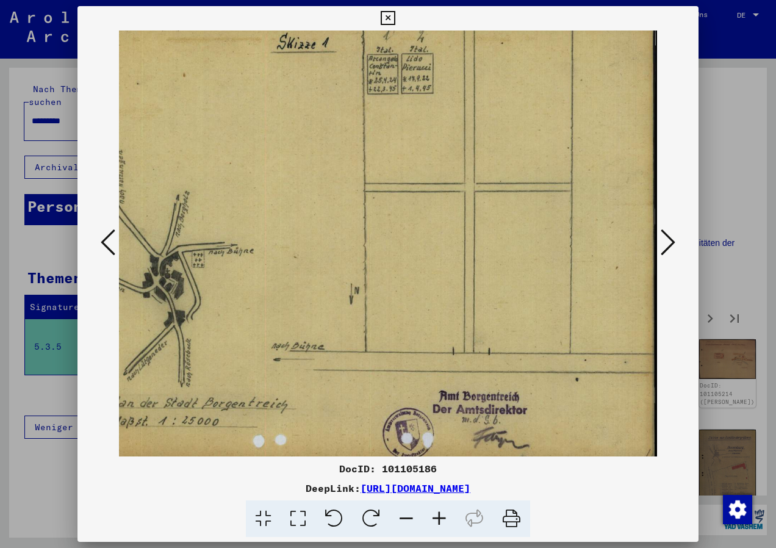
scroll to position [19, 98]
click at [405, 512] on icon at bounding box center [406, 518] width 33 height 37
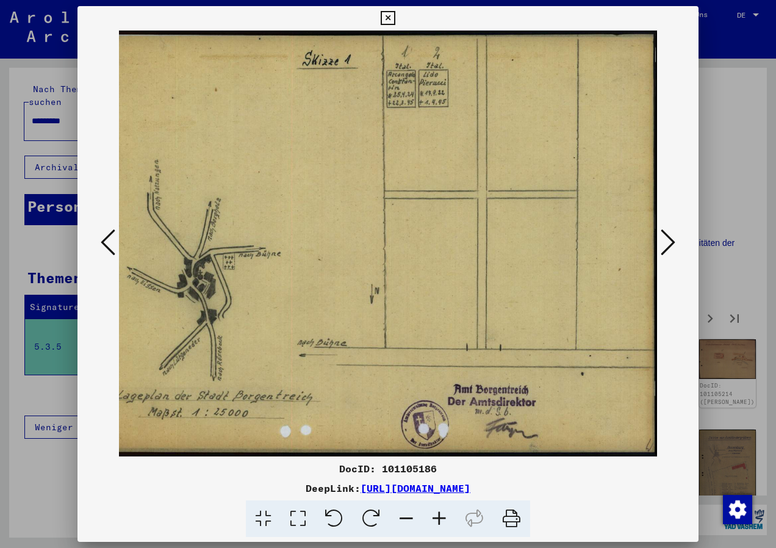
click at [405, 512] on icon at bounding box center [406, 518] width 33 height 37
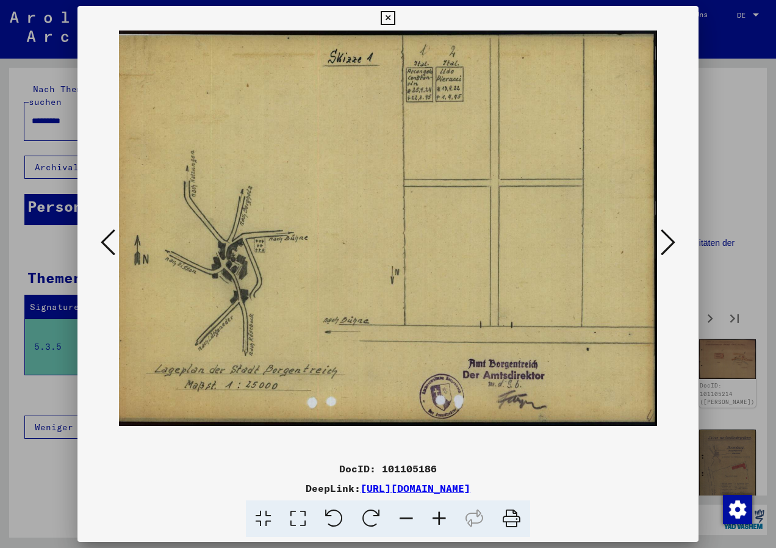
scroll to position [0, 13]
click at [665, 243] on icon at bounding box center [667, 241] width 15 height 29
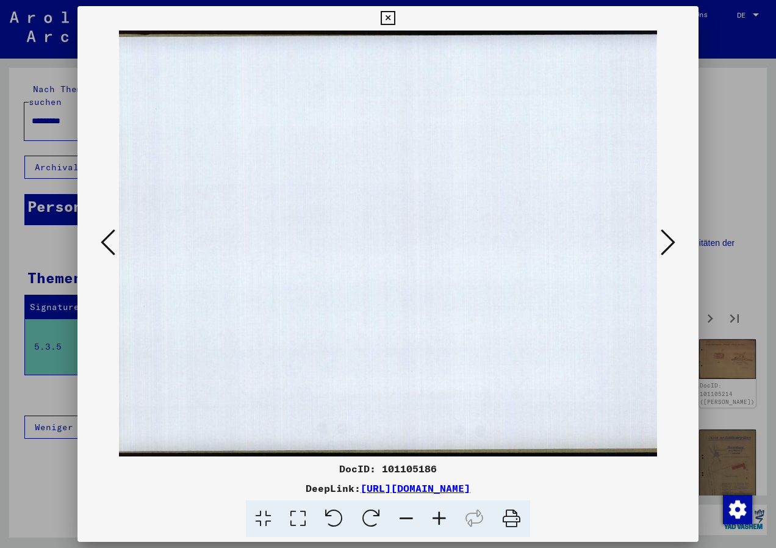
click at [665, 243] on icon at bounding box center [667, 241] width 15 height 29
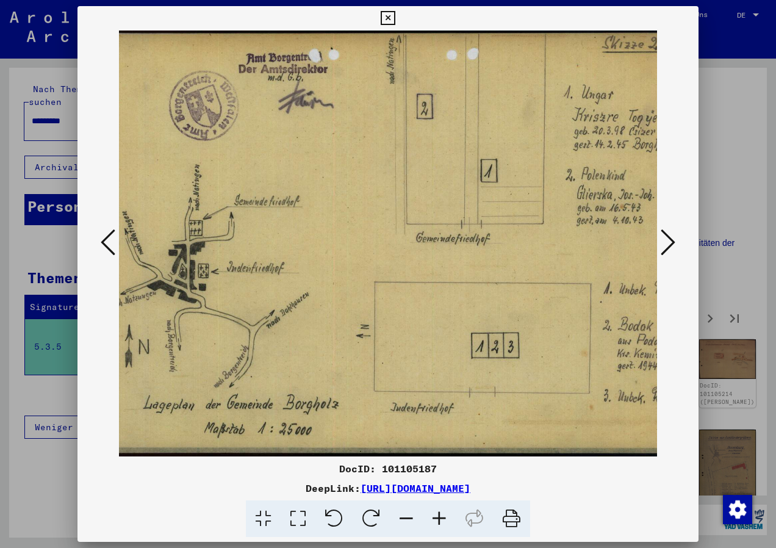
click at [402, 514] on icon at bounding box center [406, 518] width 33 height 37
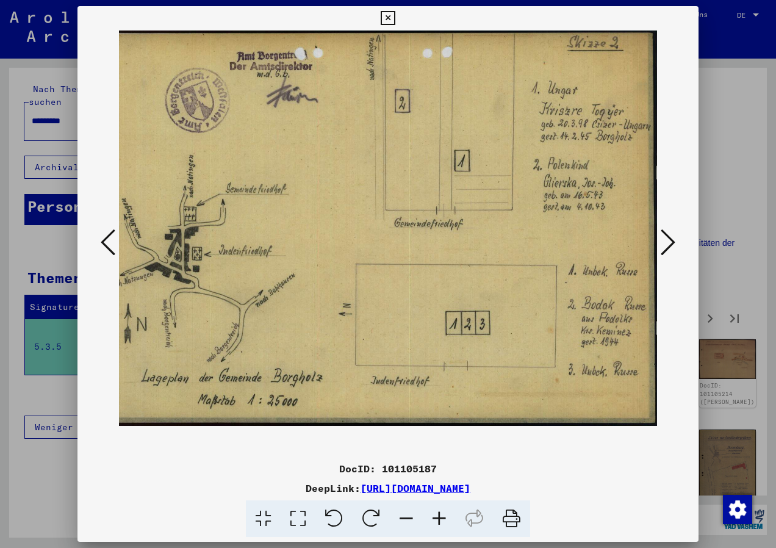
scroll to position [0, 12]
click at [402, 514] on icon at bounding box center [406, 518] width 33 height 37
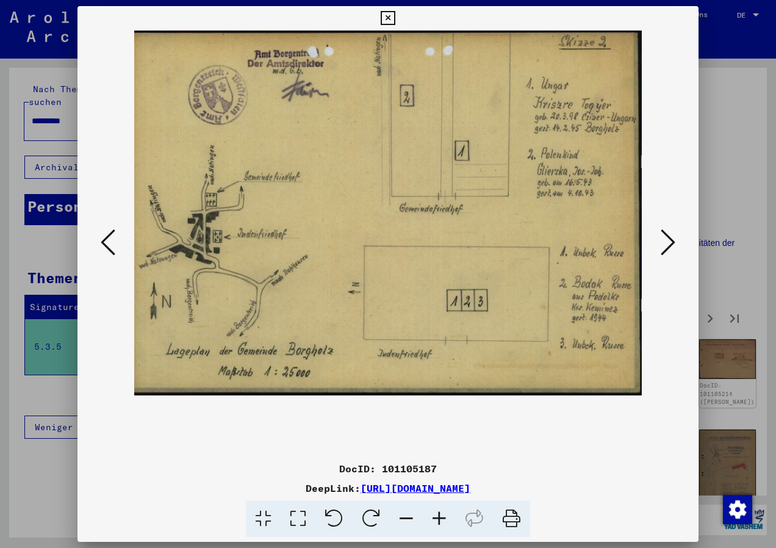
click at [668, 251] on icon at bounding box center [667, 241] width 15 height 29
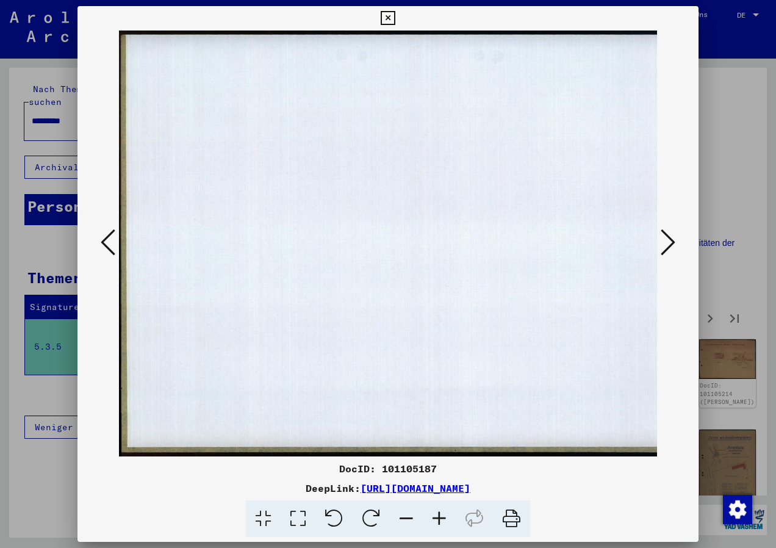
click at [669, 249] on icon at bounding box center [667, 241] width 15 height 29
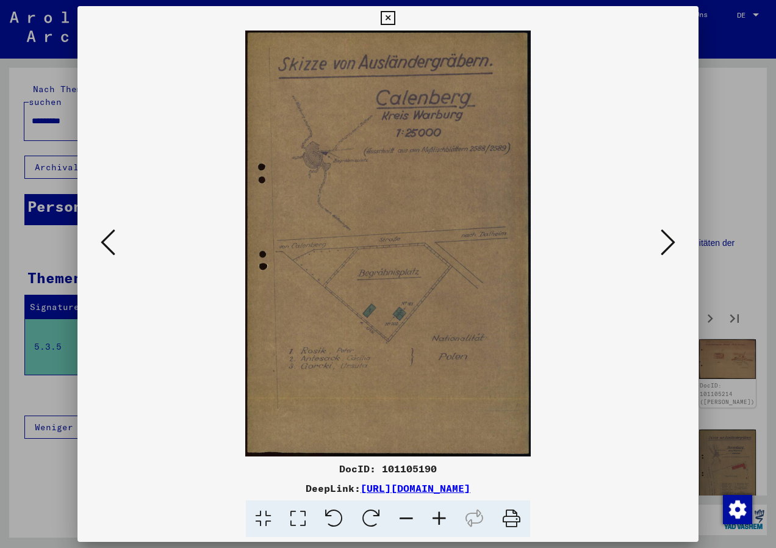
click at [661, 237] on icon at bounding box center [667, 241] width 15 height 29
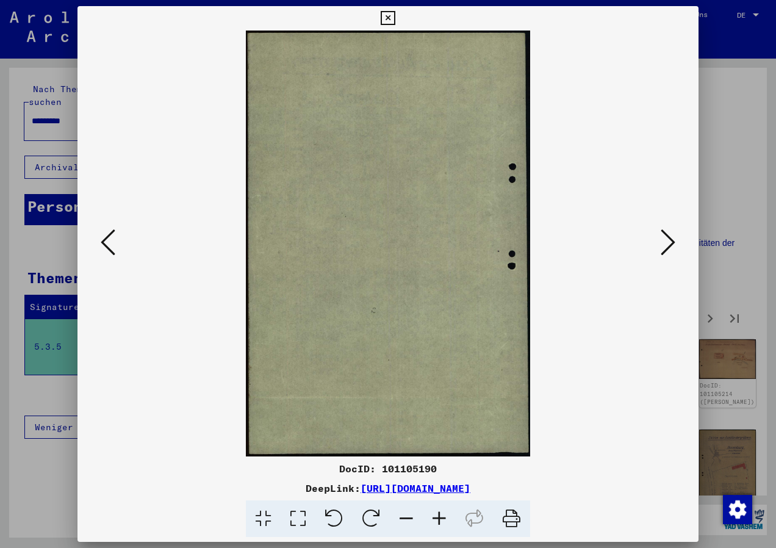
click at [661, 237] on icon at bounding box center [667, 241] width 15 height 29
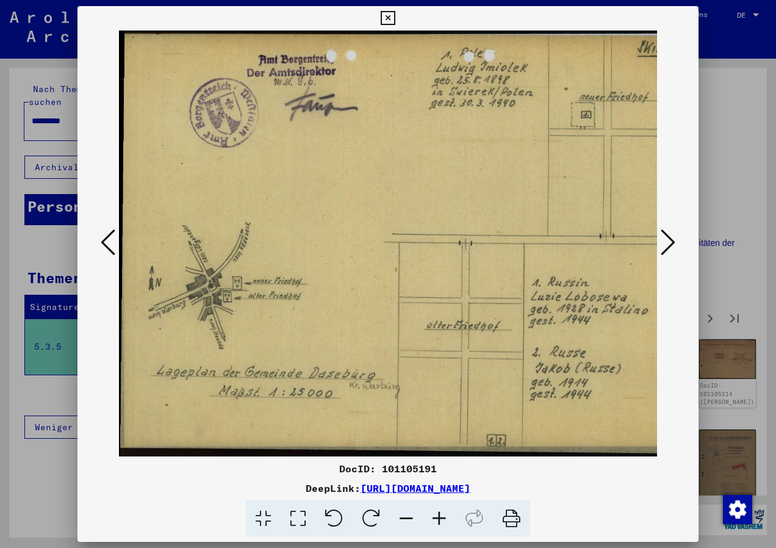
click at [671, 249] on icon at bounding box center [667, 241] width 15 height 29
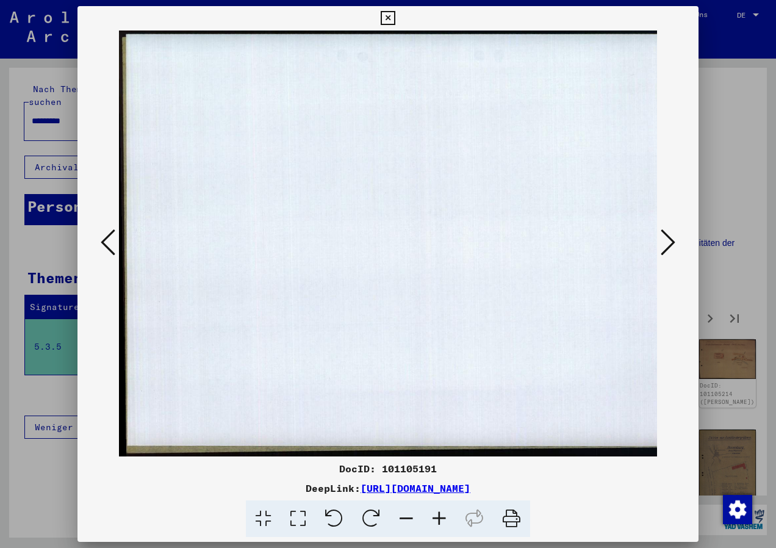
click at [671, 249] on icon at bounding box center [667, 241] width 15 height 29
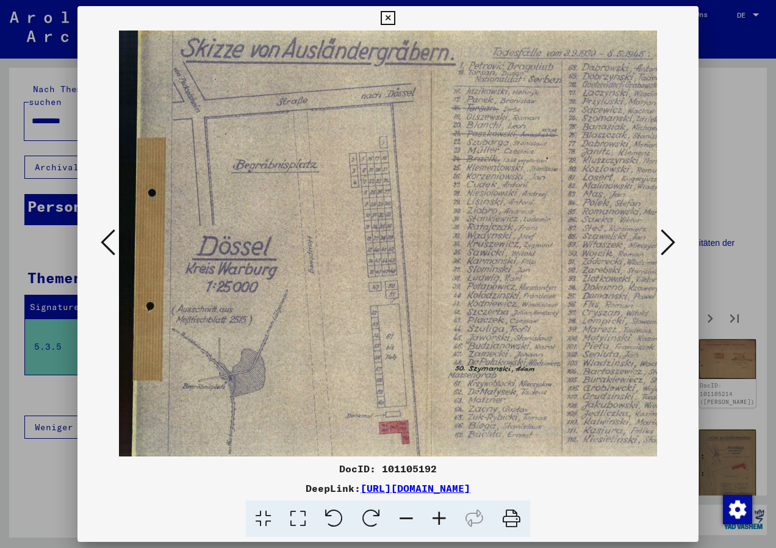
drag, startPoint x: 688, startPoint y: 266, endPoint x: 682, endPoint y: 265, distance: 6.8
click at [688, 266] on div at bounding box center [387, 243] width 621 height 426
click at [673, 242] on icon at bounding box center [667, 241] width 15 height 29
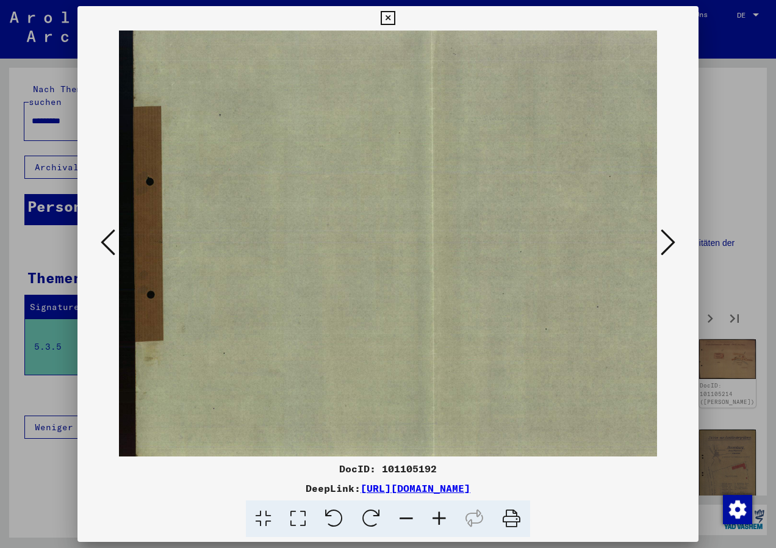
click at [673, 242] on icon at bounding box center [667, 241] width 15 height 29
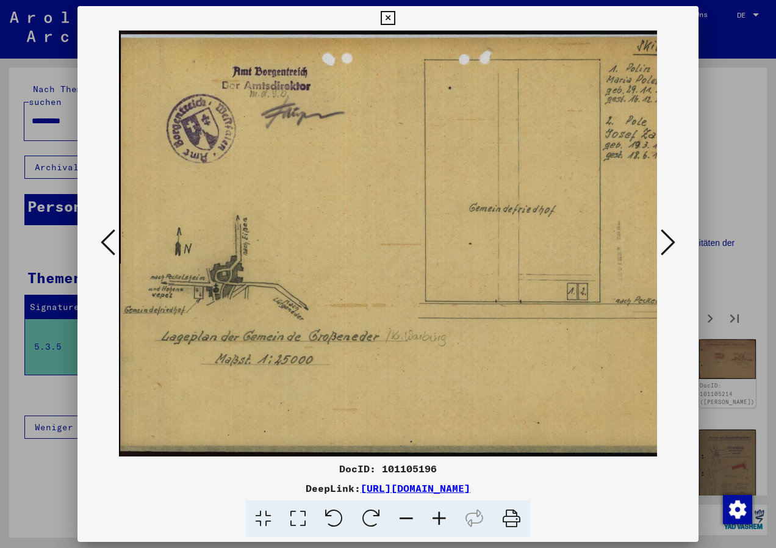
click at [665, 232] on icon at bounding box center [667, 241] width 15 height 29
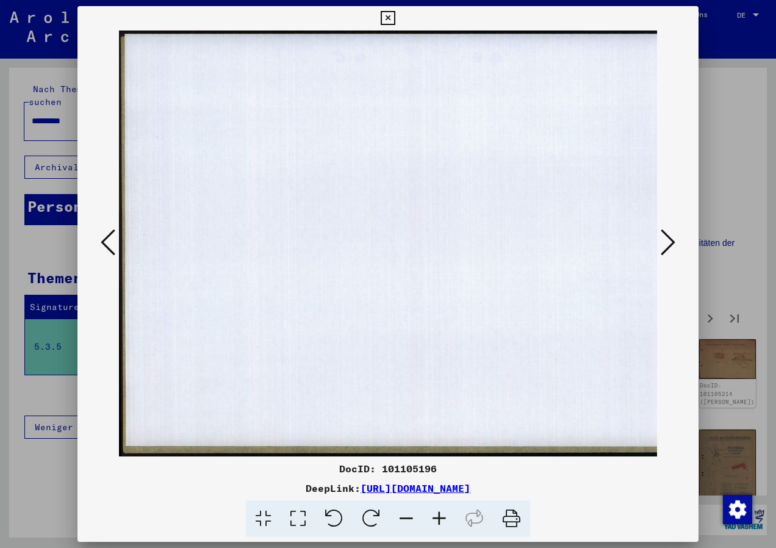
click at [665, 232] on icon at bounding box center [667, 241] width 15 height 29
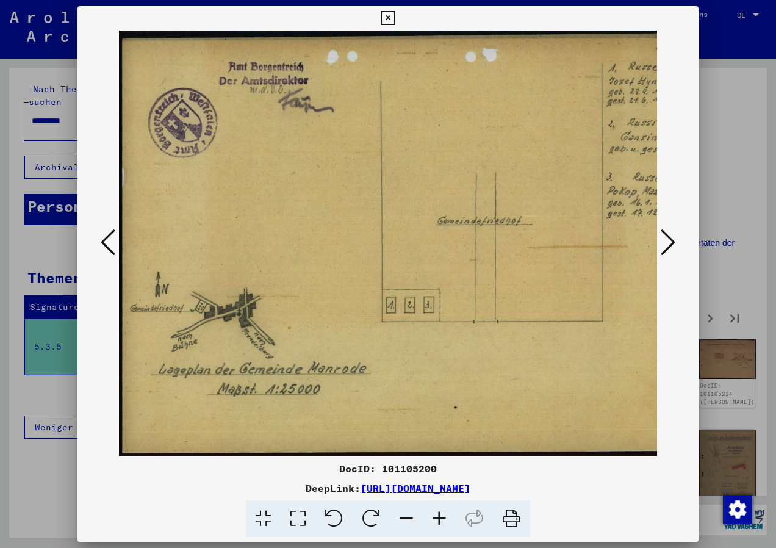
scroll to position [0, 58]
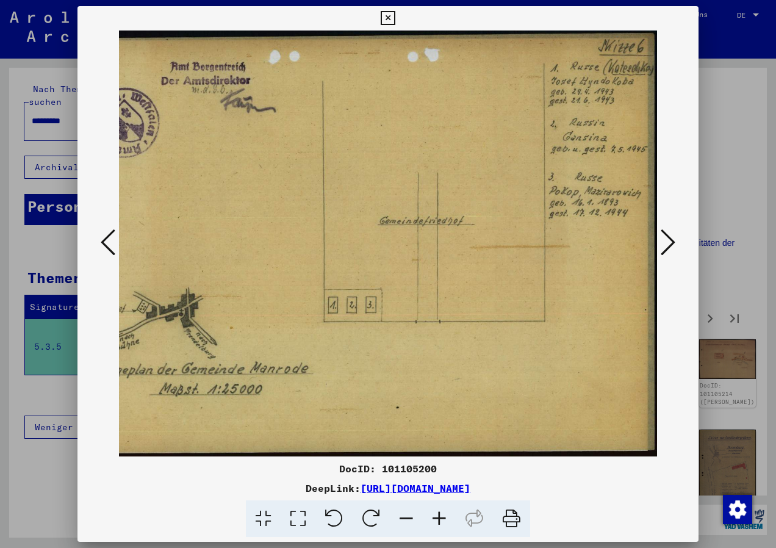
drag, startPoint x: 594, startPoint y: 272, endPoint x: 465, endPoint y: 280, distance: 129.5
click at [469, 284] on img at bounding box center [359, 243] width 596 height 426
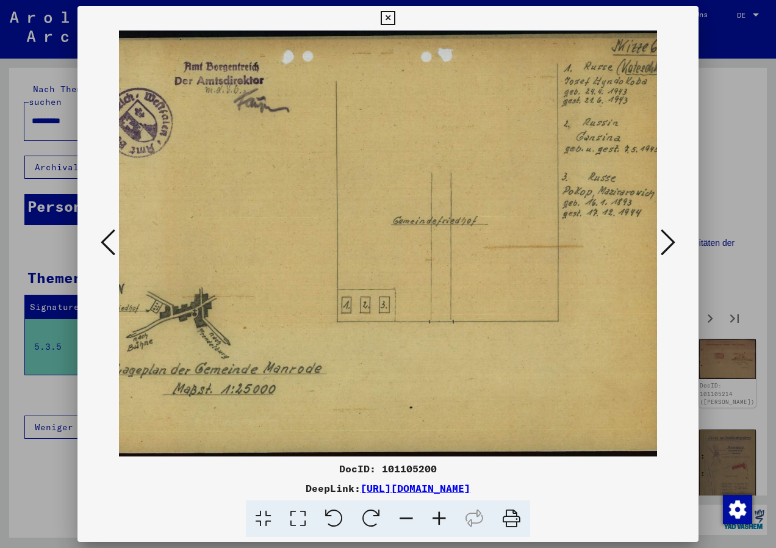
scroll to position [0, 0]
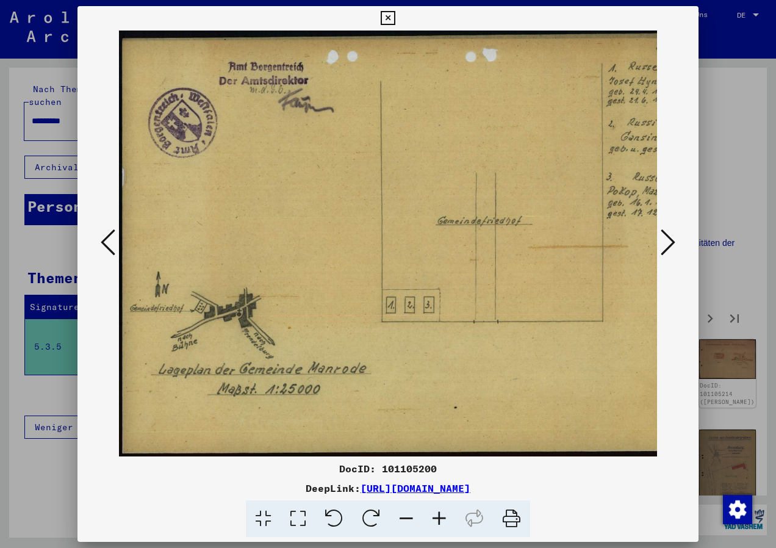
drag, startPoint x: 401, startPoint y: 362, endPoint x: 637, endPoint y: 348, distance: 237.0
click at [637, 348] on img at bounding box center [417, 243] width 596 height 426
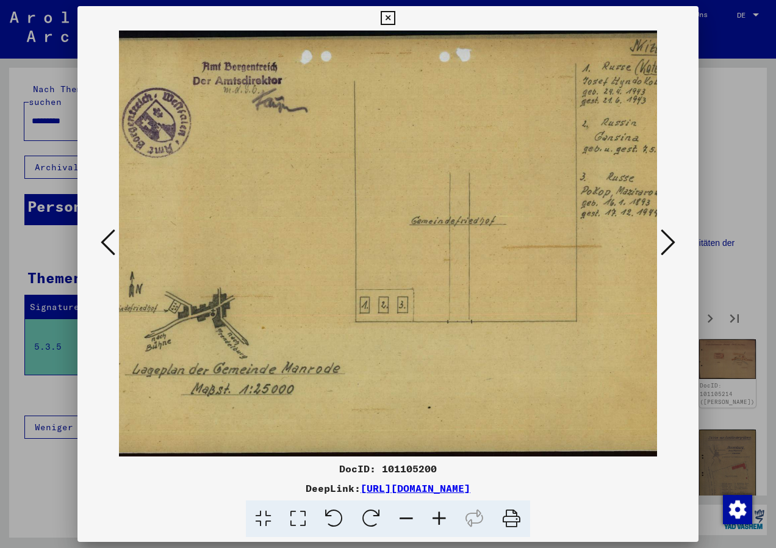
scroll to position [0, 58]
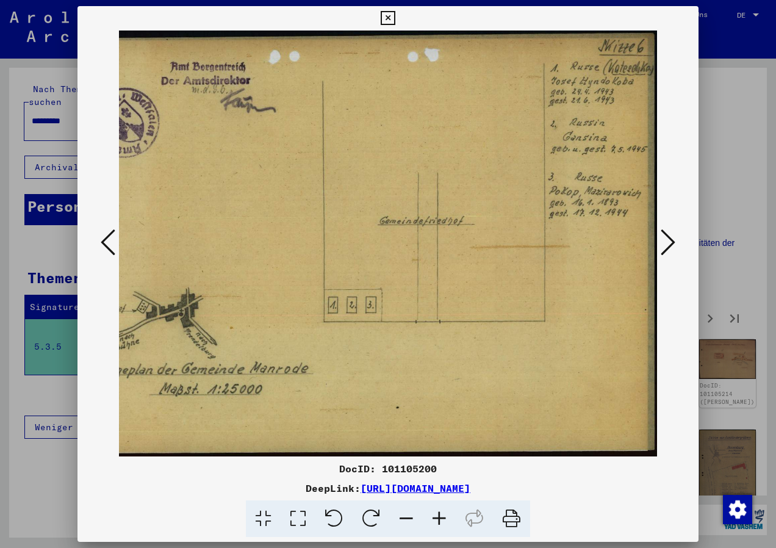
drag, startPoint x: 560, startPoint y: 352, endPoint x: 375, endPoint y: 349, distance: 185.4
click at [359, 364] on img at bounding box center [359, 243] width 596 height 426
